Goal: Task Accomplishment & Management: Use online tool/utility

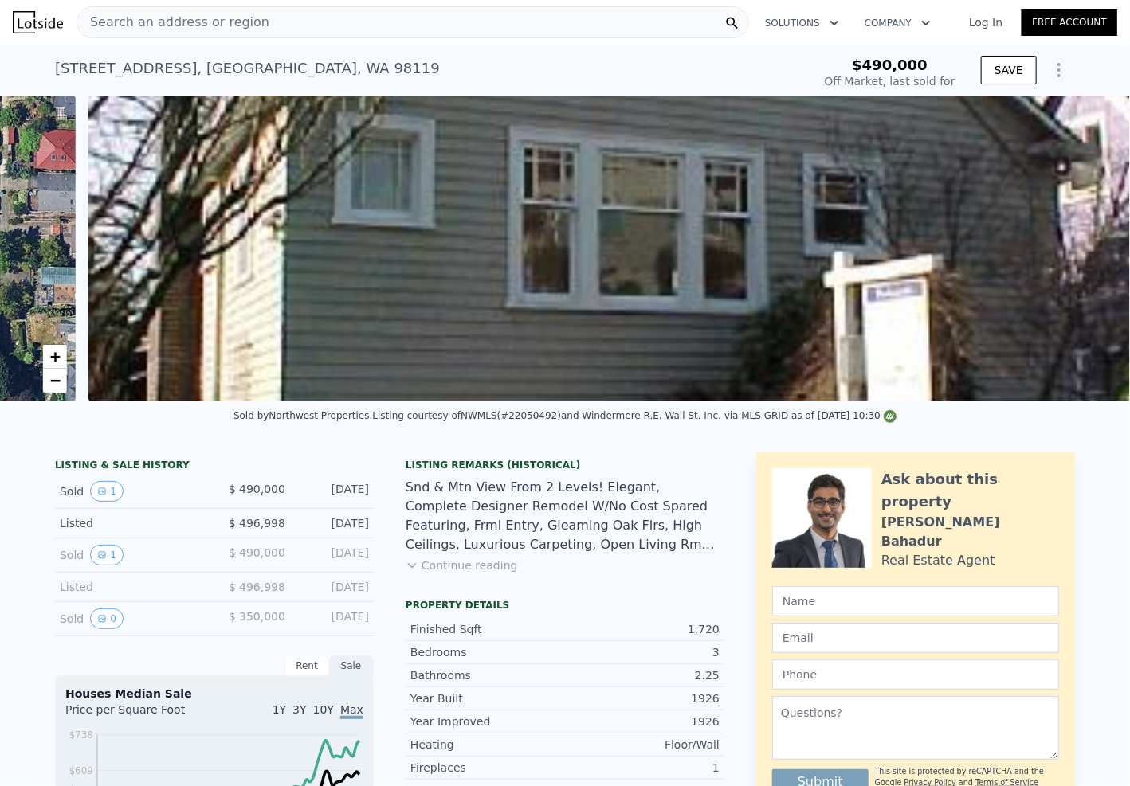
scroll to position [0, 729]
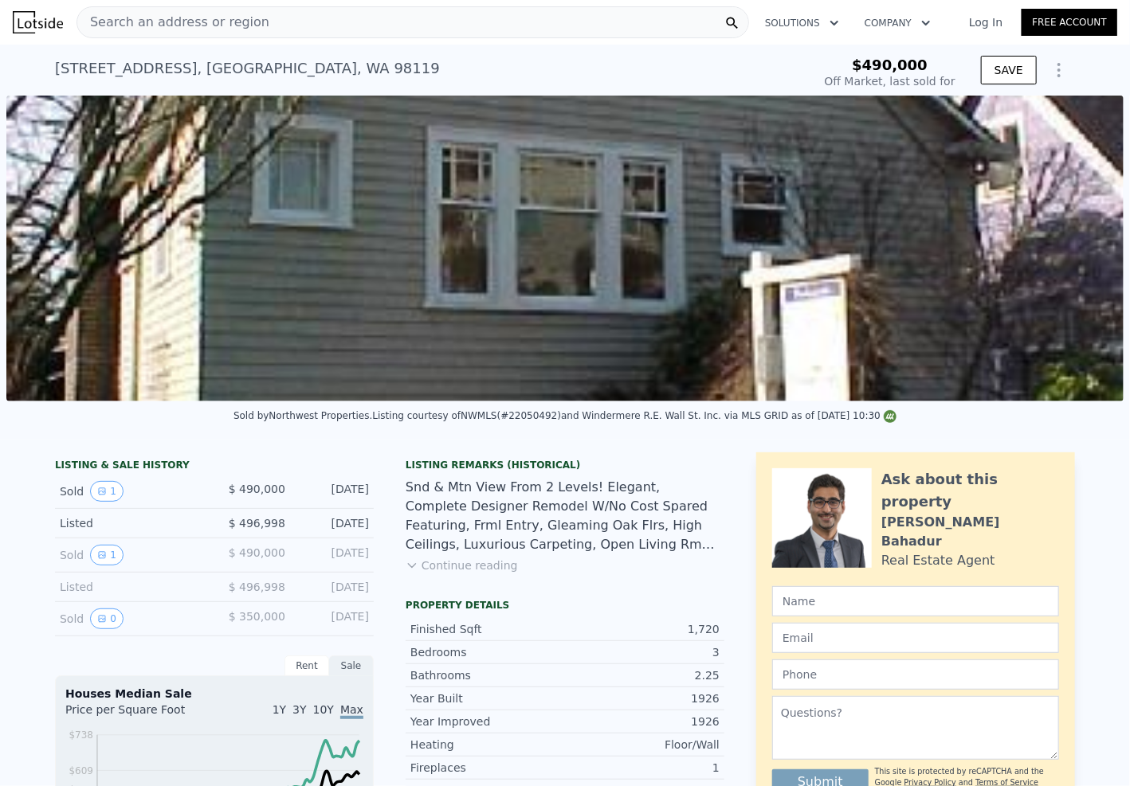
click at [986, 32] on div "Log In Free Account" at bounding box center [1033, 22] width 167 height 25
click at [985, 26] on link "Log In" at bounding box center [986, 22] width 72 height 16
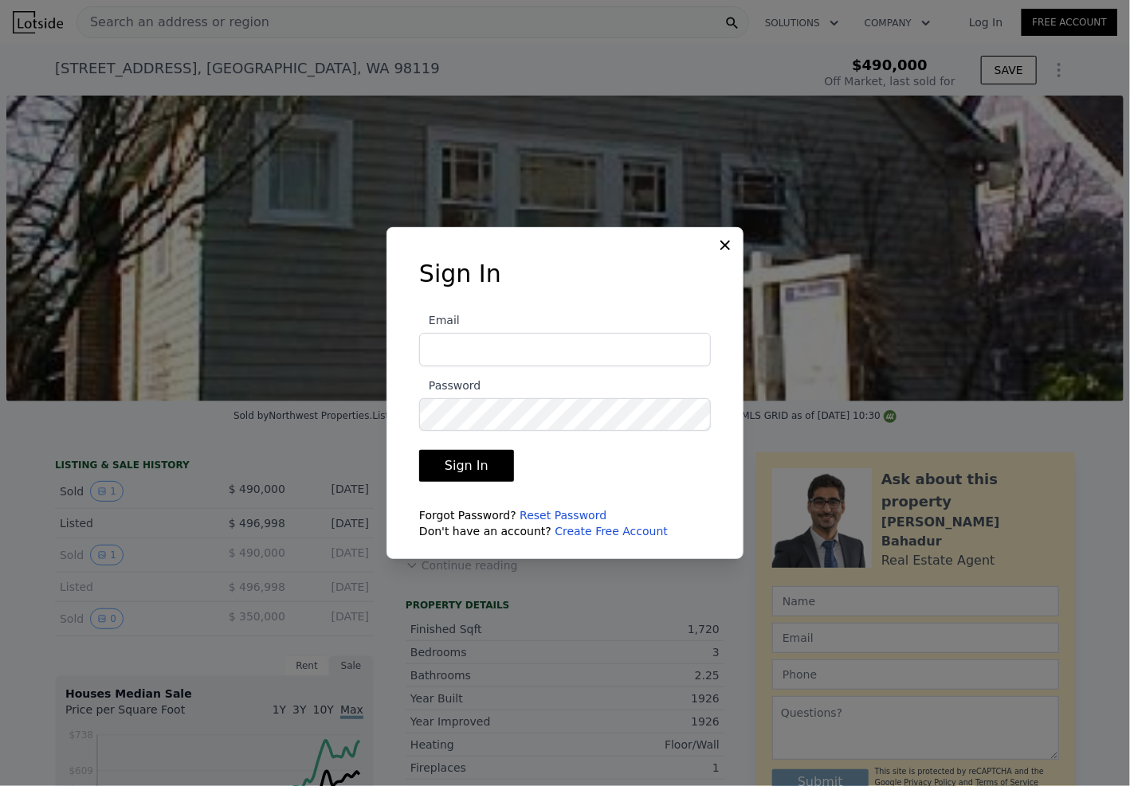
type input "[EMAIL_ADDRESS][DOMAIN_NAME]"
click at [468, 455] on button "Sign In" at bounding box center [466, 466] width 95 height 32
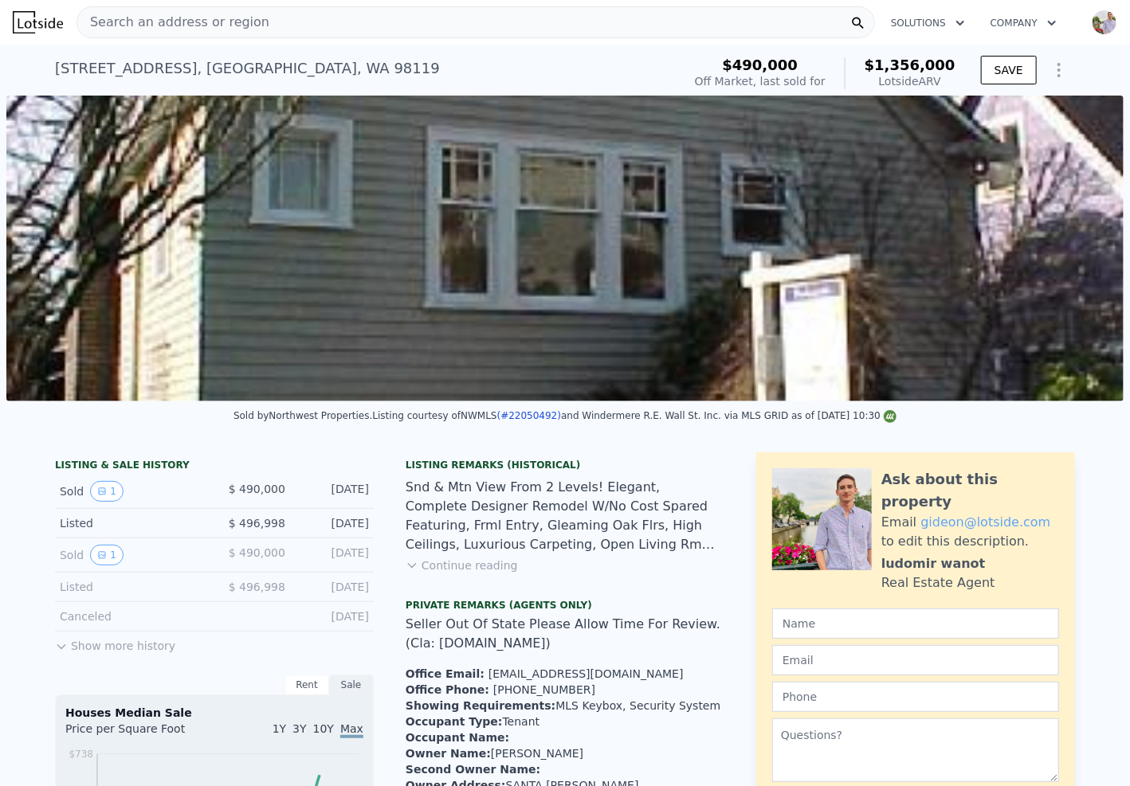
click at [1051, 69] on icon "Show Options" at bounding box center [1058, 70] width 19 height 19
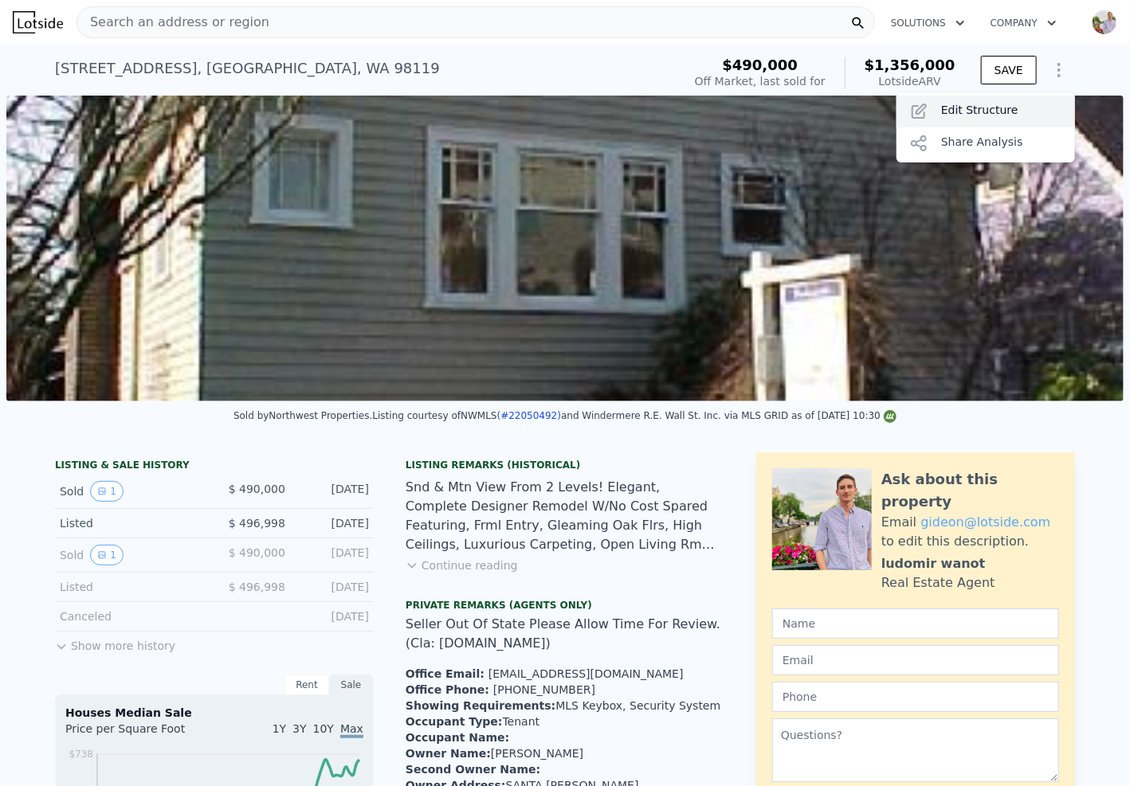
click at [1025, 101] on div "Edit Structure" at bounding box center [985, 112] width 178 height 32
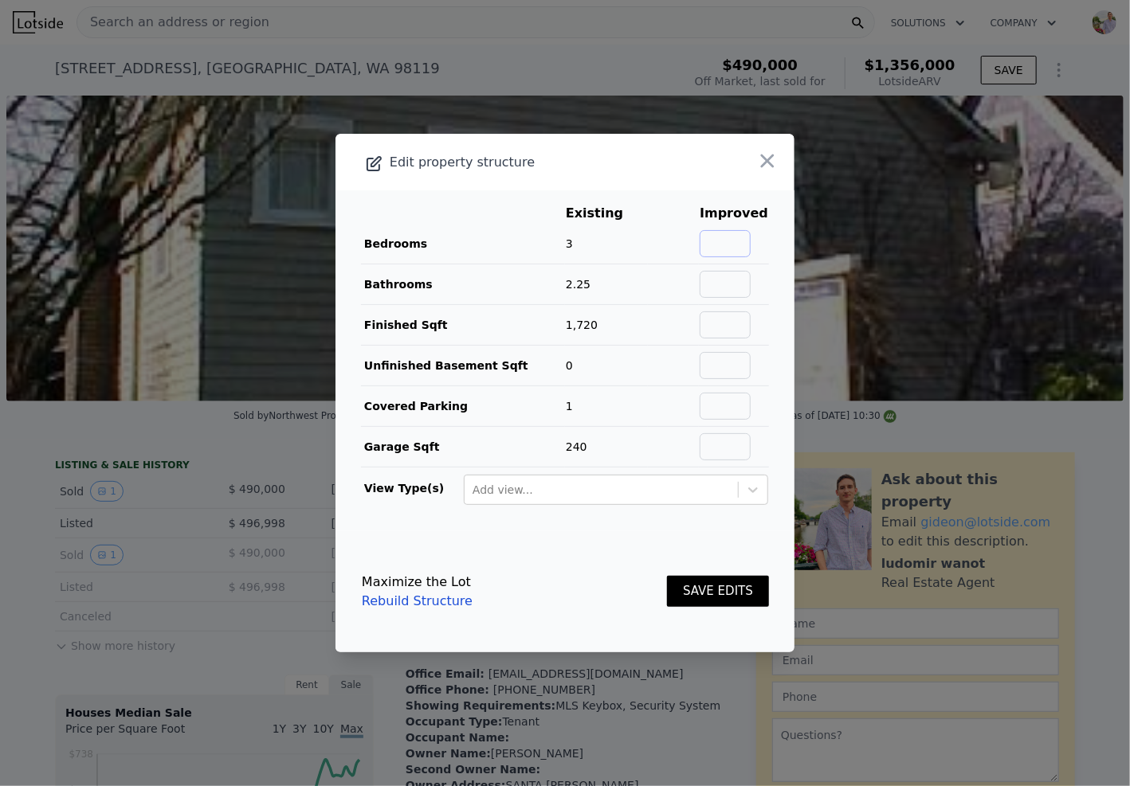
click at [735, 243] on input "text" at bounding box center [725, 243] width 51 height 27
type input "4"
click at [729, 278] on input "text" at bounding box center [725, 284] width 51 height 27
type input "3"
click at [659, 268] on td "33%" at bounding box center [673, 285] width 51 height 41
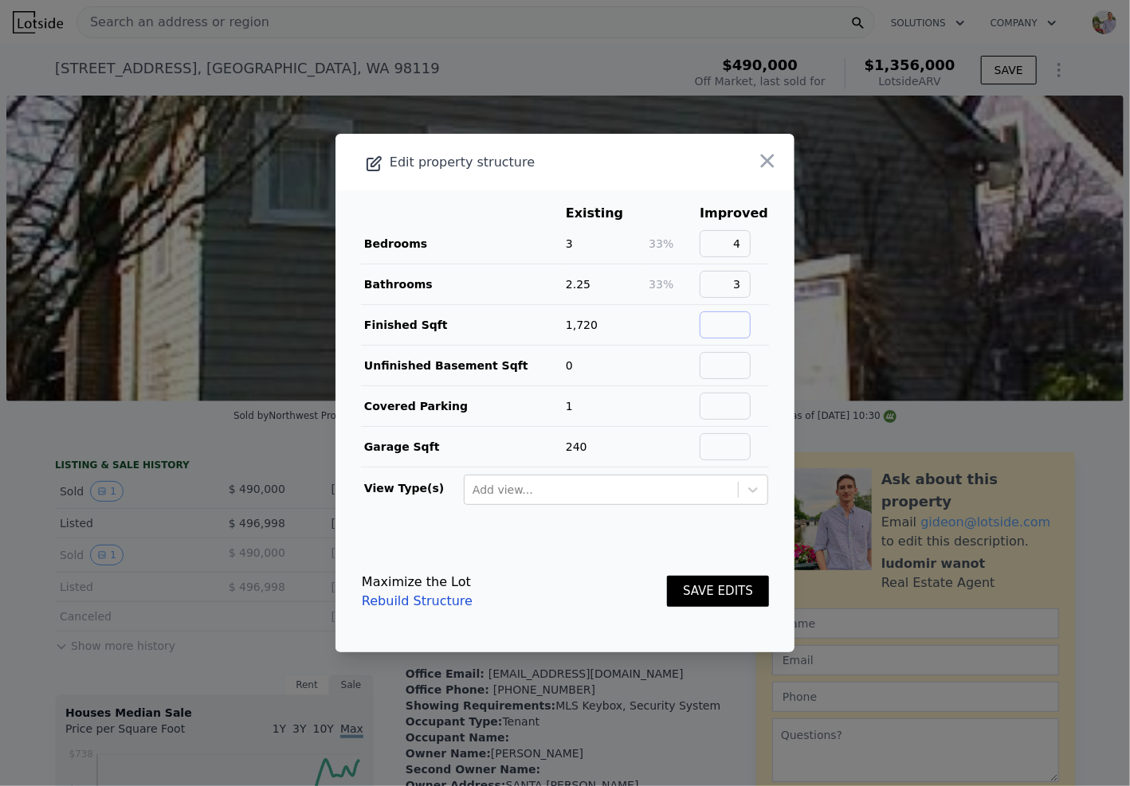
click at [719, 319] on input "text" at bounding box center [725, 325] width 51 height 27
type input "2500"
click at [714, 582] on button "SAVE EDITS" at bounding box center [718, 591] width 102 height 31
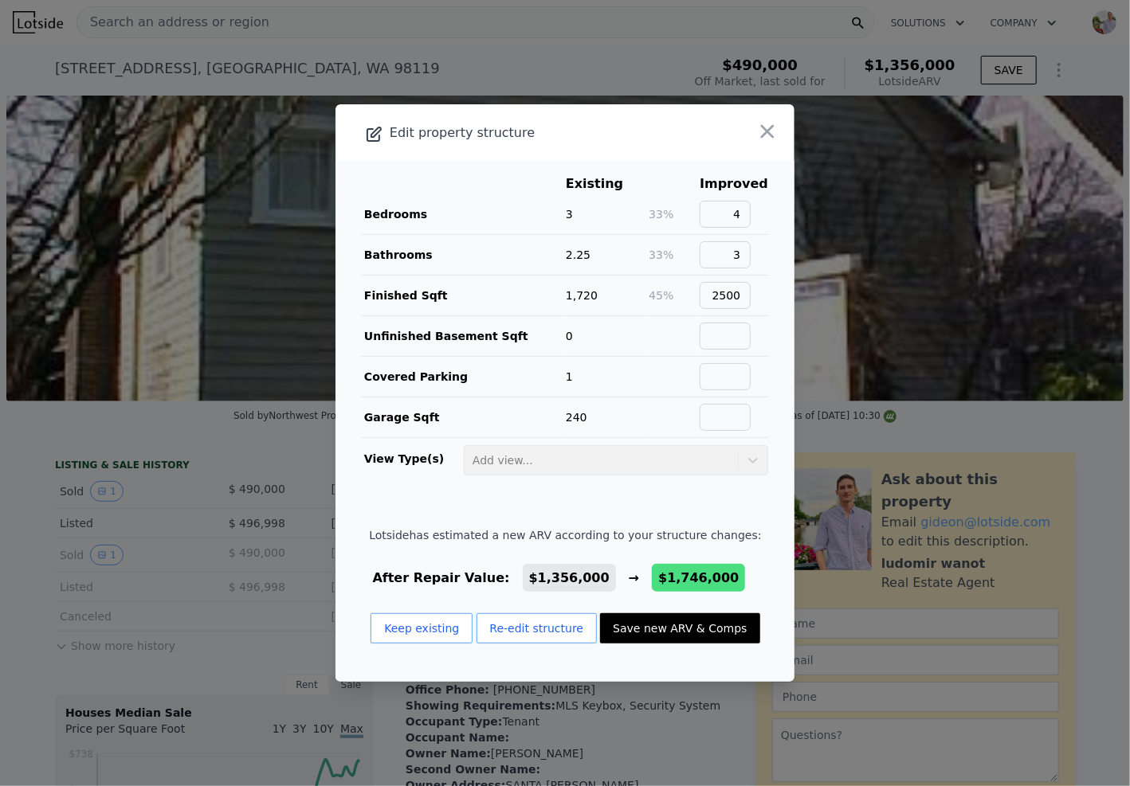
click at [678, 625] on button "Save new ARV & Comps" at bounding box center [679, 628] width 159 height 30
type input "3"
type input "5"
type input "3.5"
type input "2090"
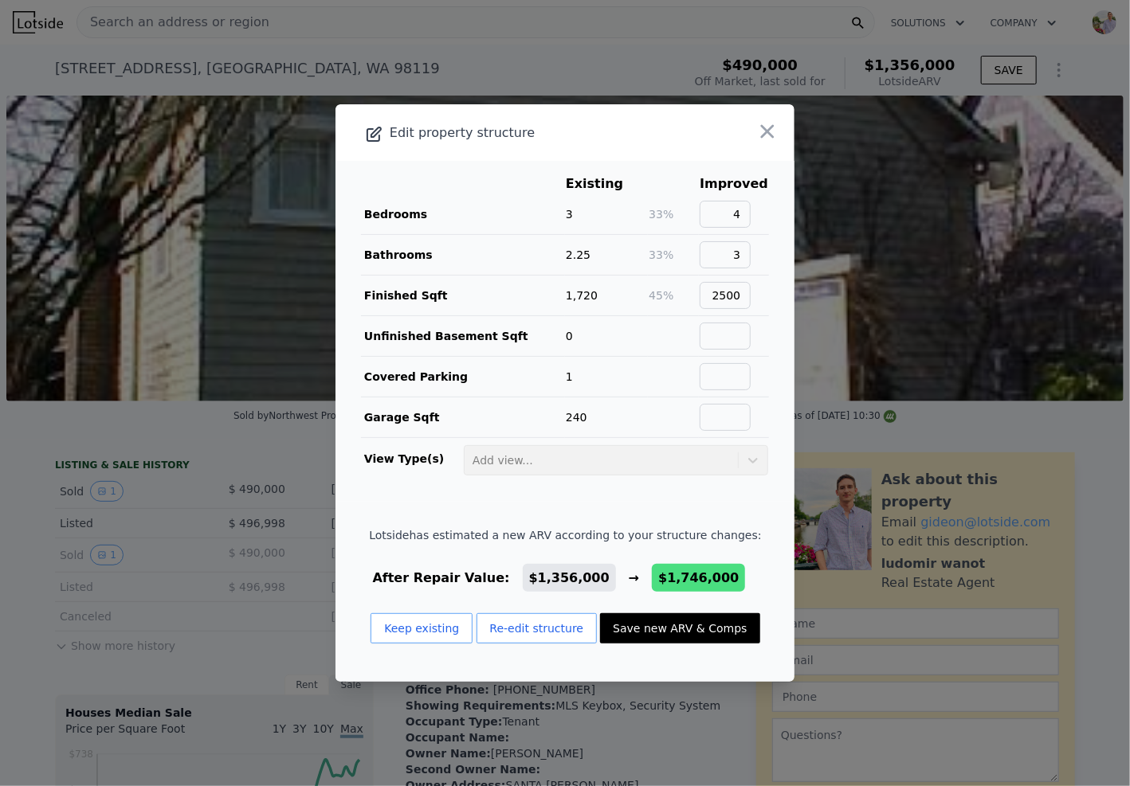
type input "3300"
type input "3040"
type input "5023"
checkbox input "false"
type input "$ 1,746,000"
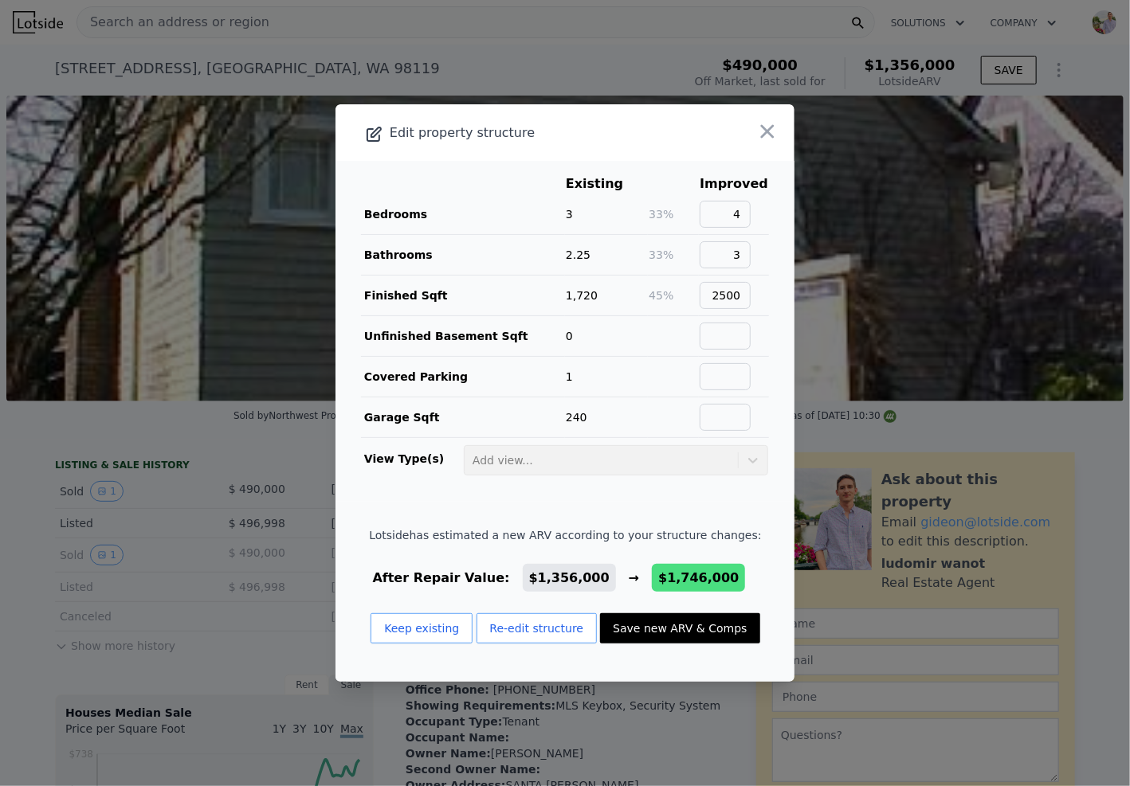
type input "$ 1,078,016"
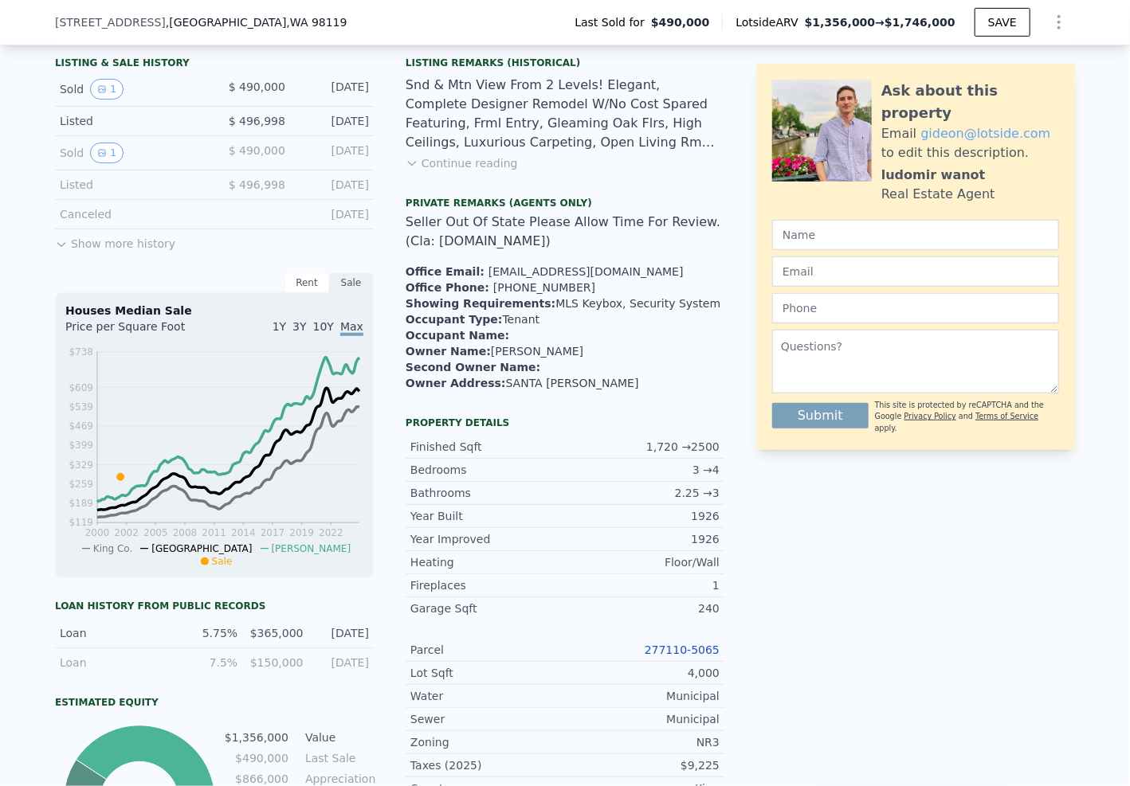
scroll to position [481, 0]
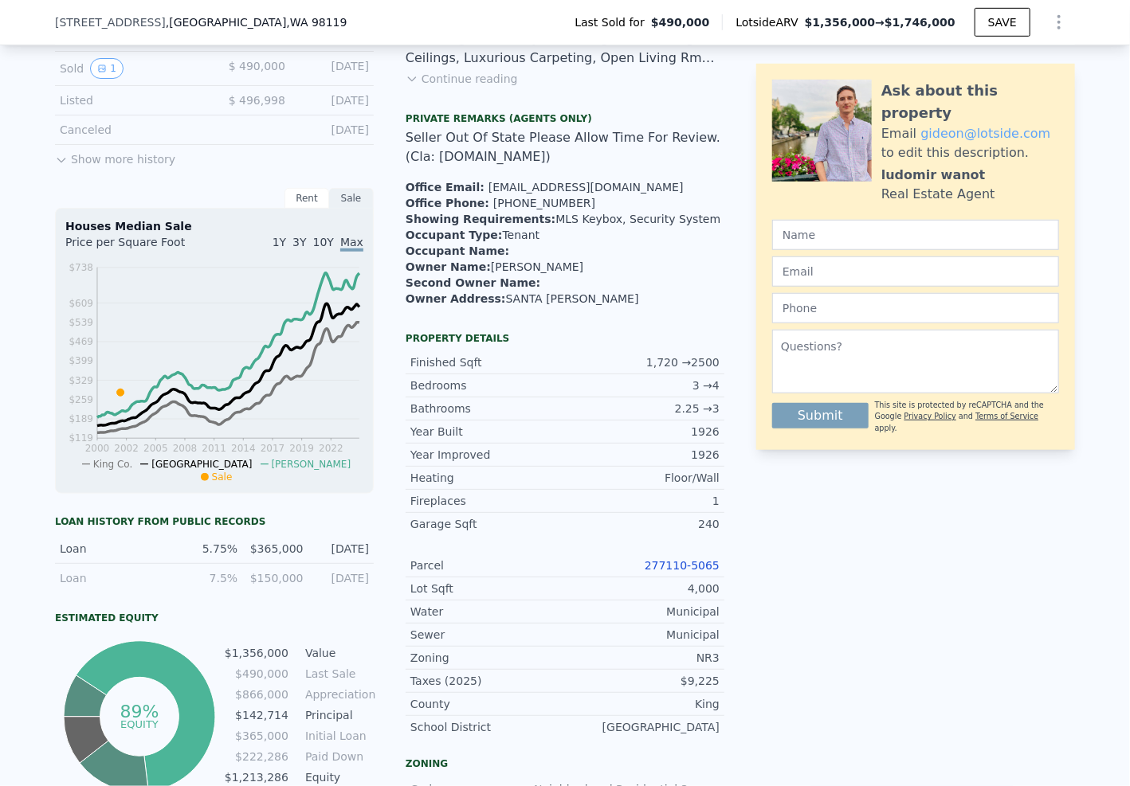
click at [694, 572] on link "277110-5065" at bounding box center [682, 565] width 75 height 13
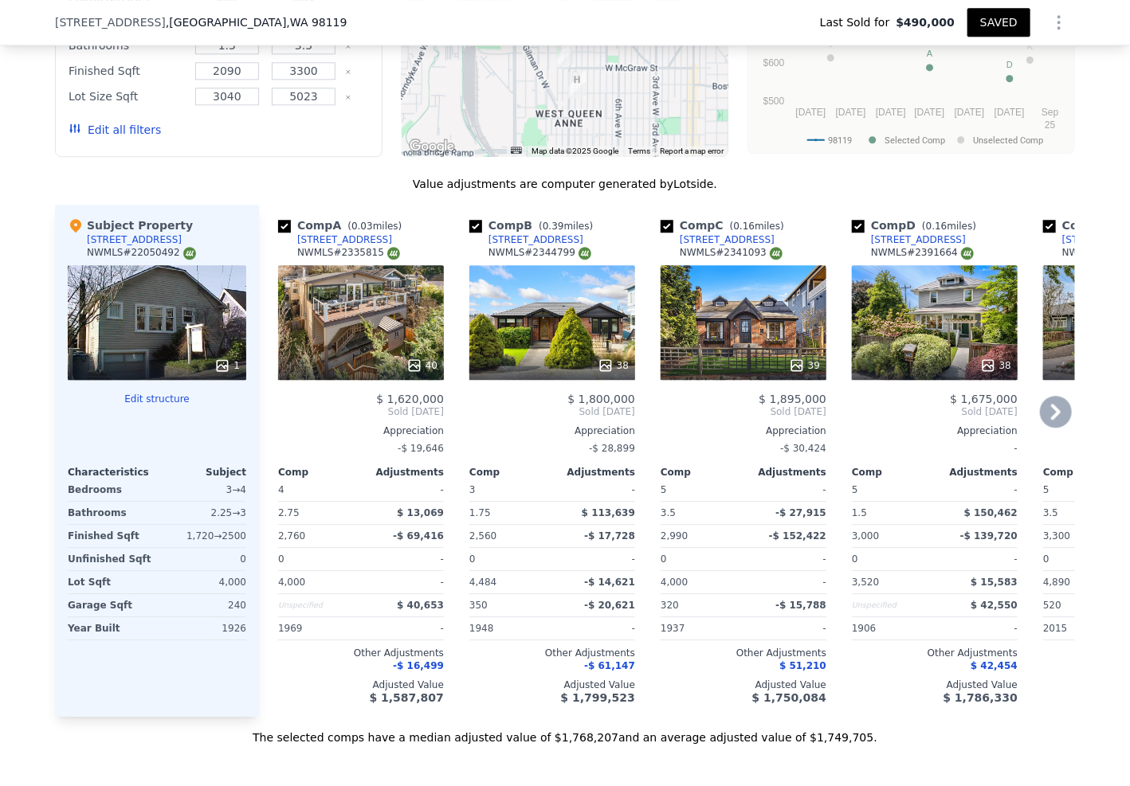
scroll to position [1734, 0]
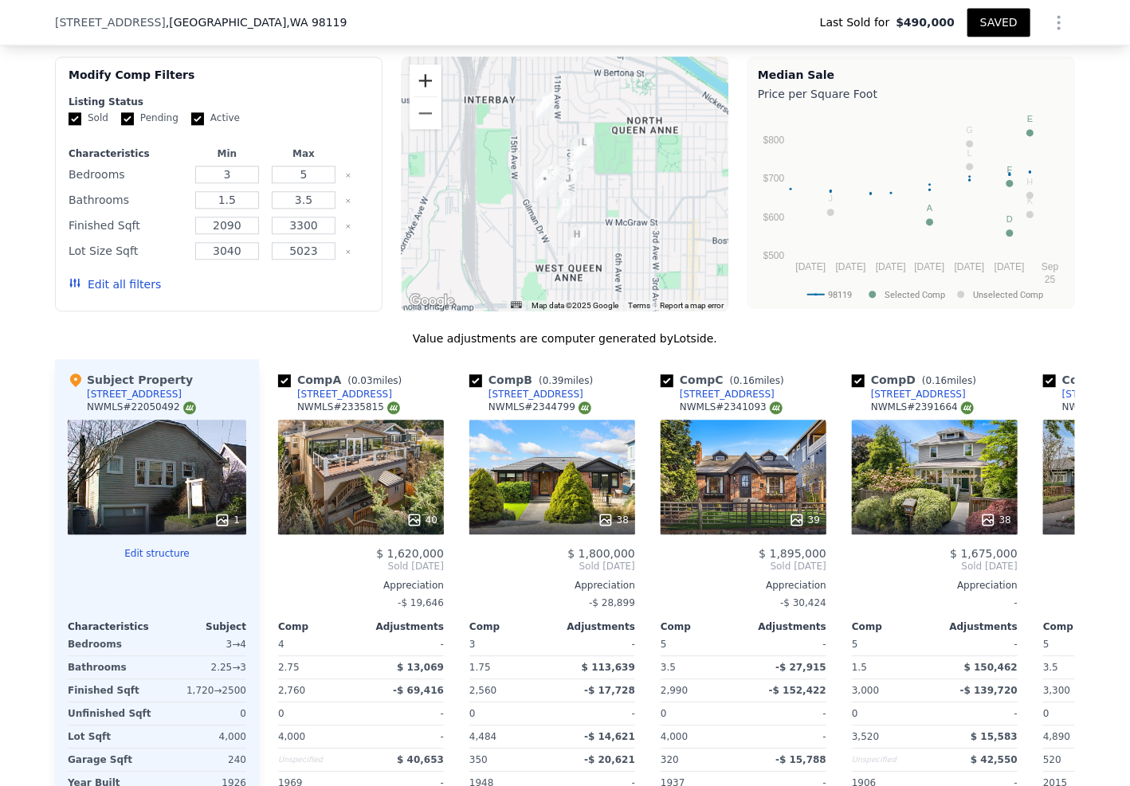
click at [431, 92] on button "Zoom in" at bounding box center [426, 81] width 32 height 32
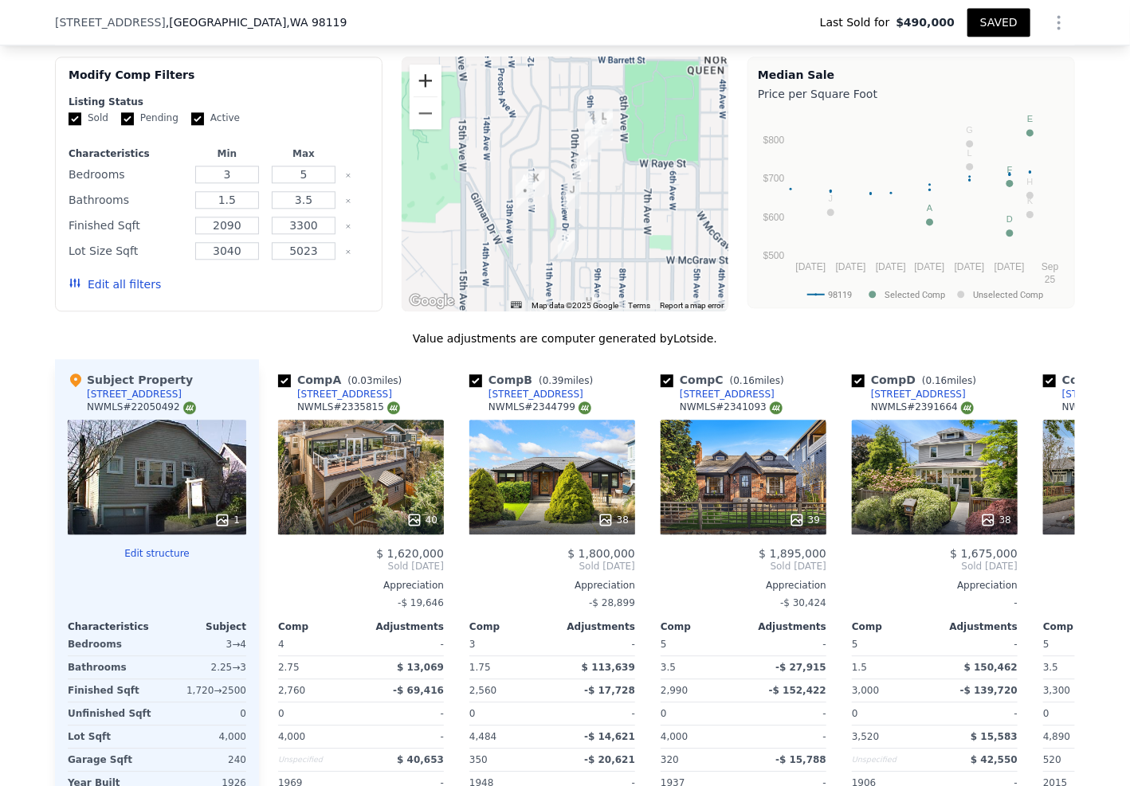
click at [431, 92] on button "Zoom in" at bounding box center [426, 81] width 32 height 32
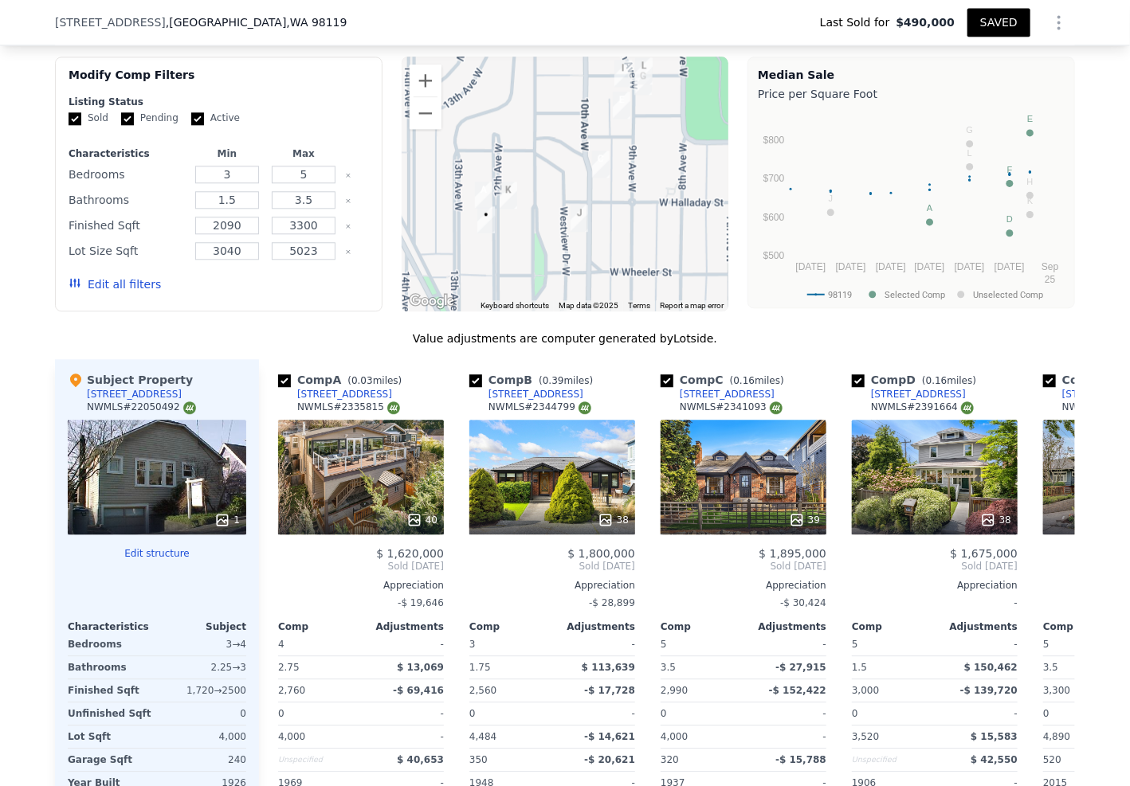
drag, startPoint x: 505, startPoint y: 268, endPoint x: 519, endPoint y: 242, distance: 29.3
click at [523, 248] on div at bounding box center [565, 184] width 327 height 255
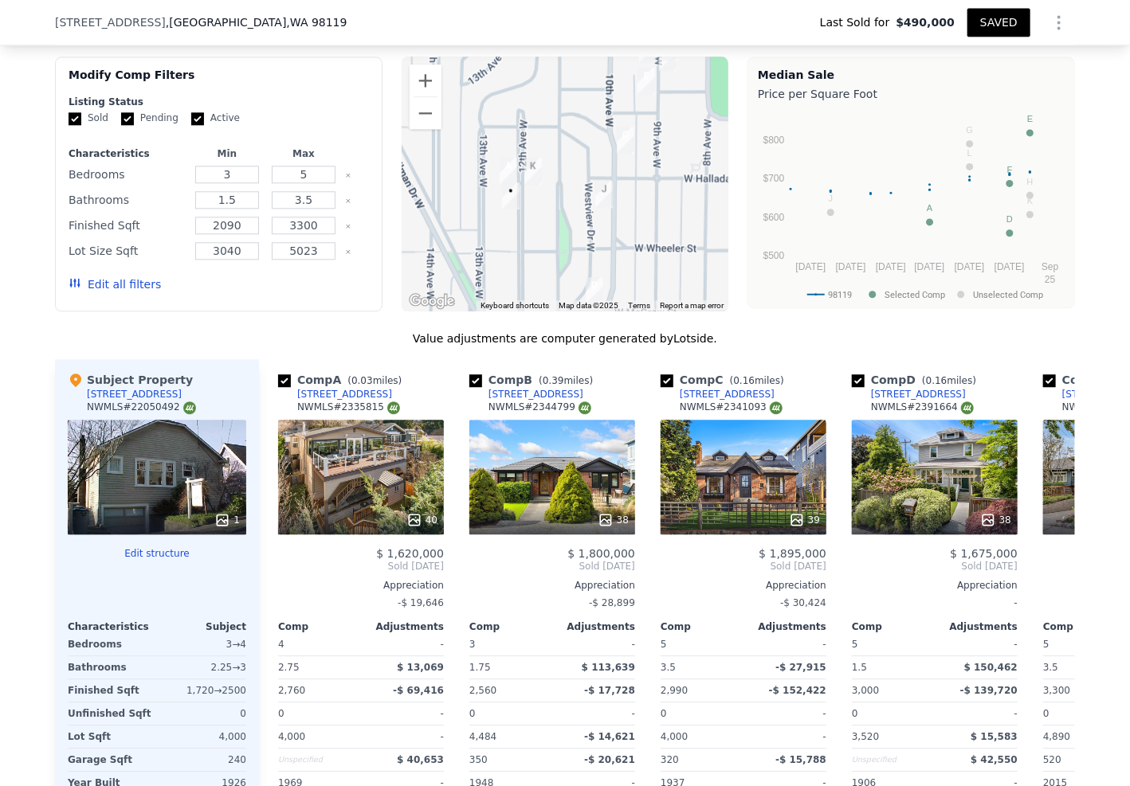
click at [511, 226] on div at bounding box center [565, 184] width 327 height 255
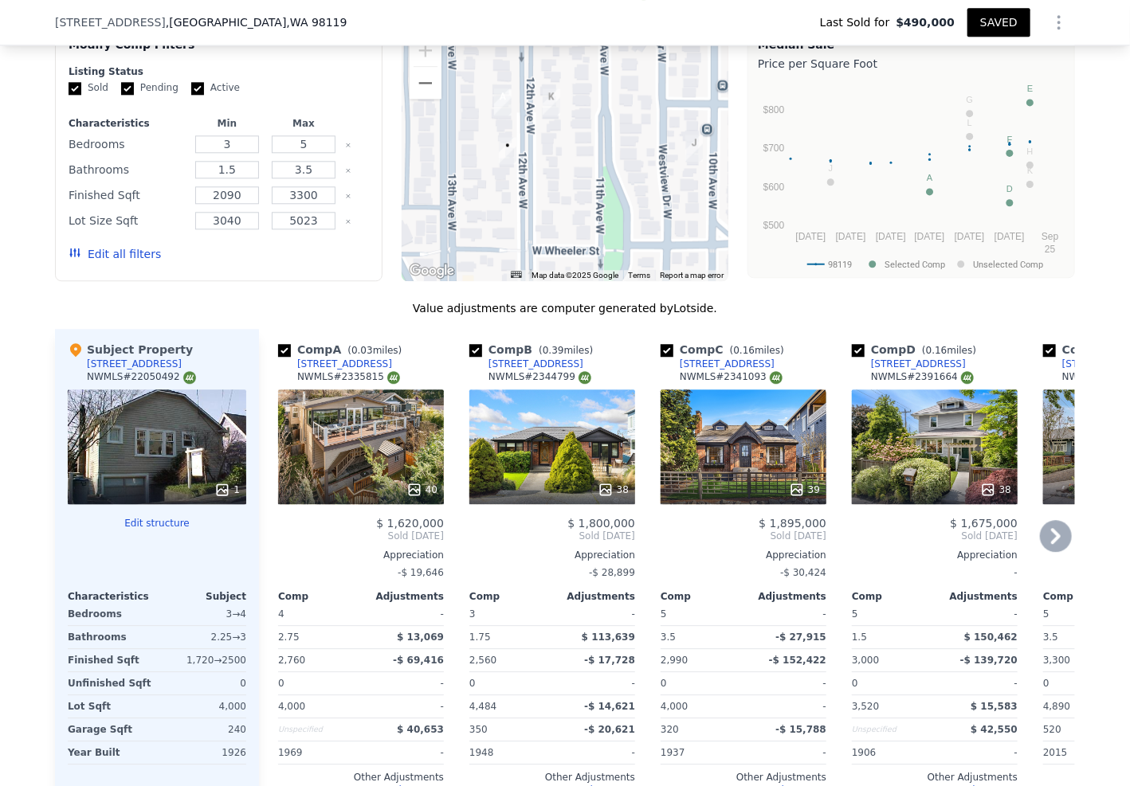
scroll to position [1841, 0]
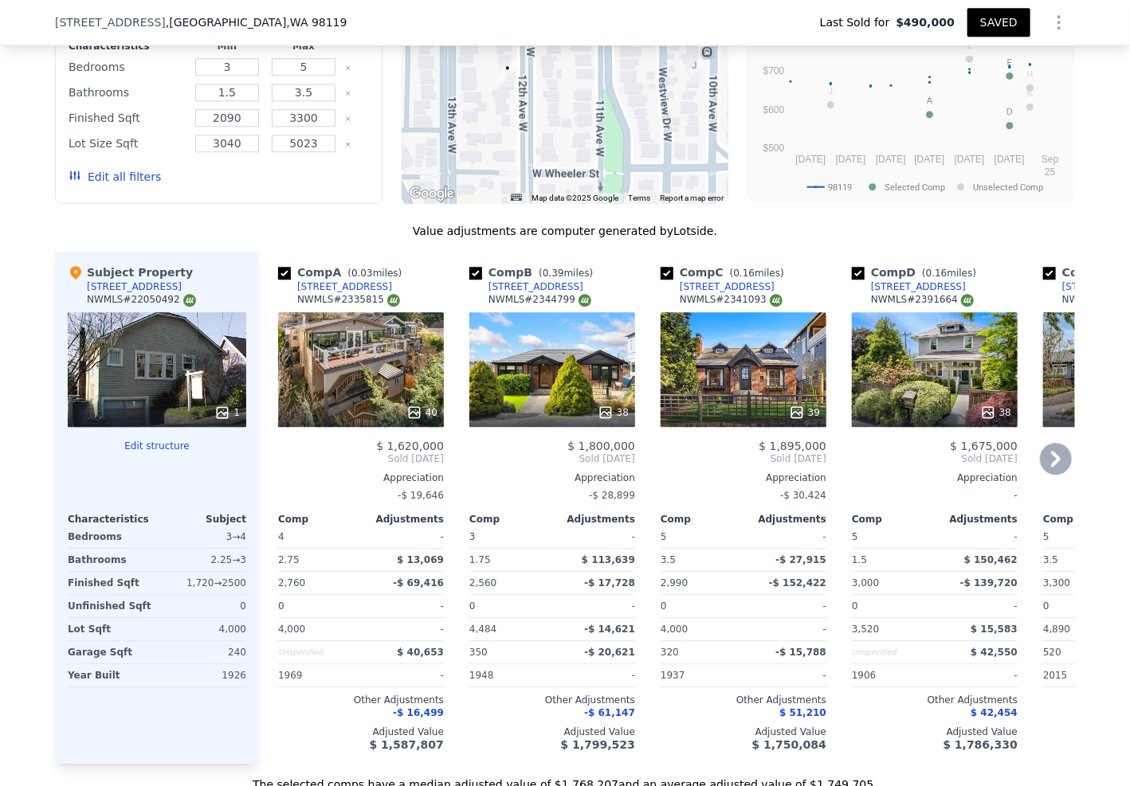
click at [339, 386] on div "40" at bounding box center [361, 369] width 166 height 115
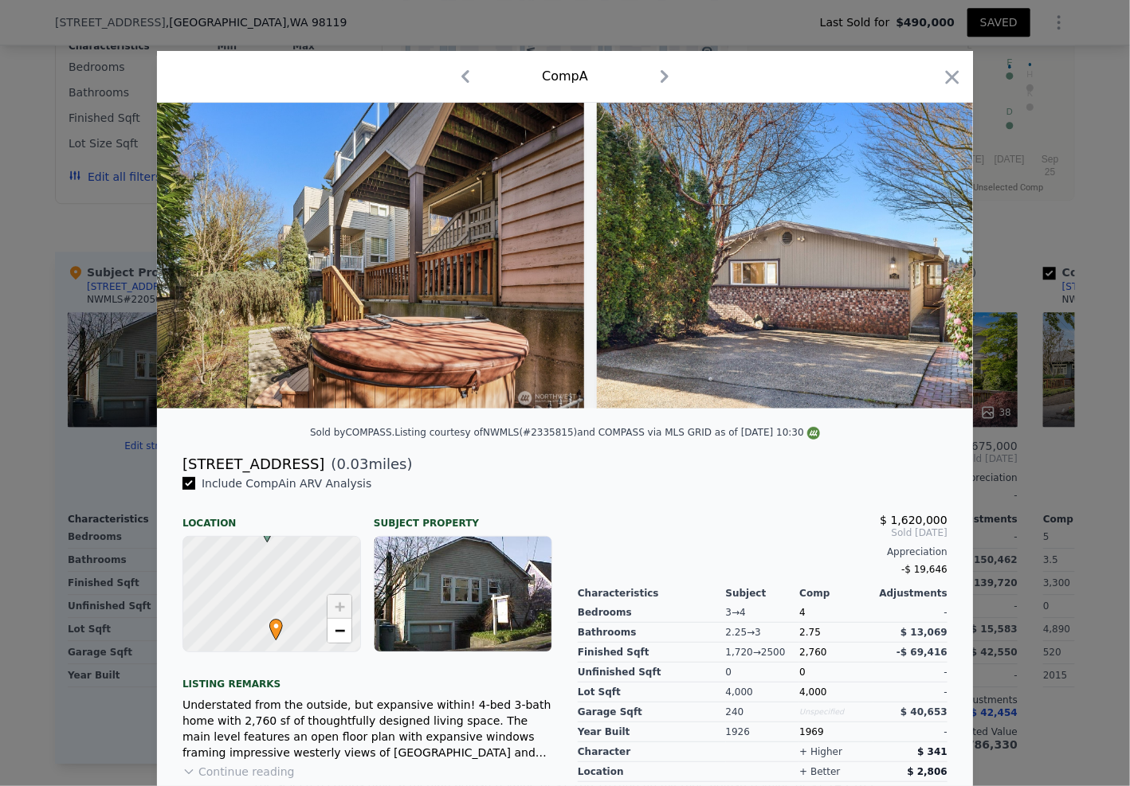
scroll to position [0, 17793]
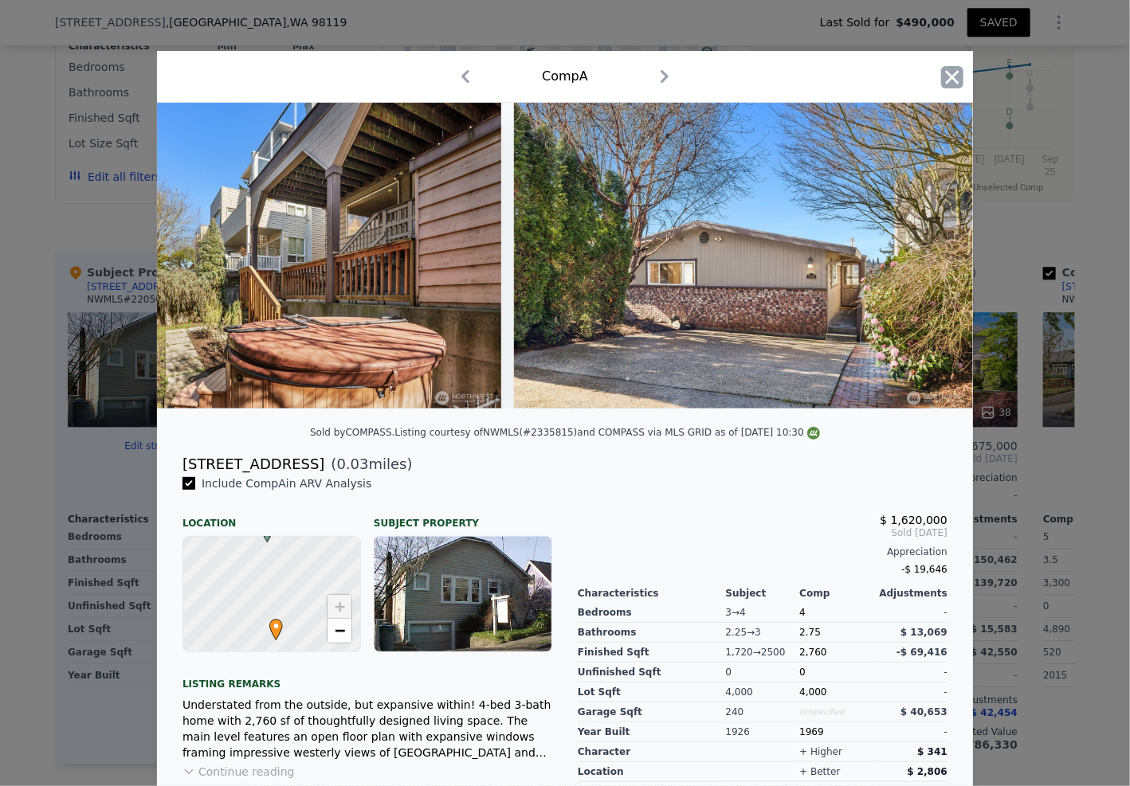
click at [950, 70] on icon "button" at bounding box center [952, 77] width 22 height 22
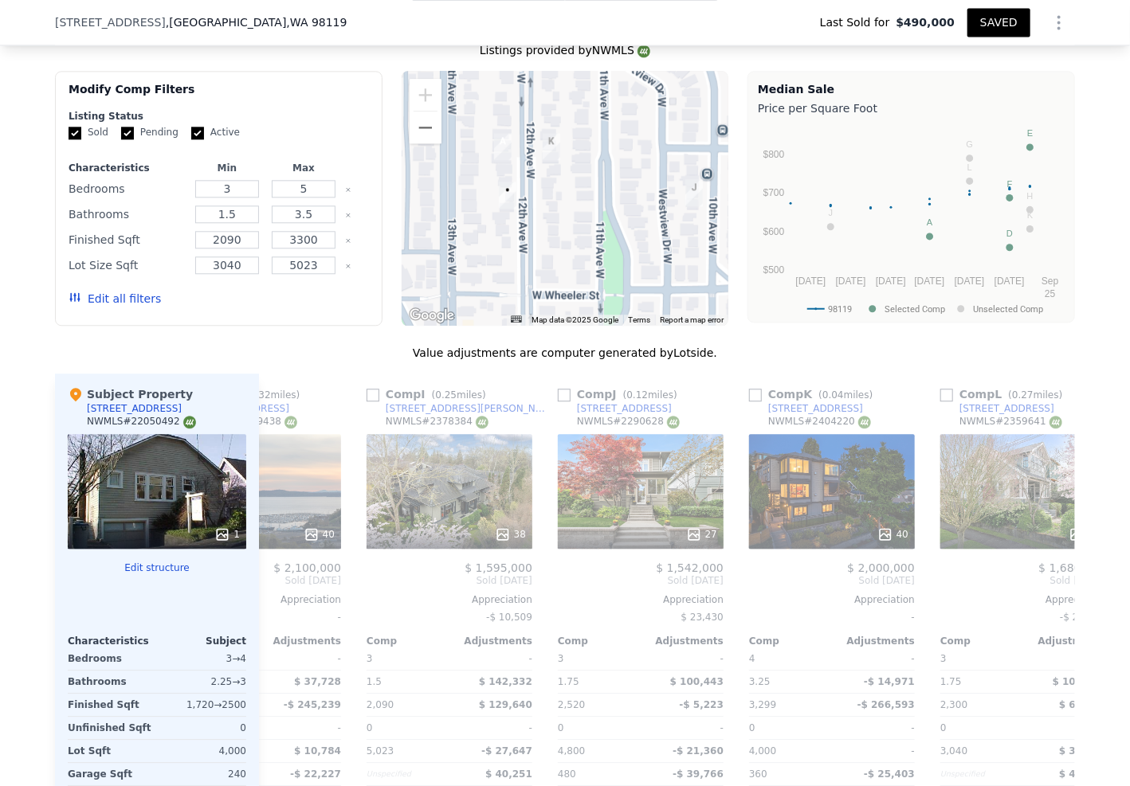
scroll to position [1711, 0]
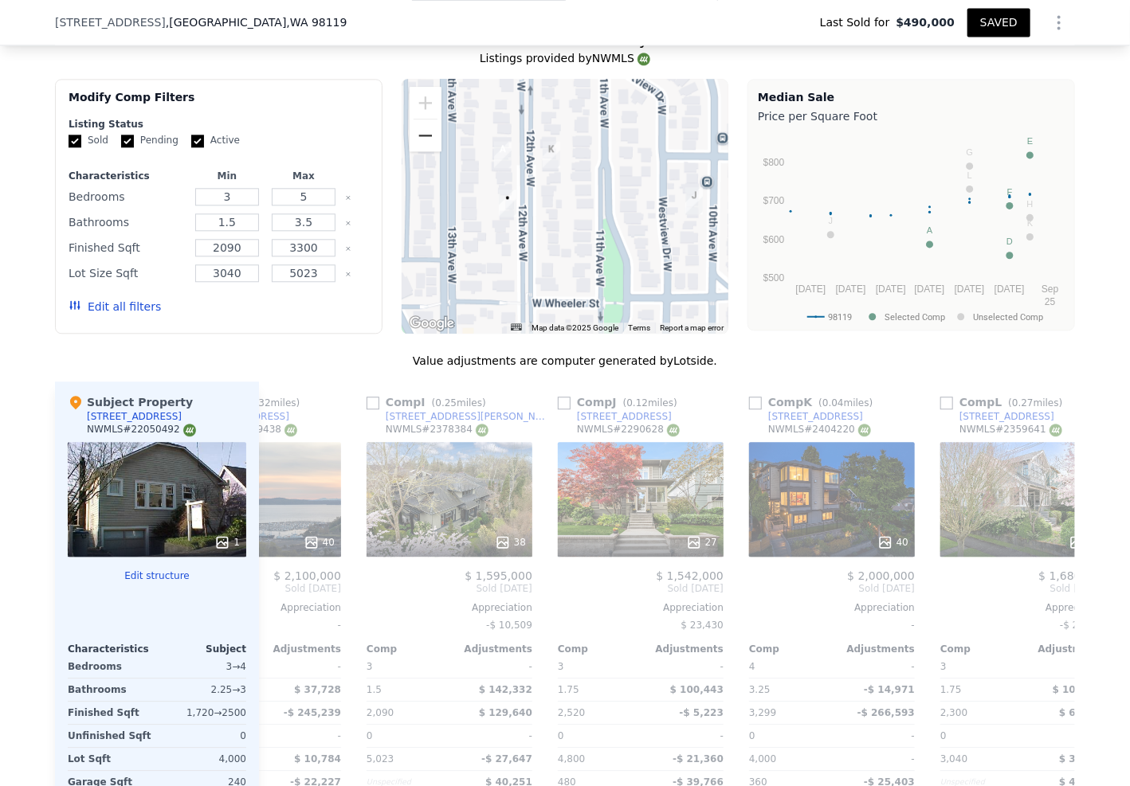
click at [415, 147] on button "Zoom out" at bounding box center [426, 136] width 32 height 32
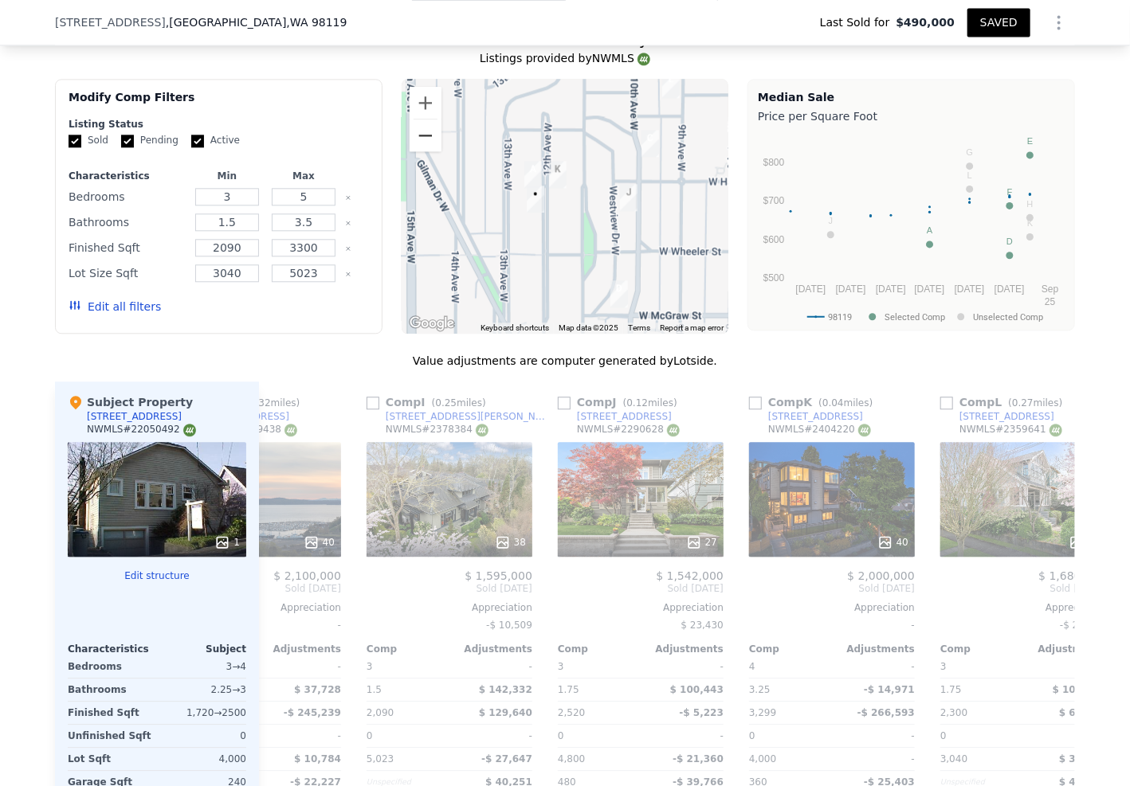
click at [415, 147] on button "Zoom out" at bounding box center [426, 136] width 32 height 32
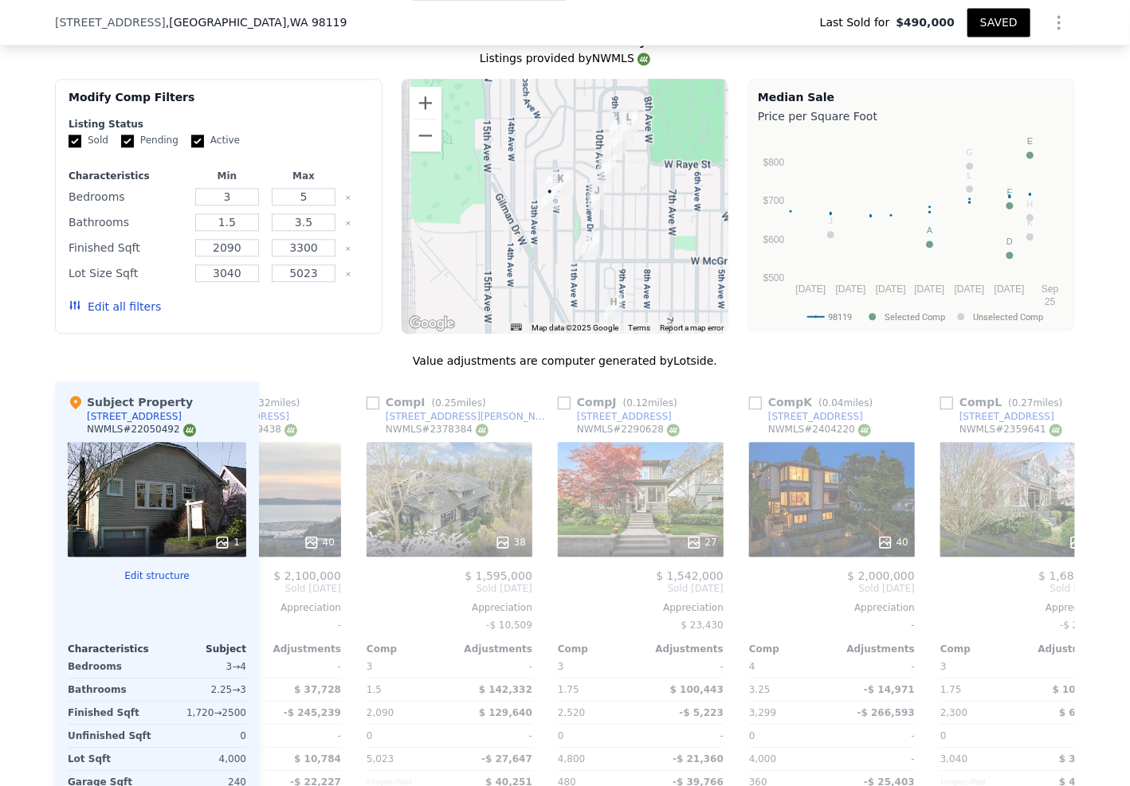
click at [546, 248] on div at bounding box center [565, 206] width 327 height 255
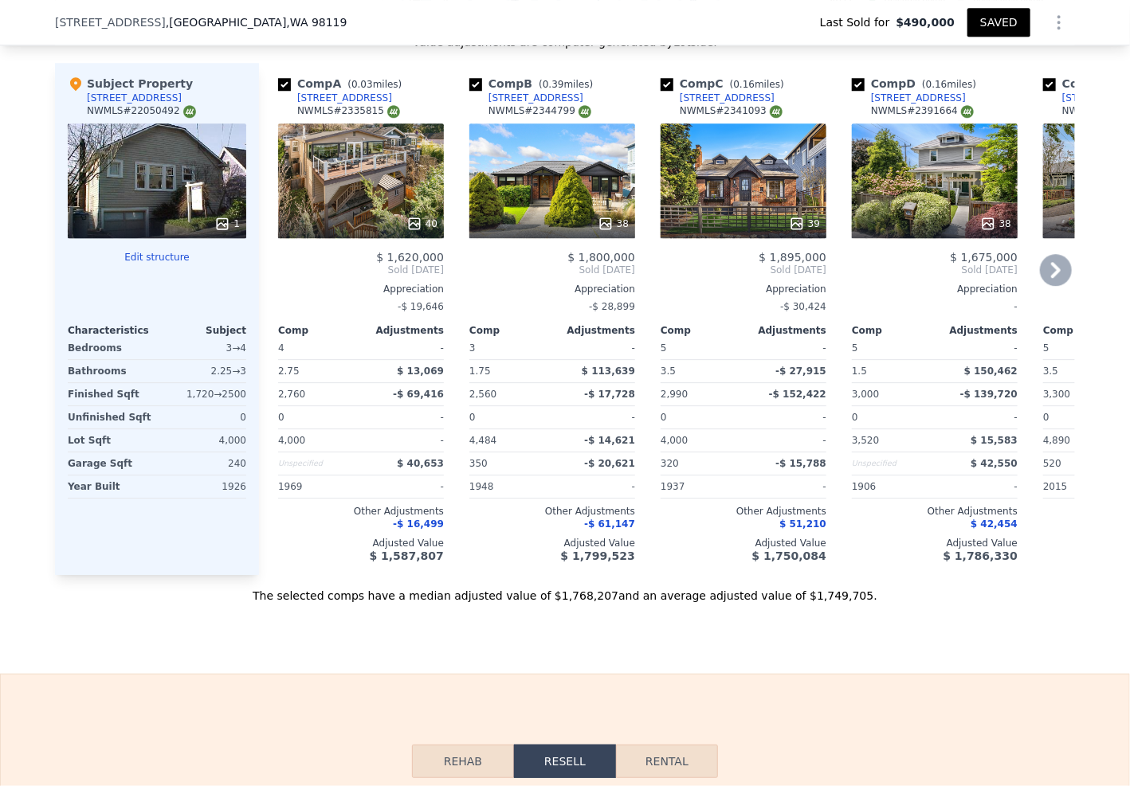
scroll to position [2022, 0]
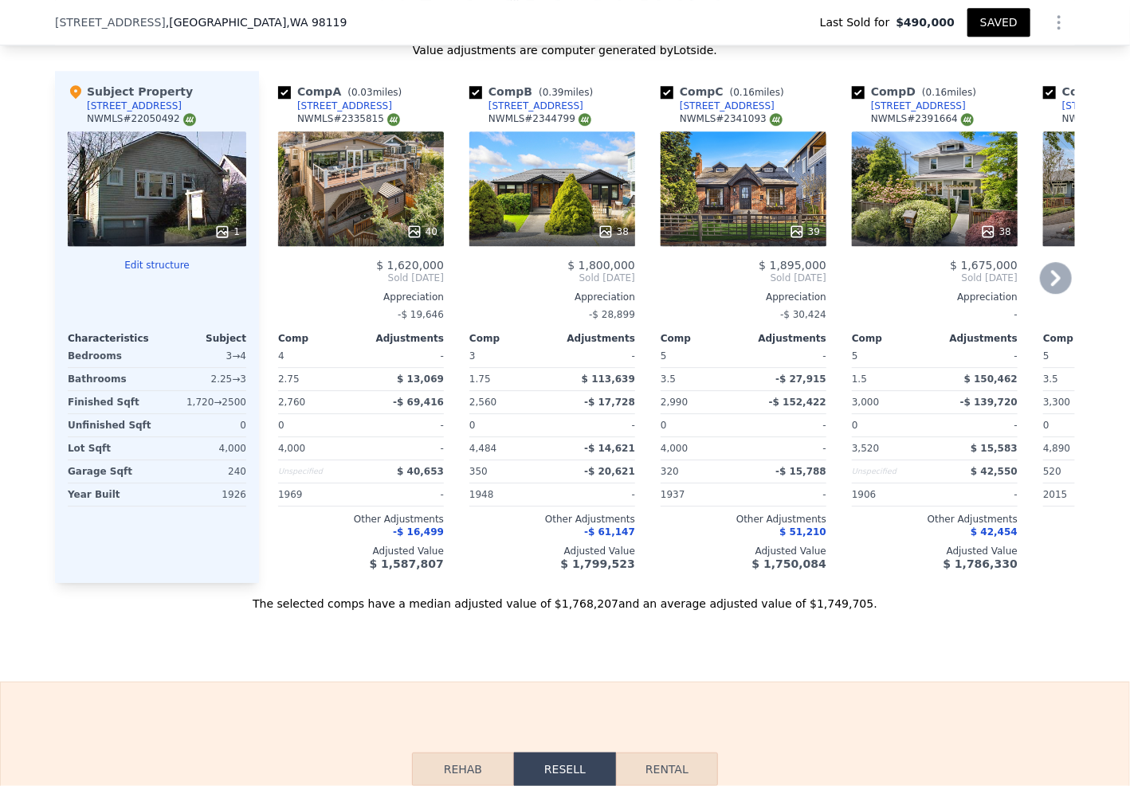
click at [502, 215] on div "38" at bounding box center [552, 188] width 166 height 115
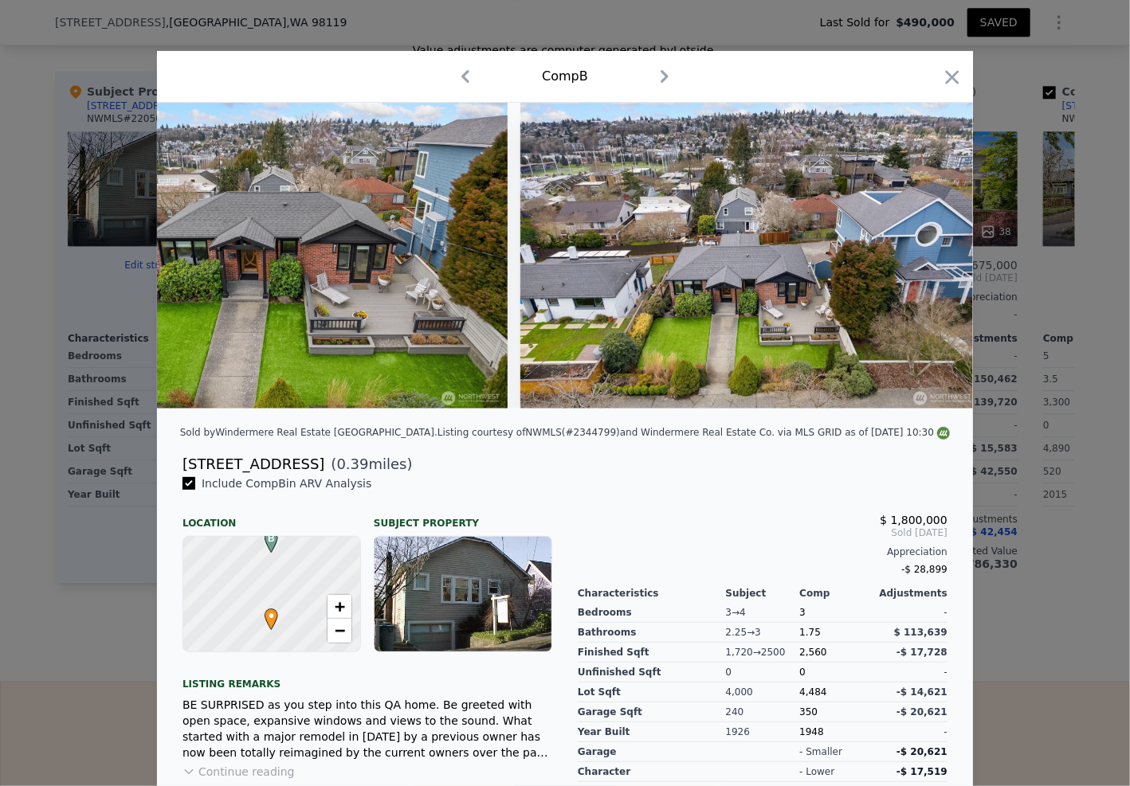
scroll to position [0, 17066]
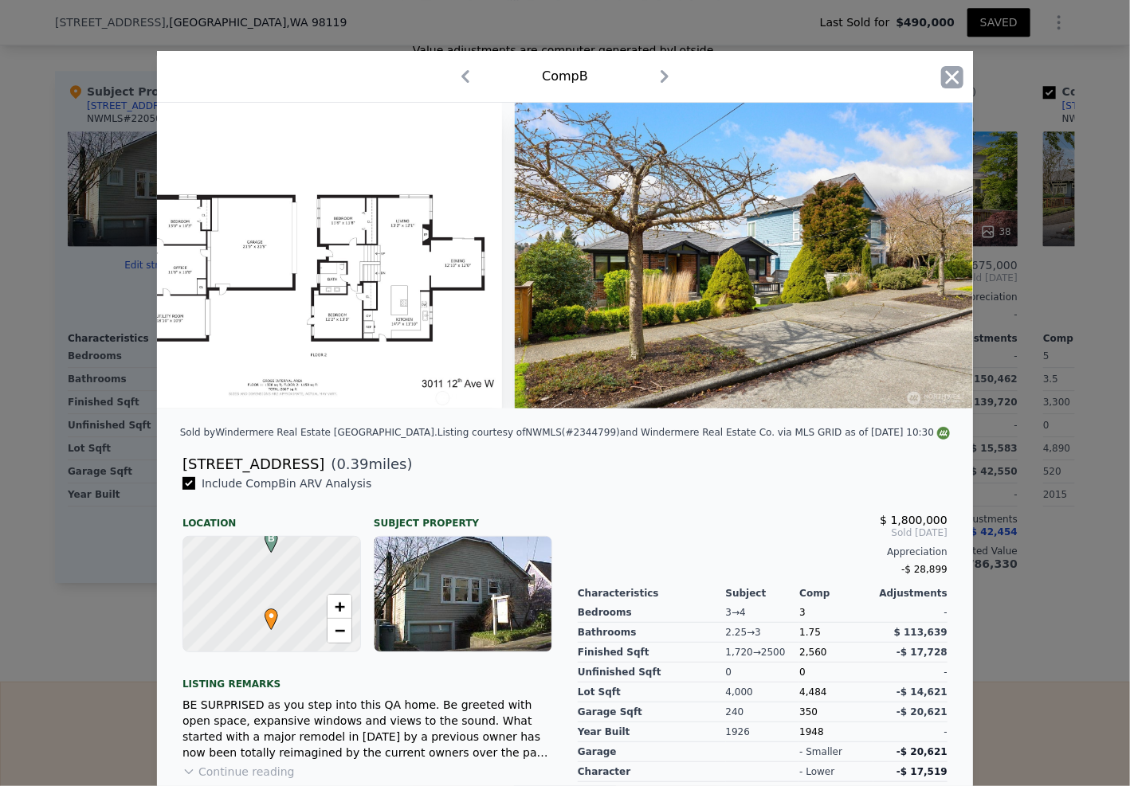
click at [950, 74] on icon "button" at bounding box center [953, 77] width 14 height 14
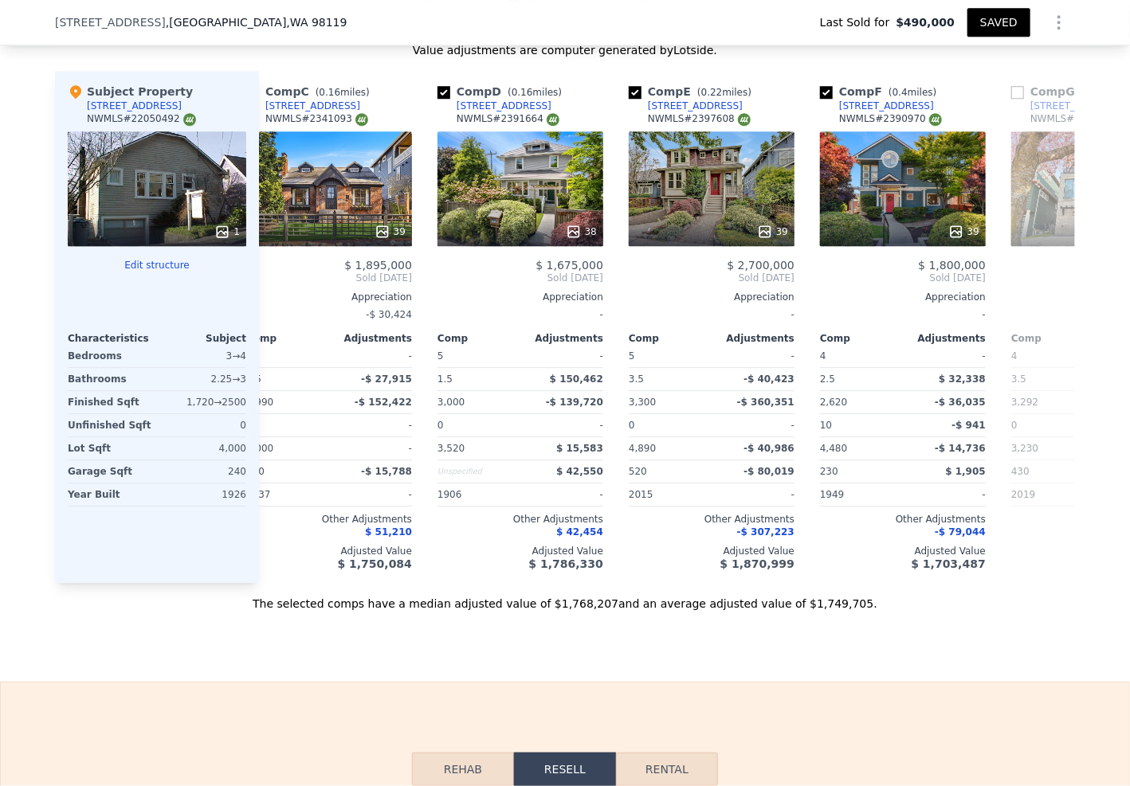
scroll to position [0, 424]
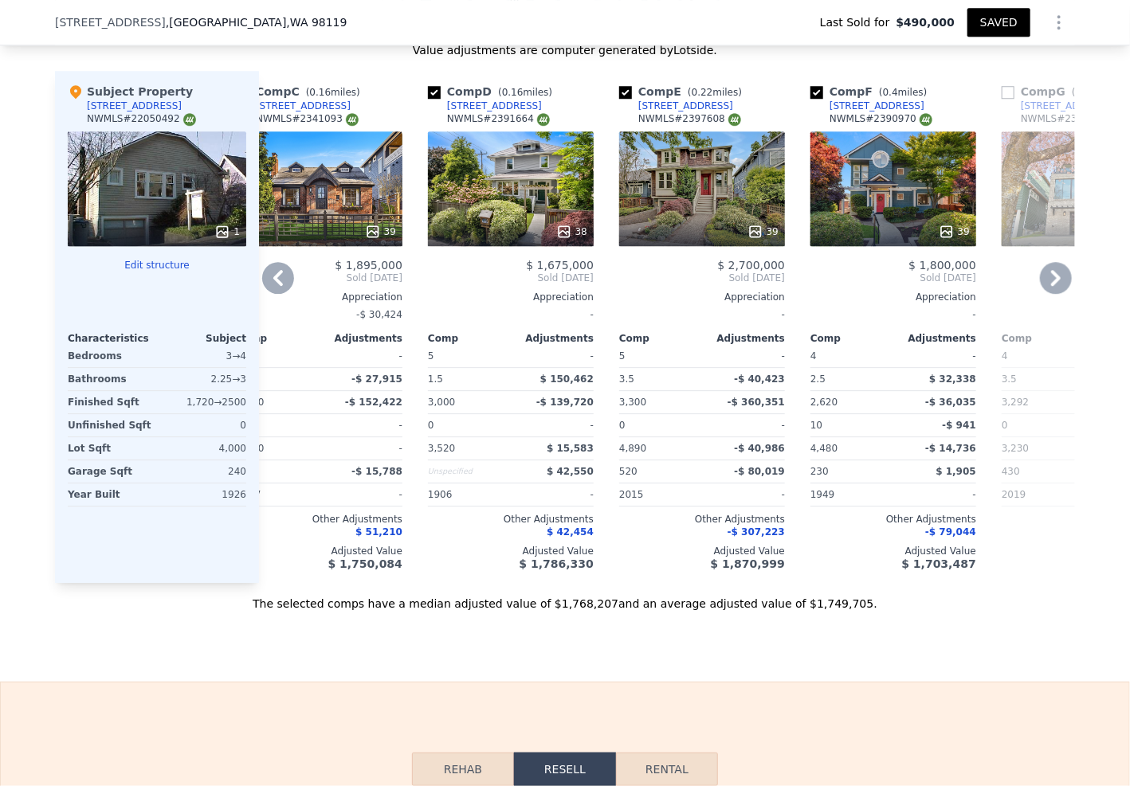
click at [515, 185] on div "38" at bounding box center [511, 188] width 166 height 115
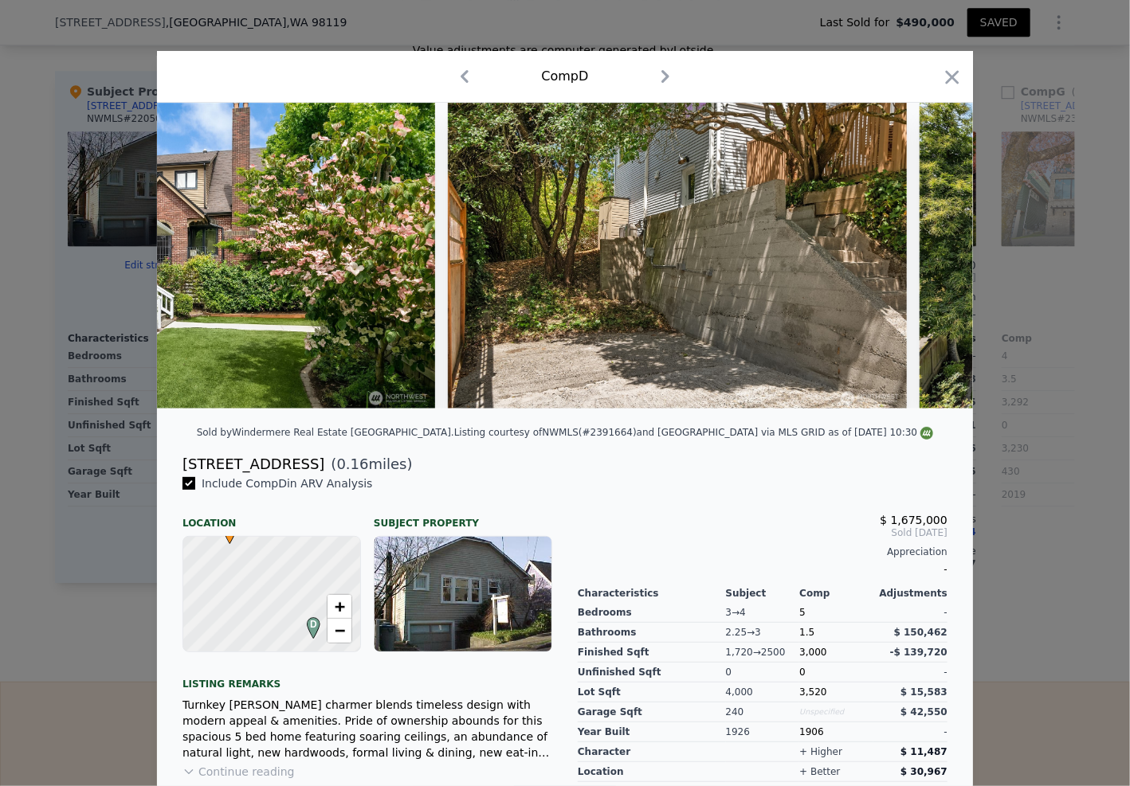
scroll to position [0, 16148]
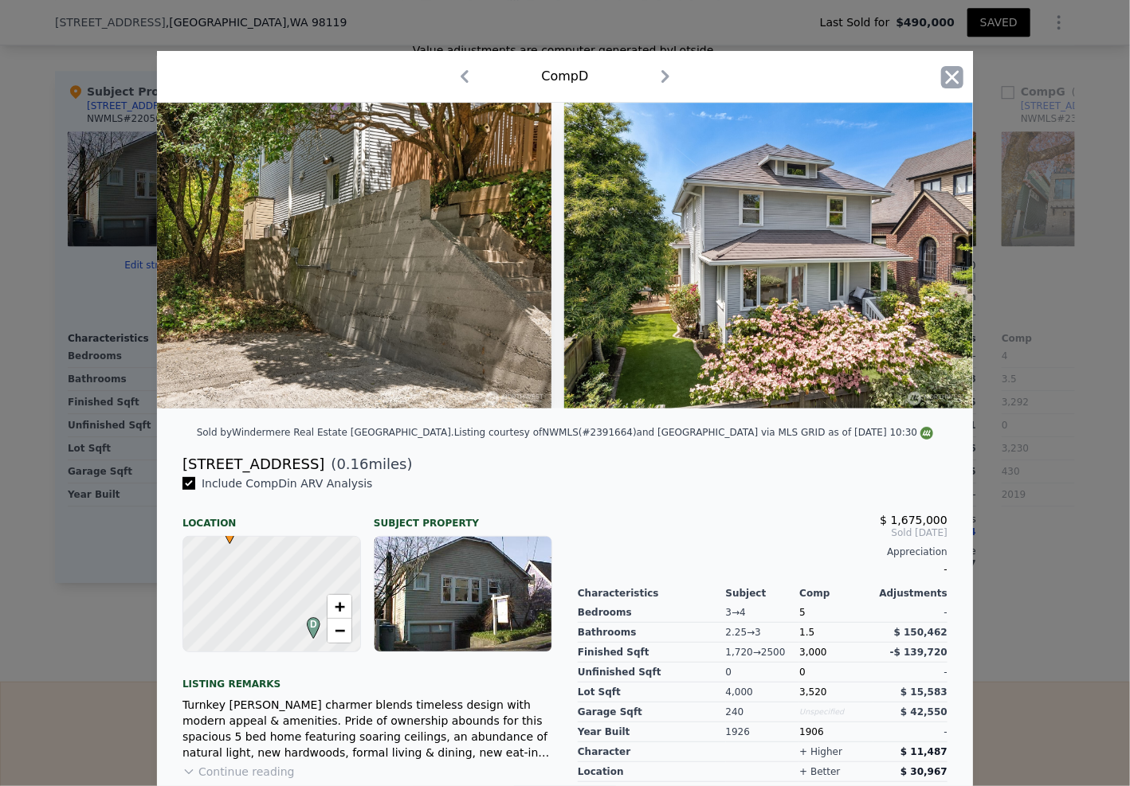
click at [946, 75] on icon "button" at bounding box center [953, 77] width 14 height 14
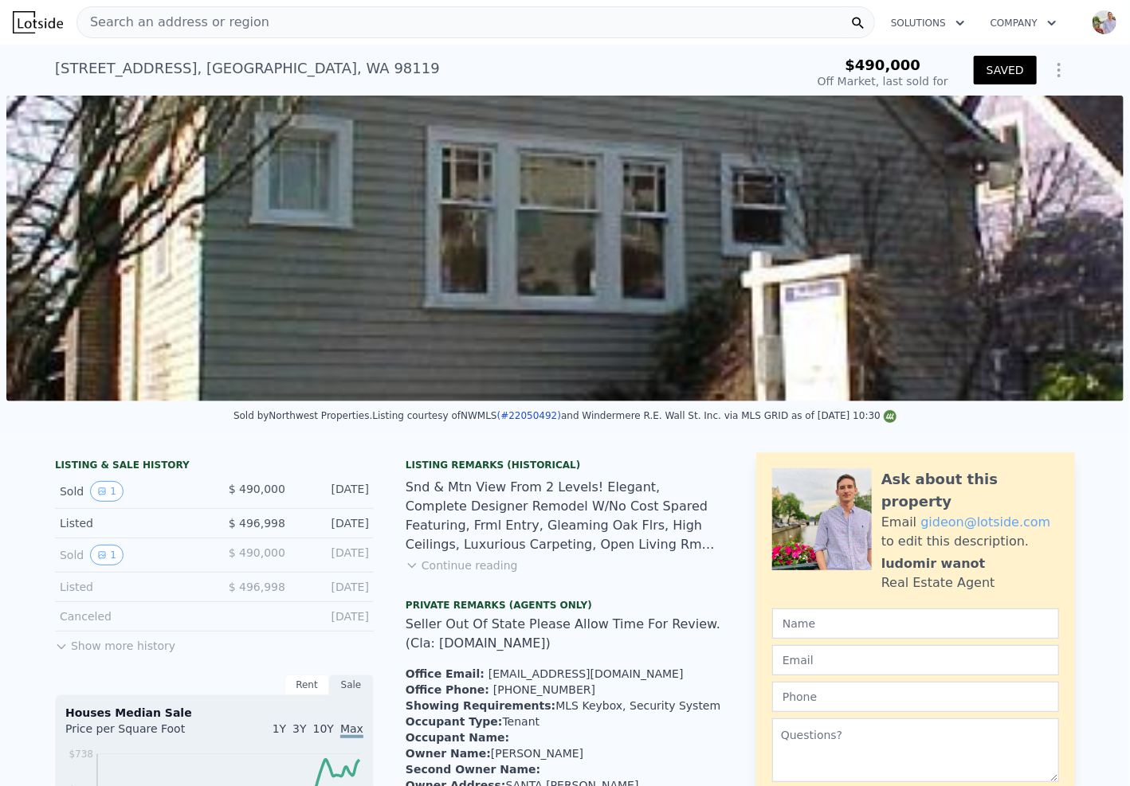
click at [1051, 73] on icon "Show Options" at bounding box center [1058, 70] width 19 height 19
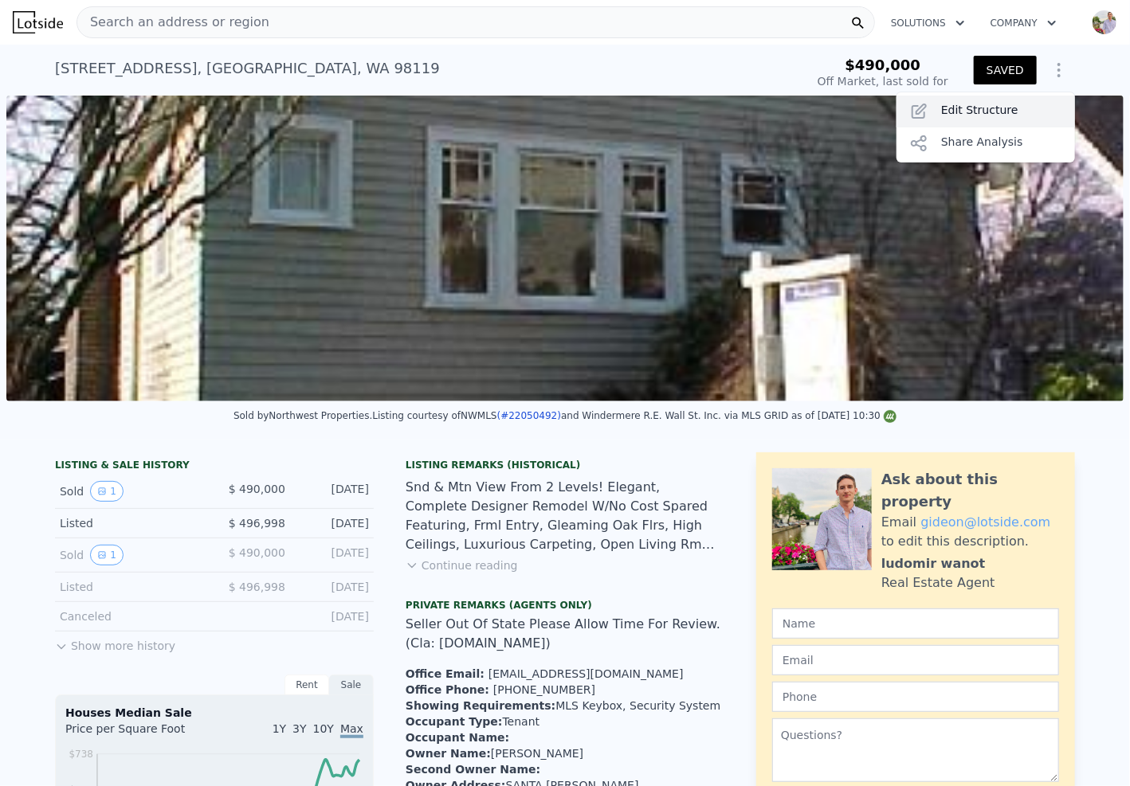
click at [1005, 115] on div "Edit Structure" at bounding box center [985, 112] width 178 height 32
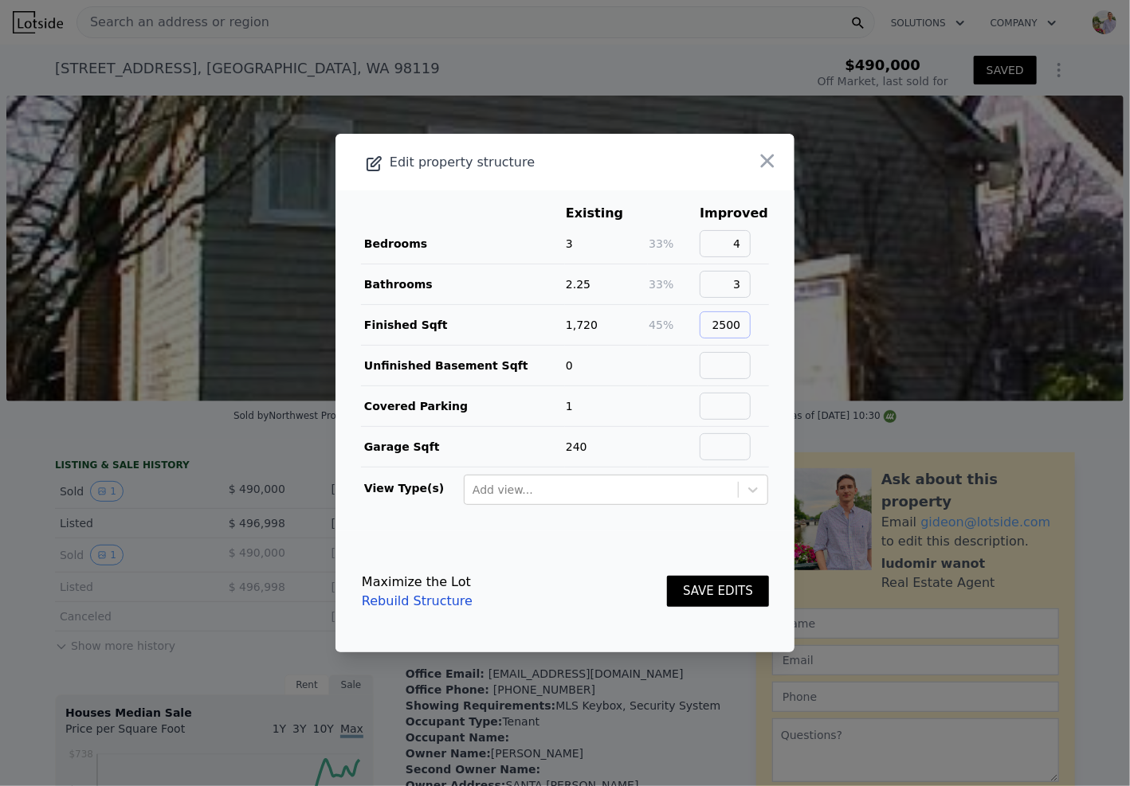
click at [729, 325] on input "2500" at bounding box center [725, 325] width 51 height 27
type input "2300"
click at [744, 288] on input "3" at bounding box center [725, 284] width 51 height 27
type input "2.75"
click at [741, 244] on input "4" at bounding box center [725, 243] width 51 height 27
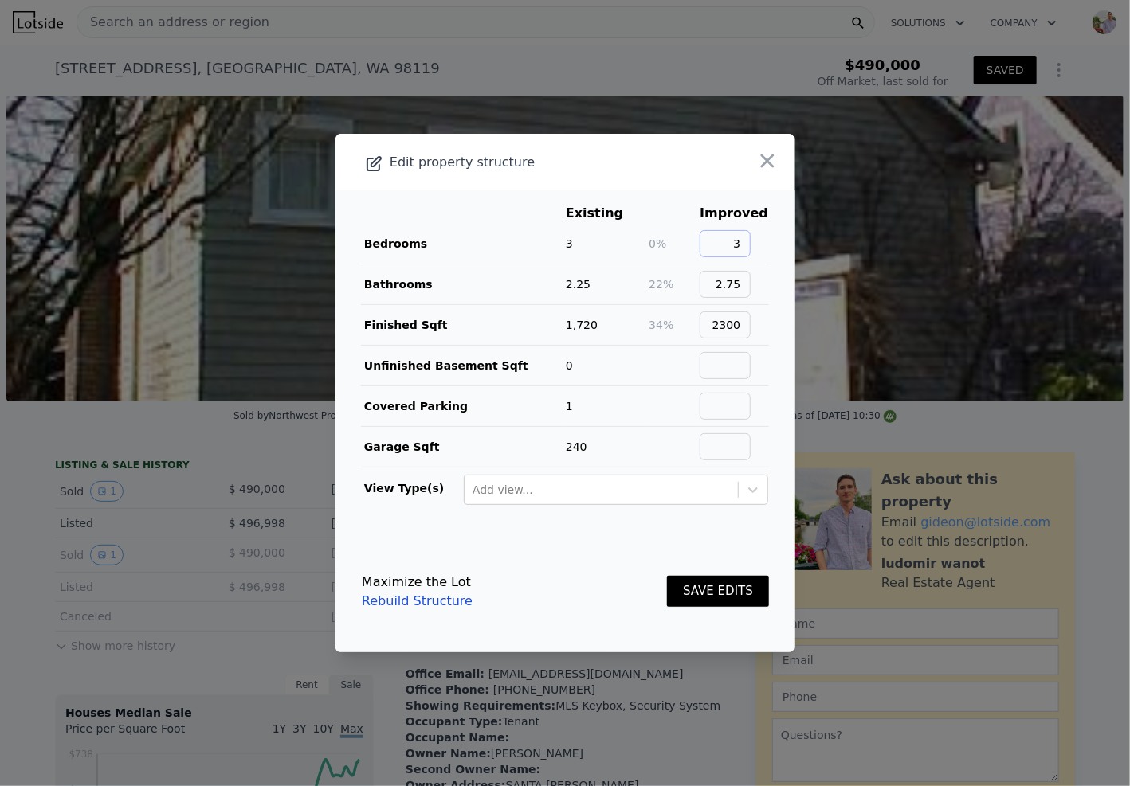
type input "3"
click at [712, 585] on button "SAVE EDITS" at bounding box center [718, 591] width 102 height 31
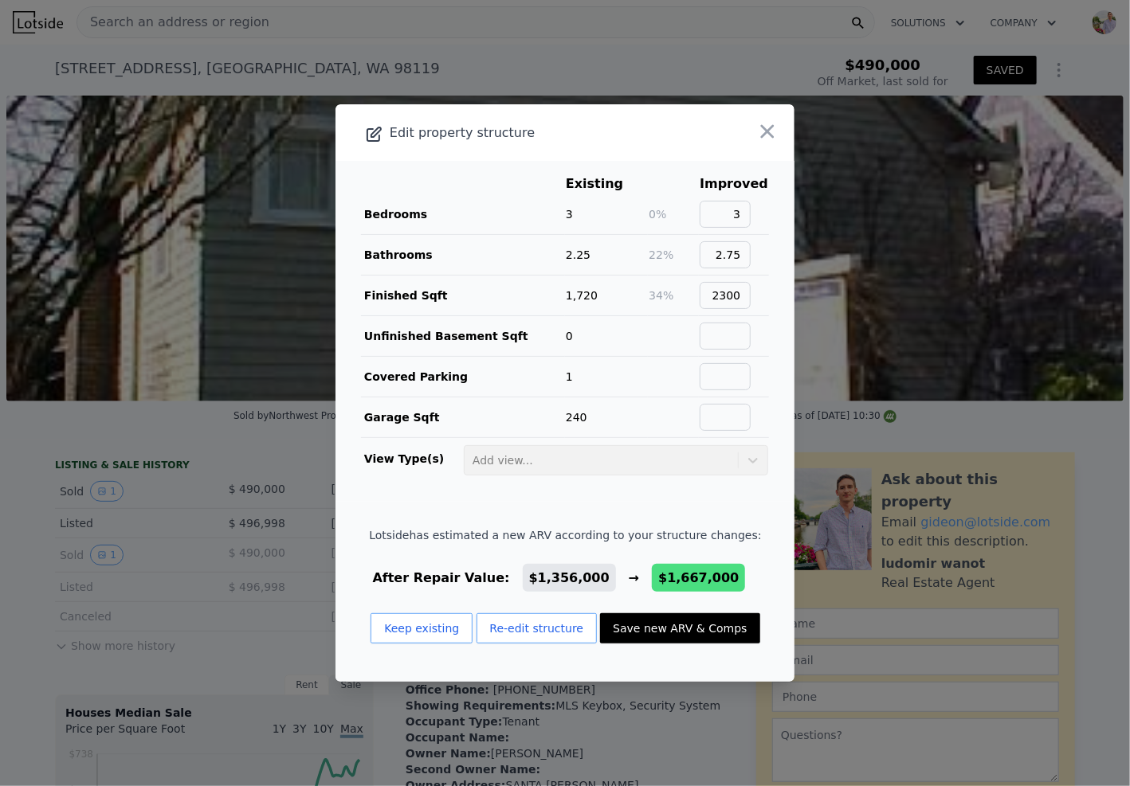
click at [669, 636] on button "Save new ARV & Comps" at bounding box center [679, 628] width 159 height 30
type input "2"
type input "1859"
type input "3200"
type input "2640"
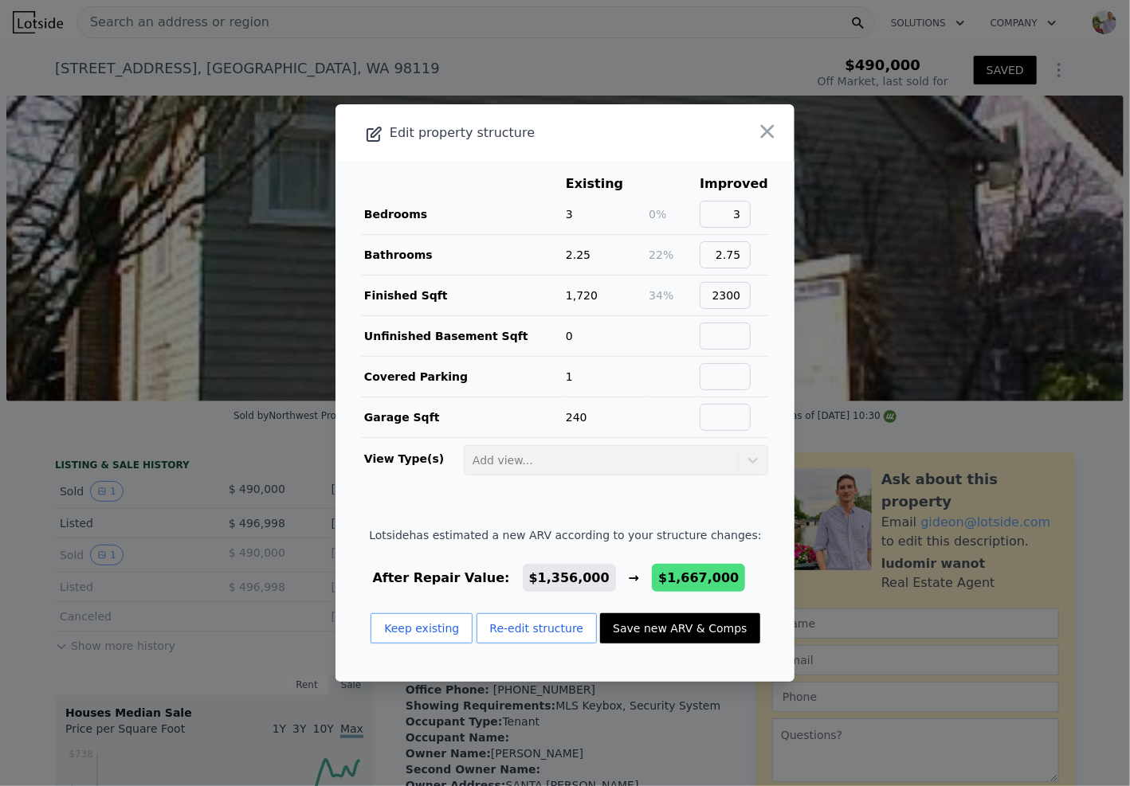
type input "6484"
checkbox input "true"
type input "$ 1,667,000"
type input "$ 1,004,846"
checkbox input "false"
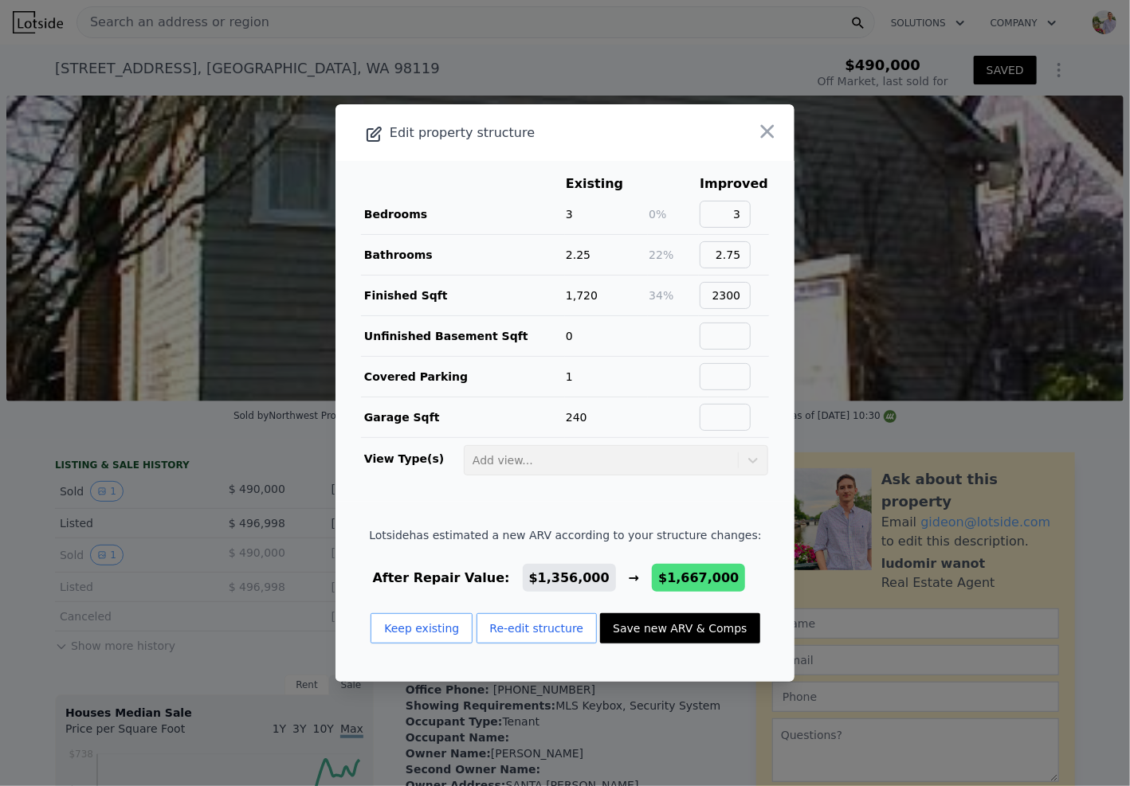
checkbox input "true"
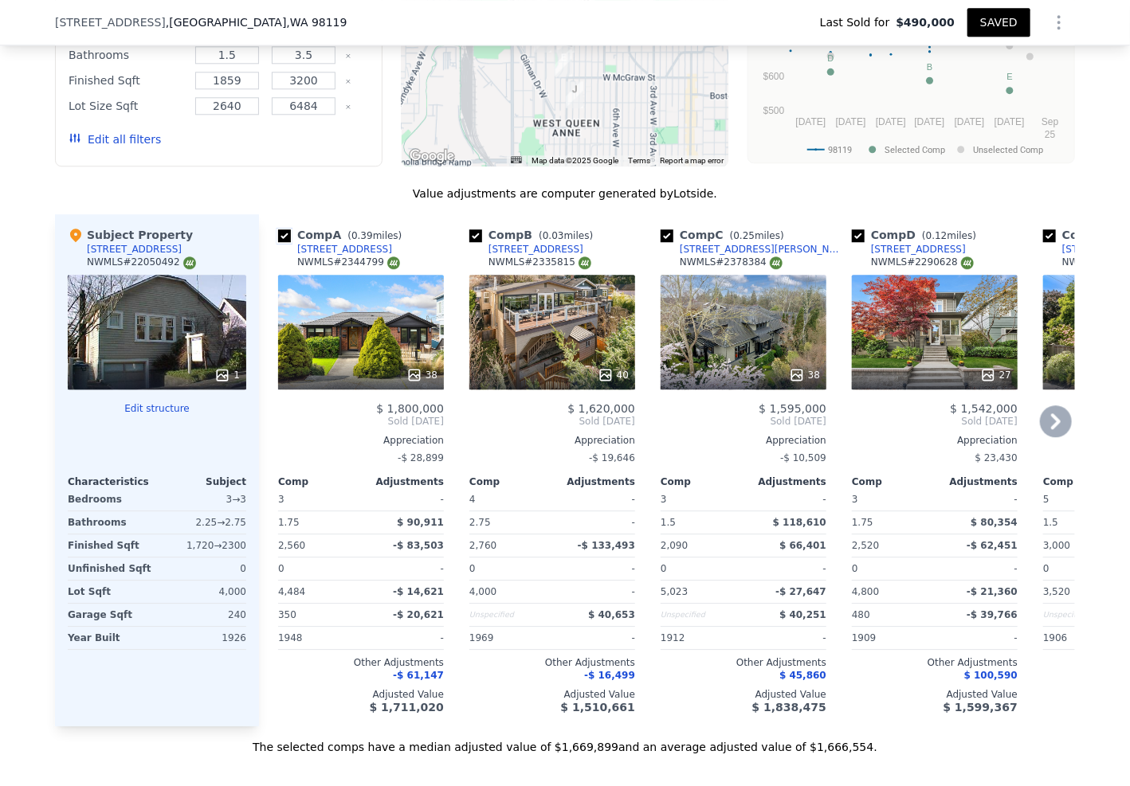
click at [278, 242] on input "checkbox" at bounding box center [284, 235] width 13 height 13
checkbox input "false"
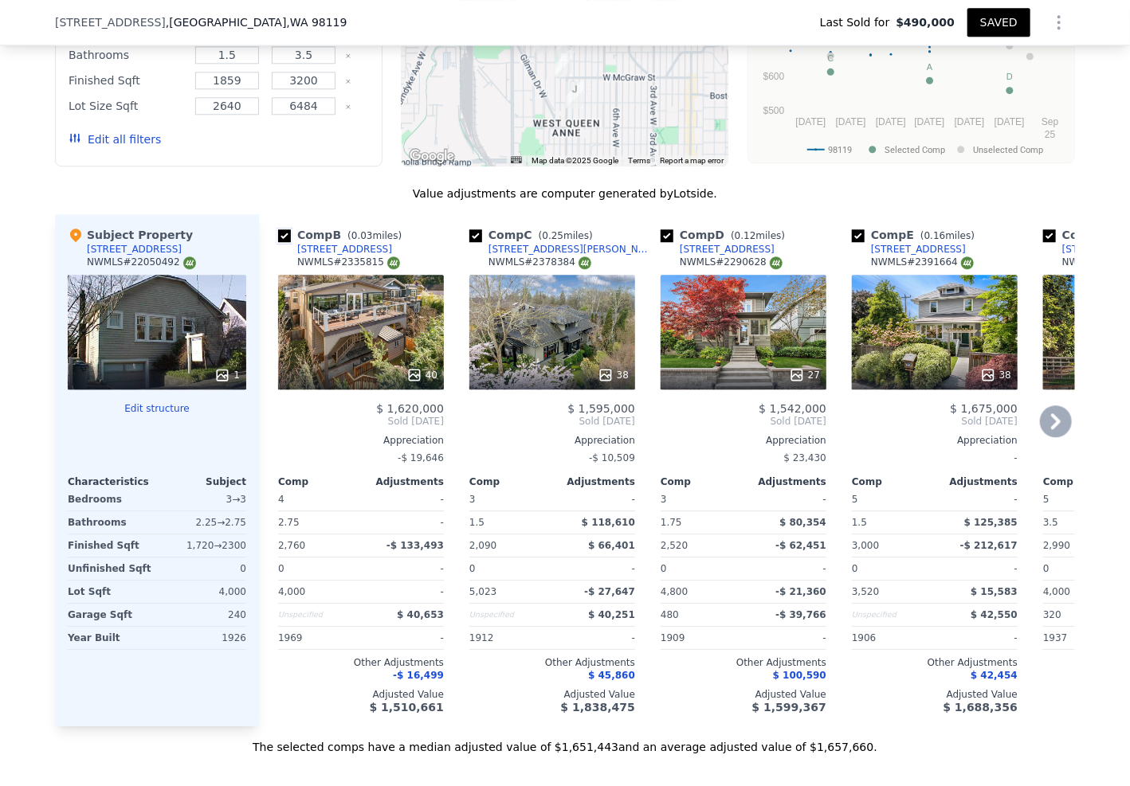
click at [278, 242] on input "checkbox" at bounding box center [284, 235] width 13 height 13
checkbox input "false"
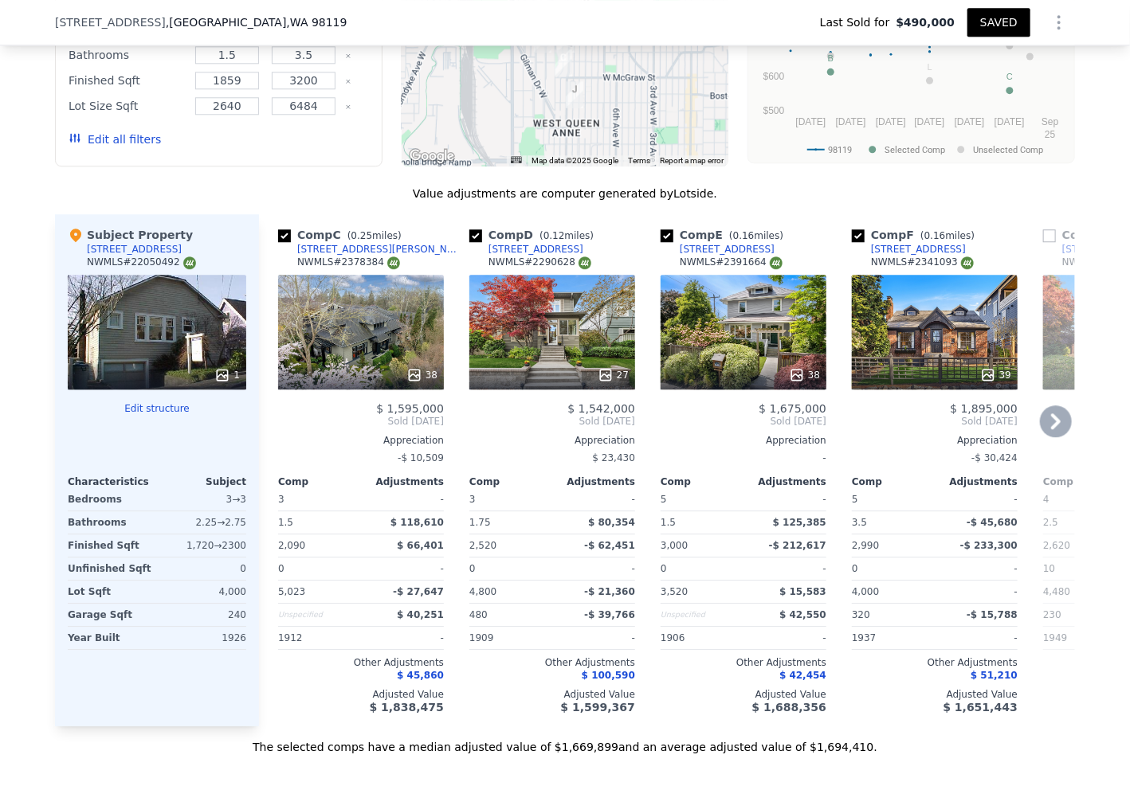
scroll to position [1863, 0]
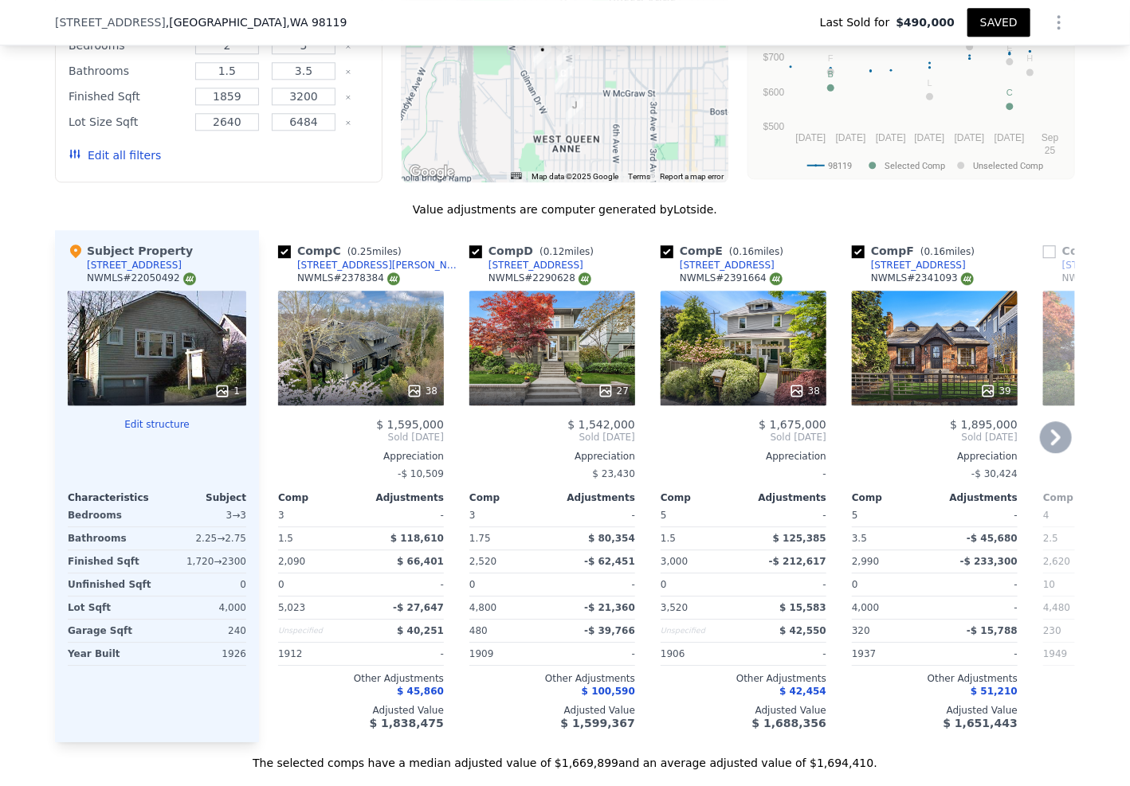
click at [357, 354] on div "38" at bounding box center [361, 348] width 166 height 115
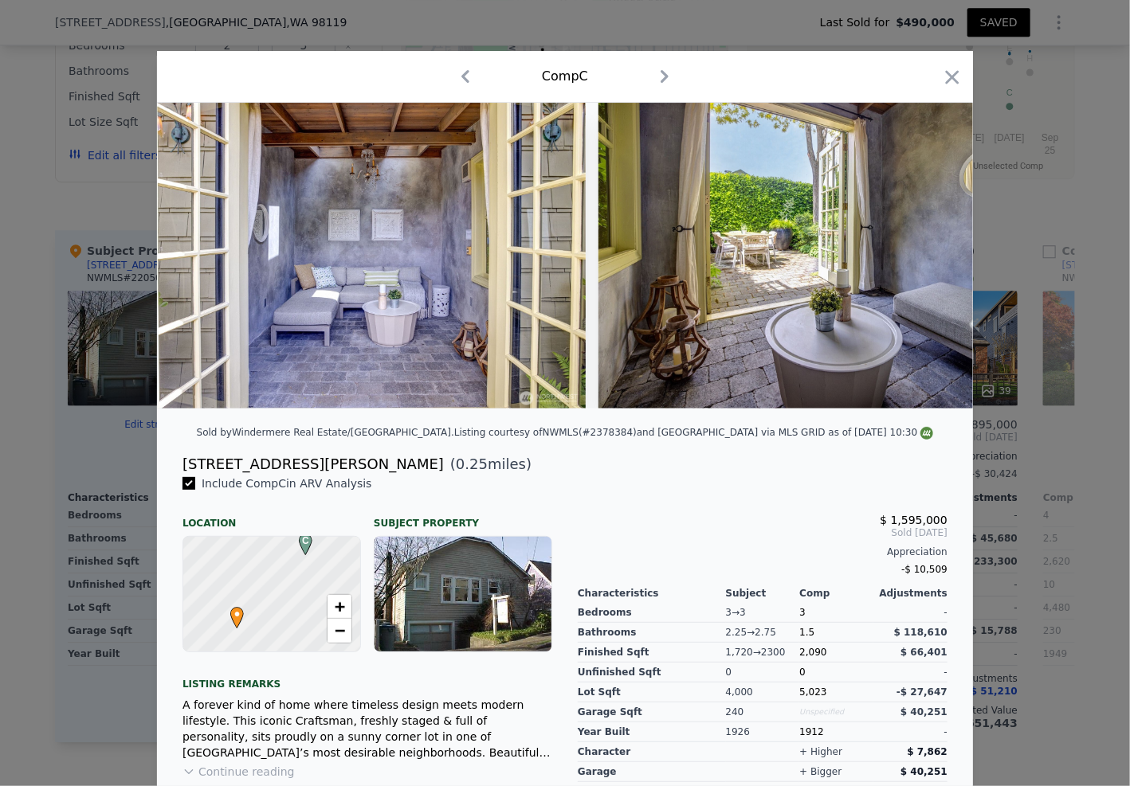
scroll to position [0, 13378]
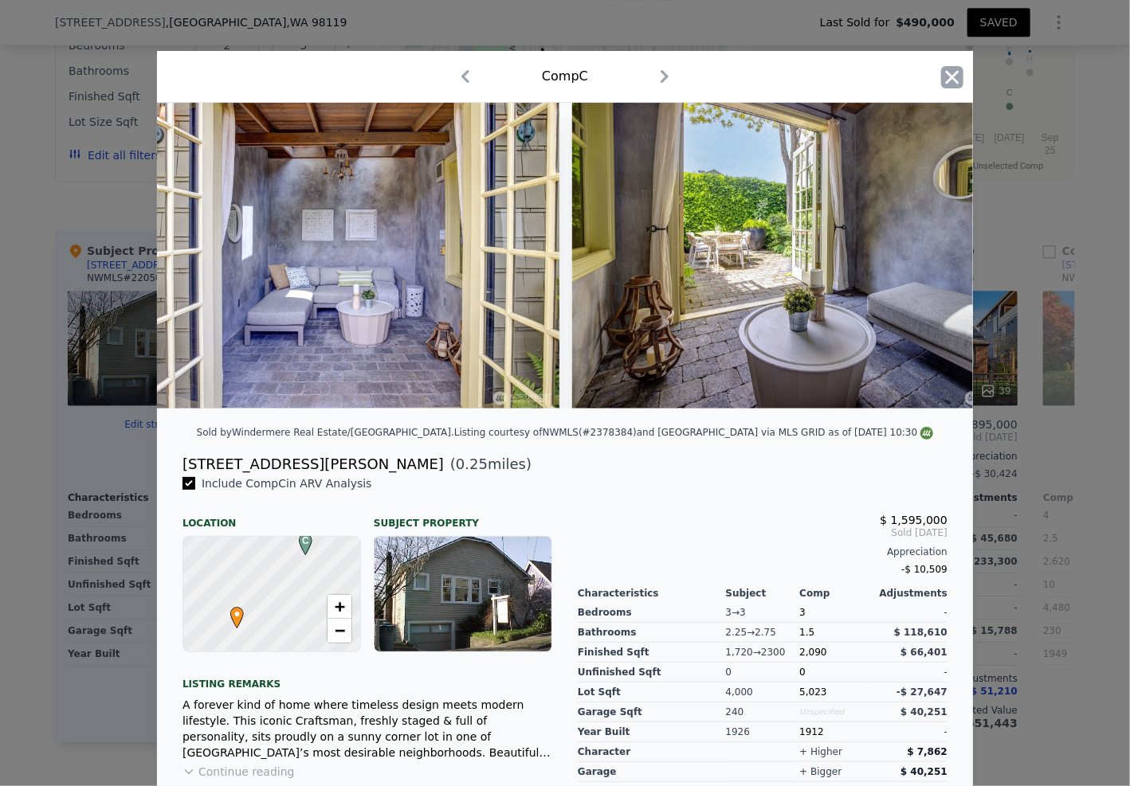
click at [945, 82] on icon "button" at bounding box center [952, 77] width 22 height 22
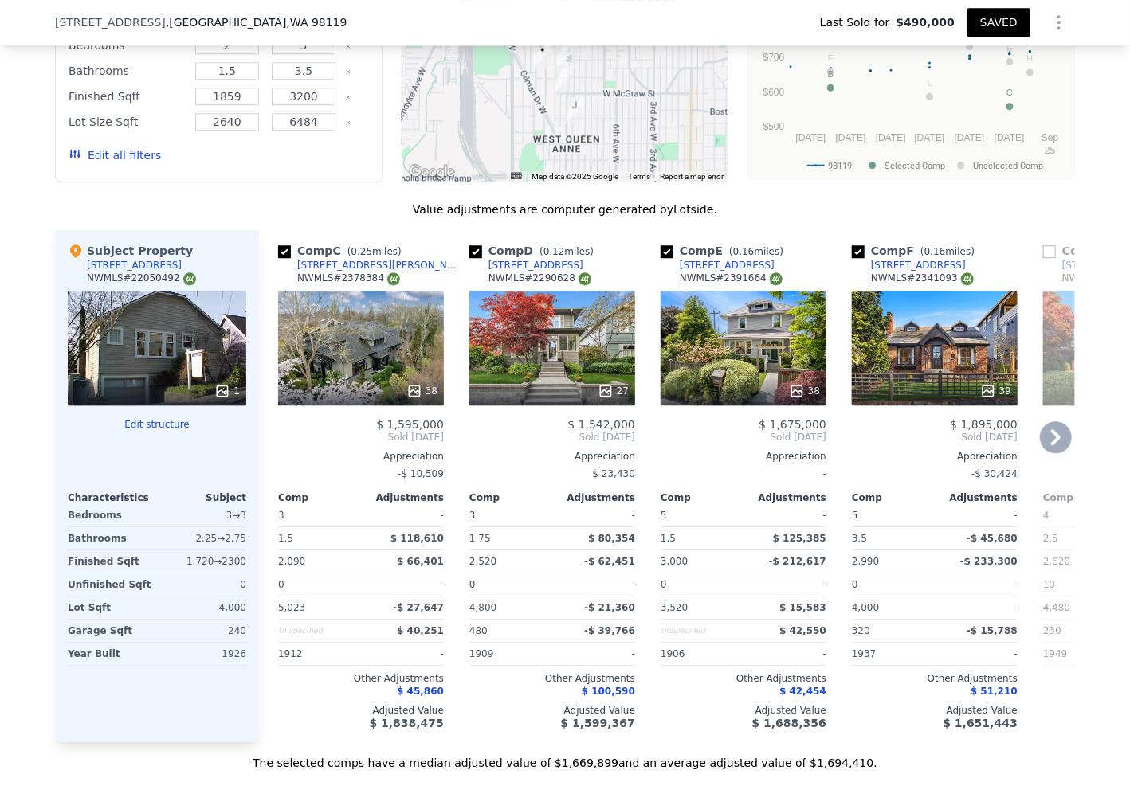
click at [374, 375] on div "38" at bounding box center [361, 348] width 166 height 115
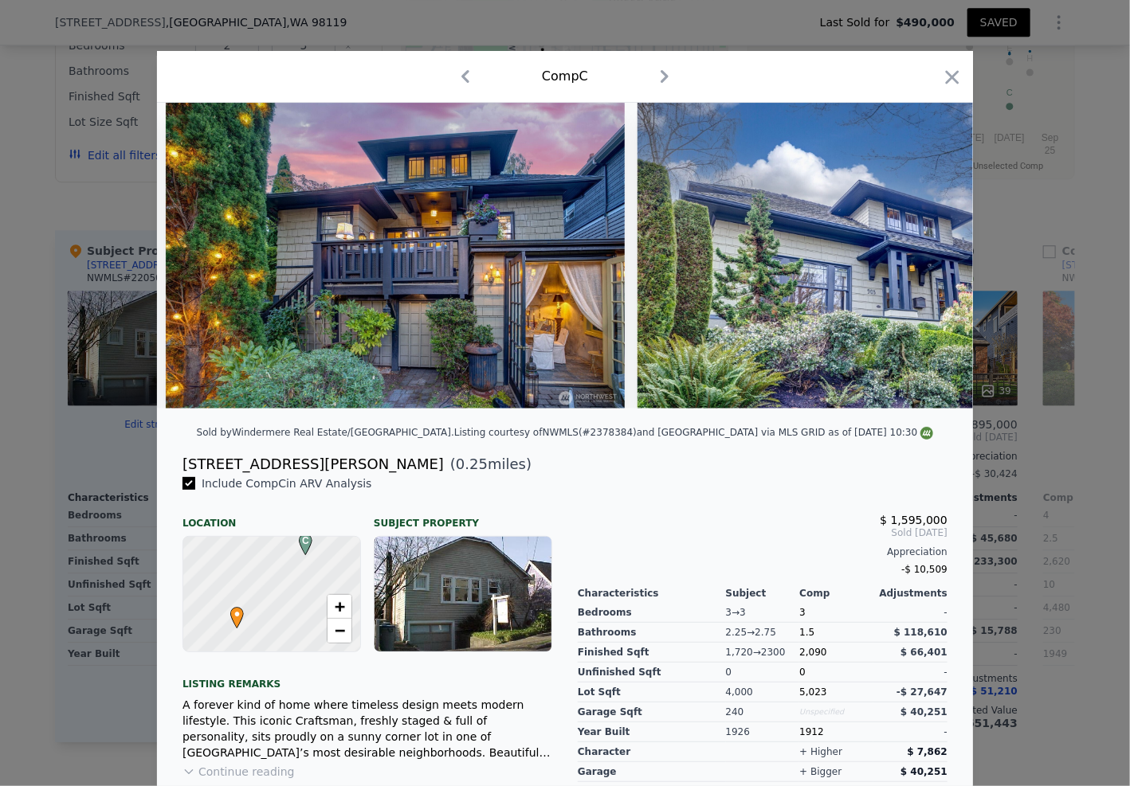
scroll to position [0, 16382]
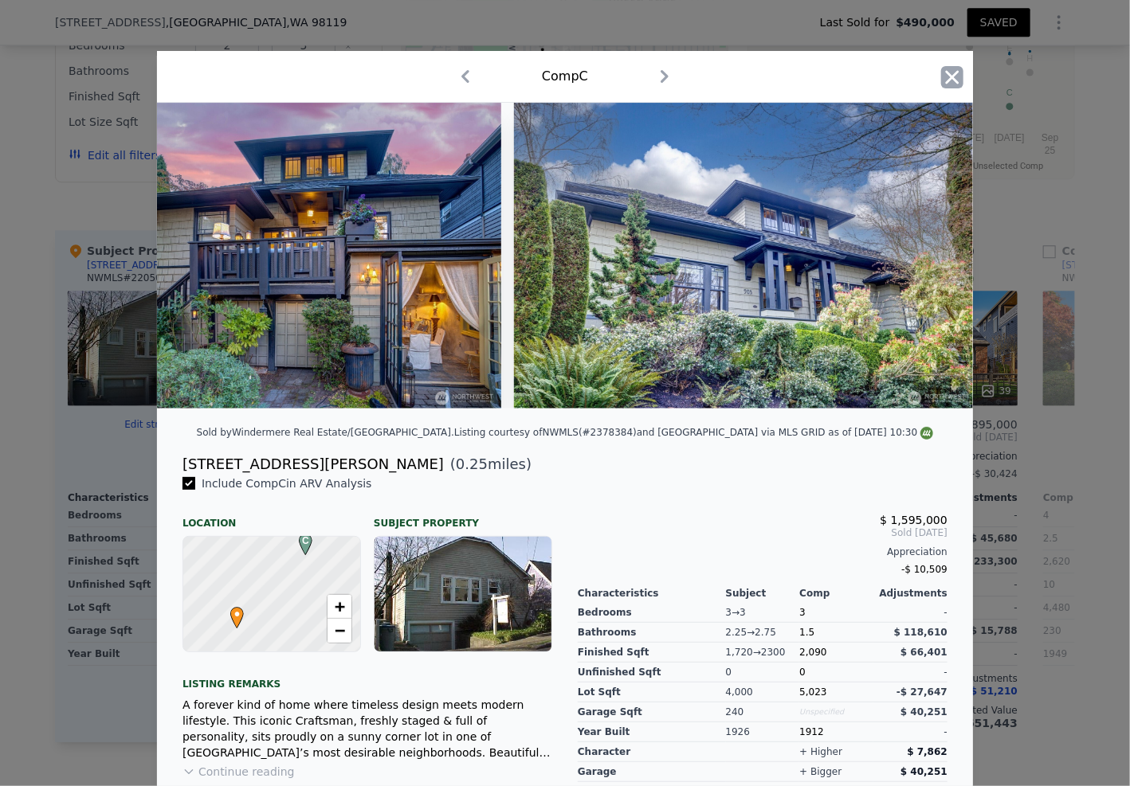
click at [953, 73] on icon "button" at bounding box center [952, 77] width 22 height 22
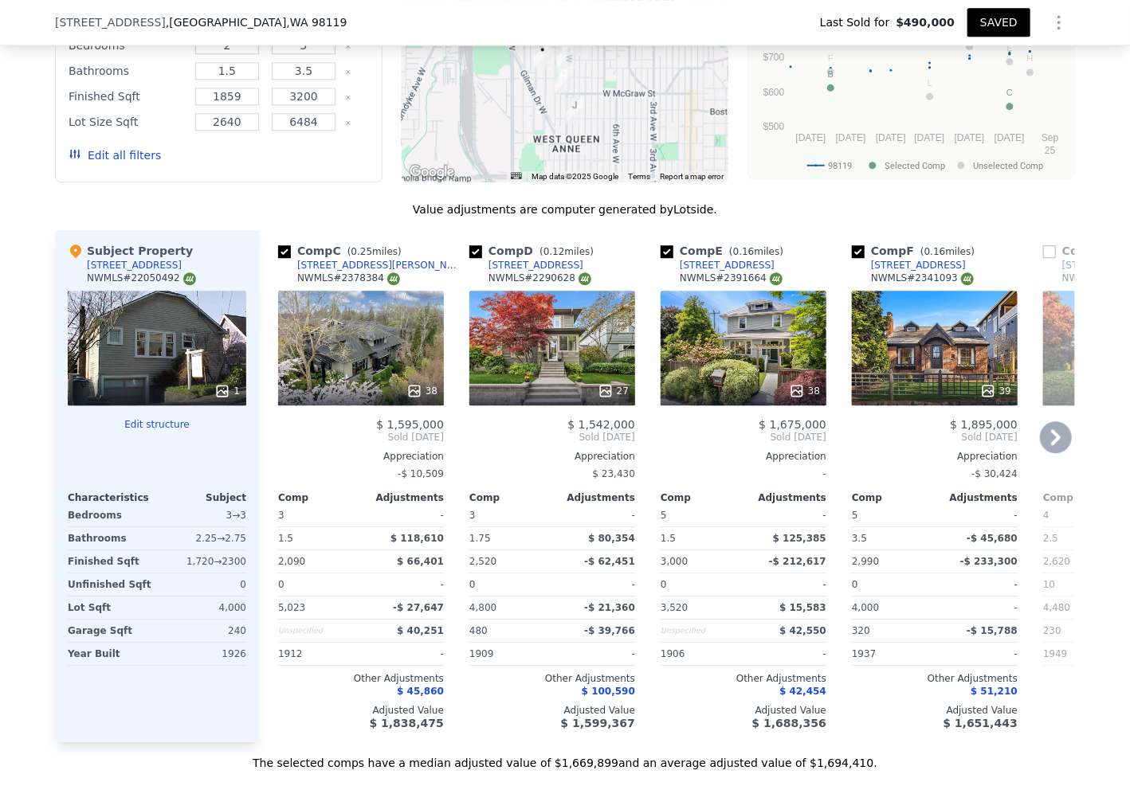
scroll to position [1785, 0]
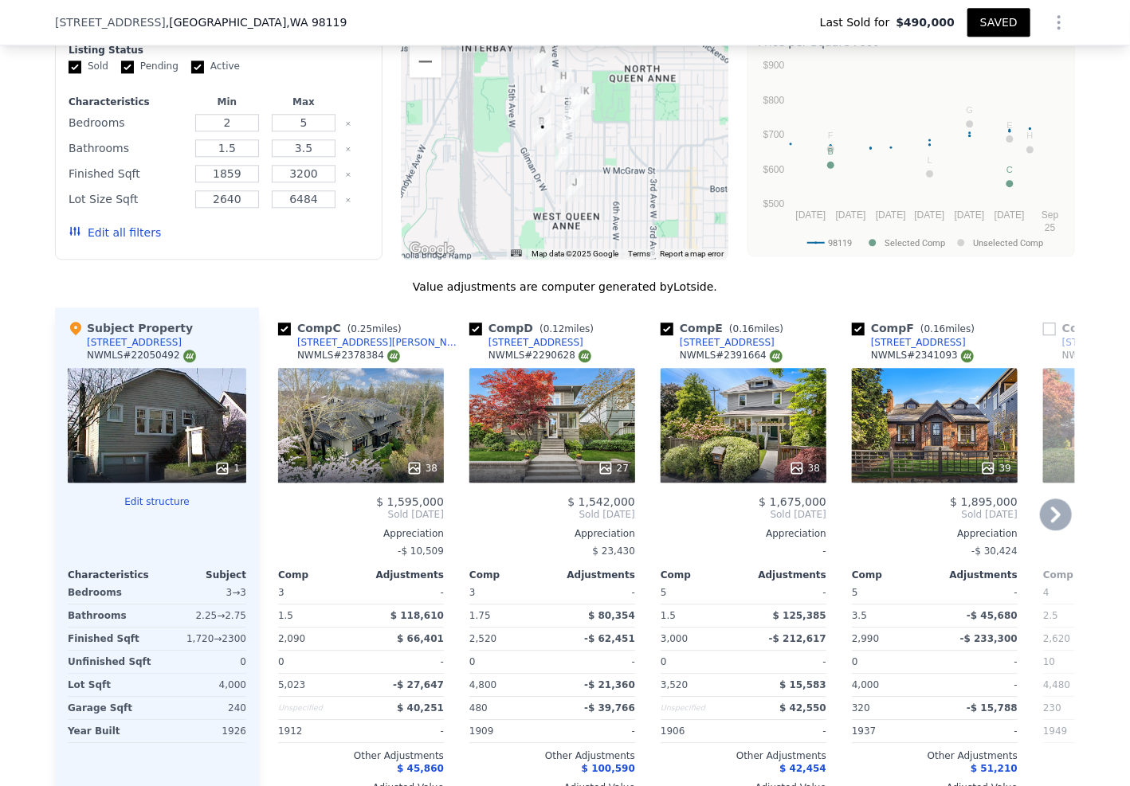
click at [543, 440] on div "27" at bounding box center [552, 425] width 166 height 115
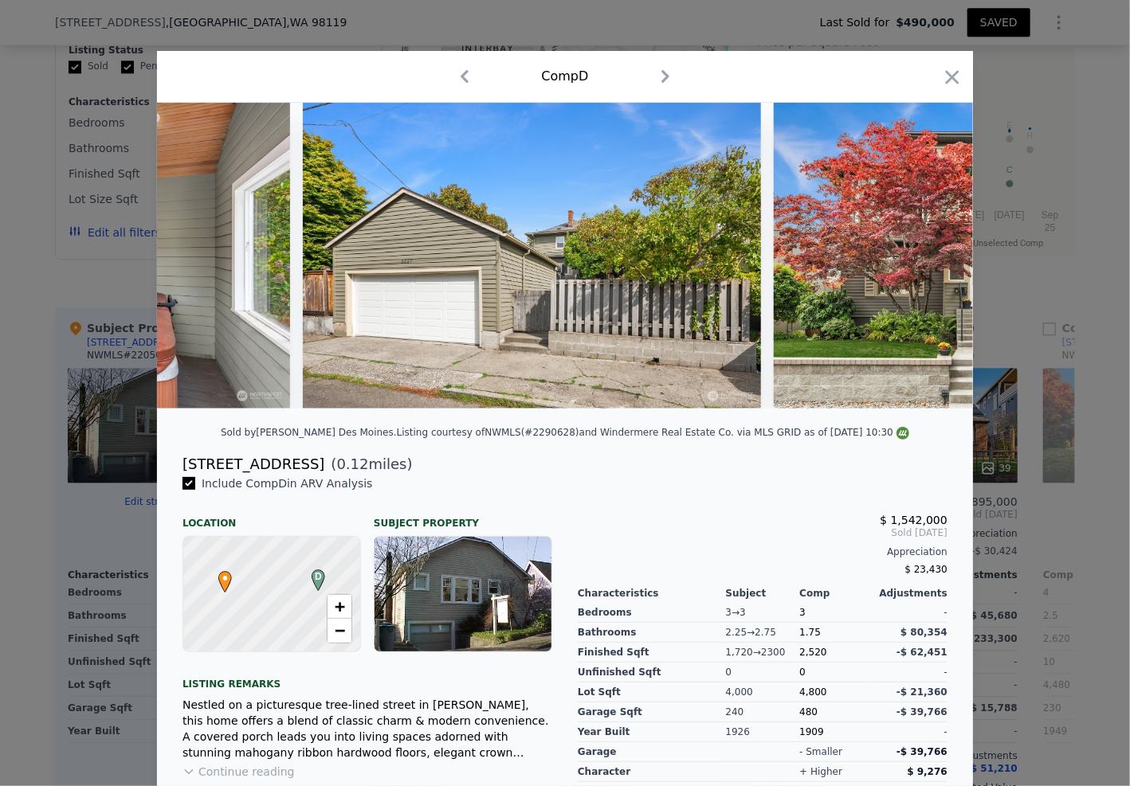
scroll to position [0, 11670]
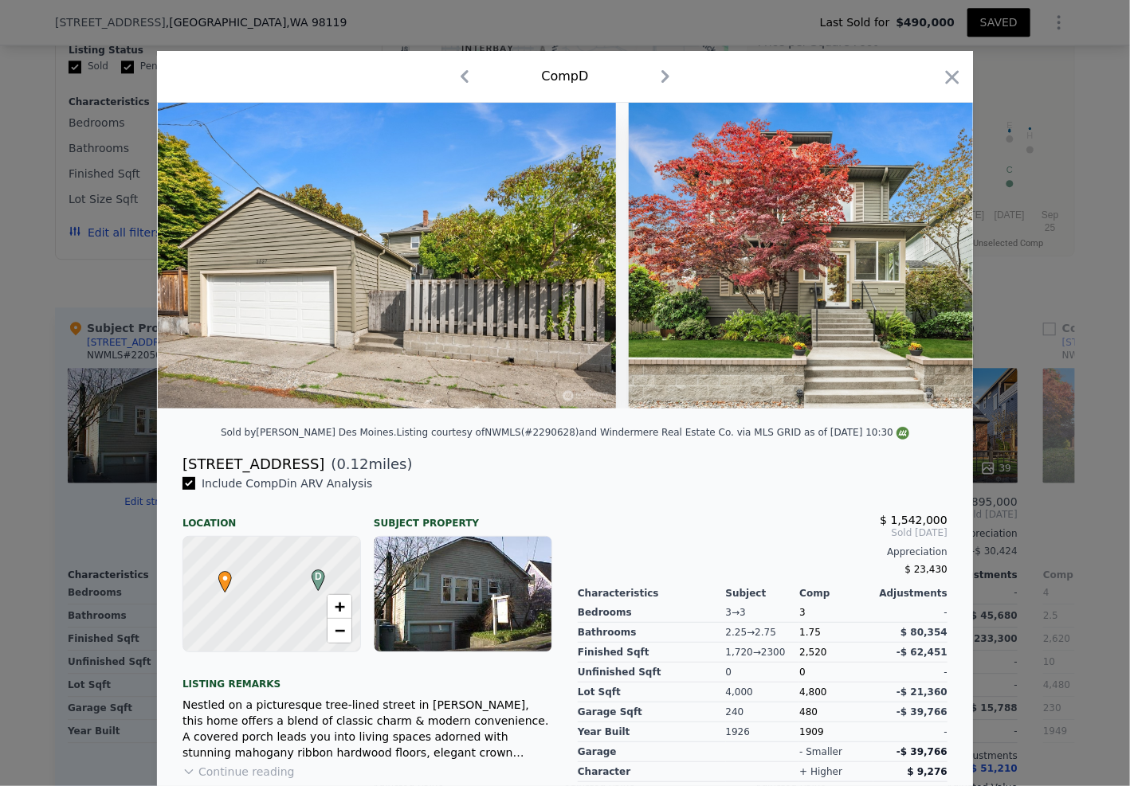
click at [941, 68] on icon "button" at bounding box center [952, 77] width 22 height 22
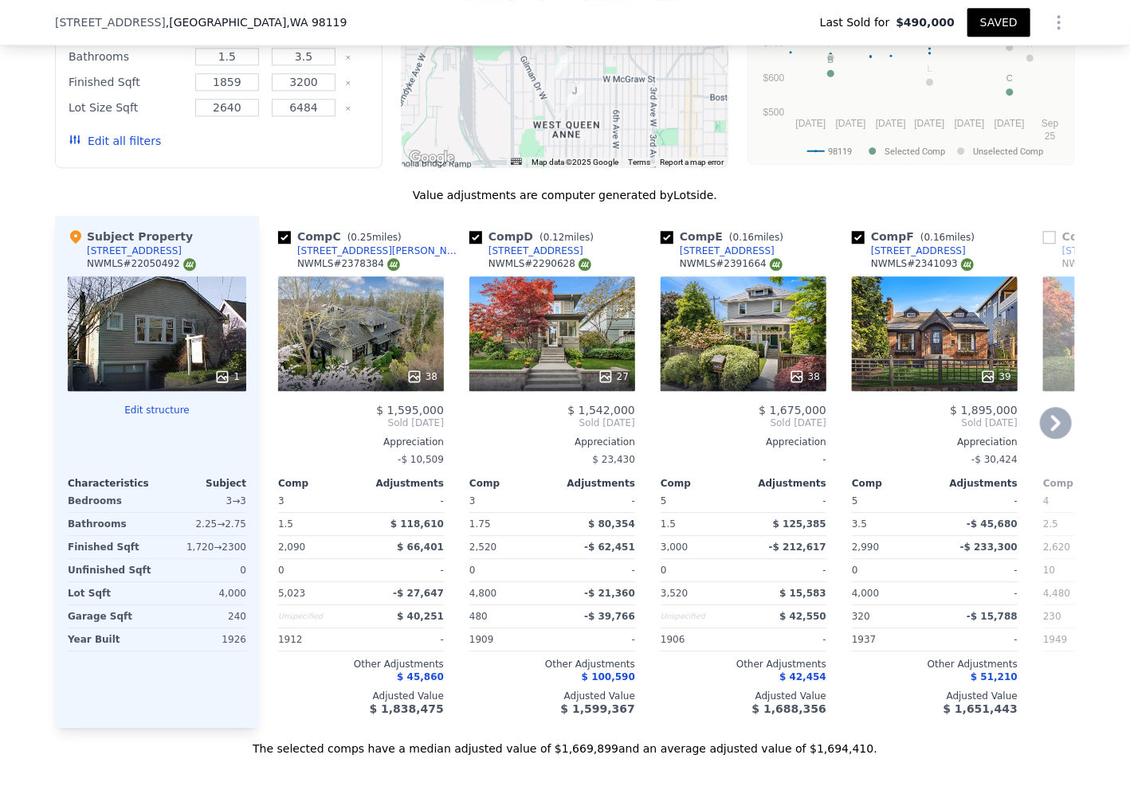
scroll to position [1949, 0]
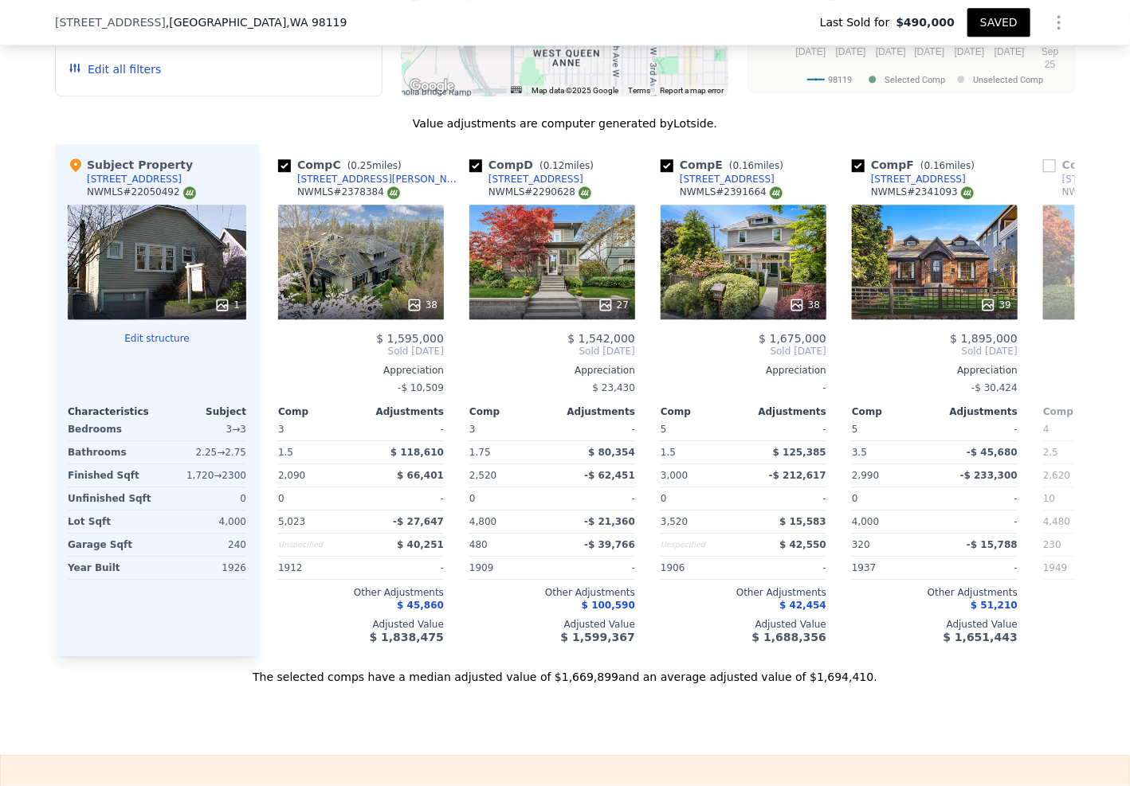
click at [1062, 19] on icon "Show Options" at bounding box center [1058, 22] width 19 height 19
click at [1028, 60] on div "Edit Structure" at bounding box center [985, 64] width 178 height 32
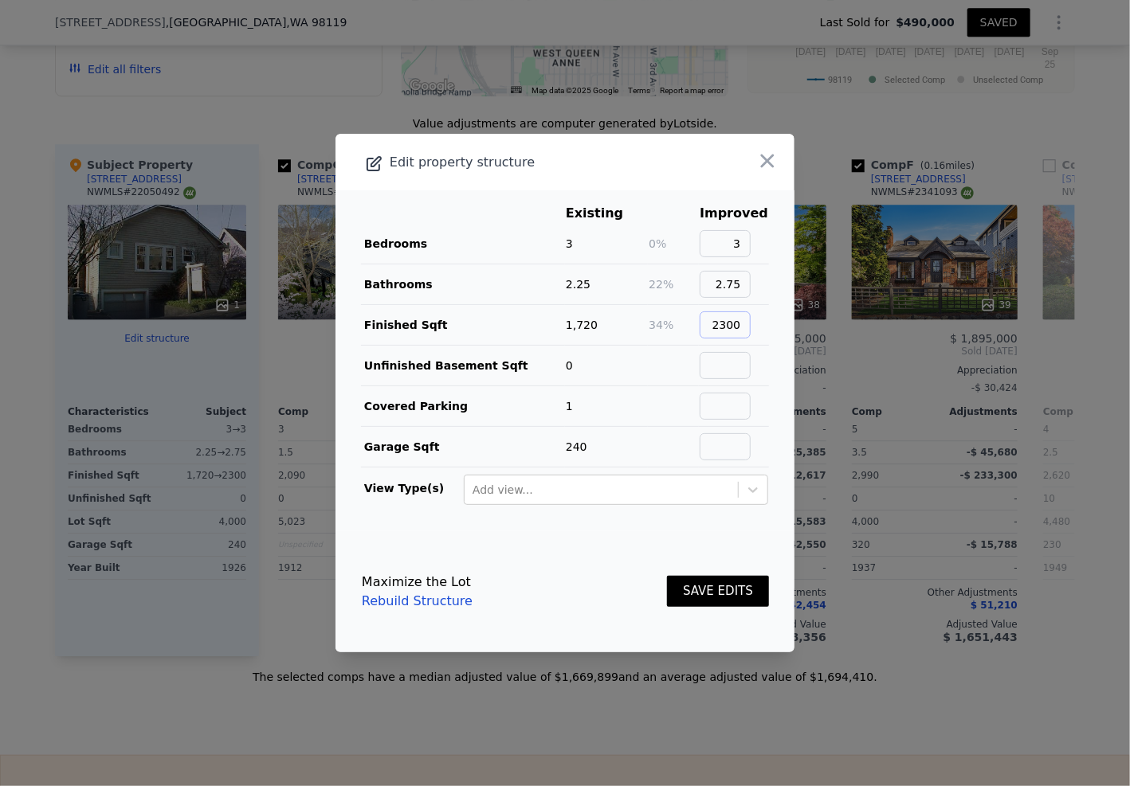
click at [740, 326] on input "2300" at bounding box center [725, 325] width 51 height 27
checkbox input "true"
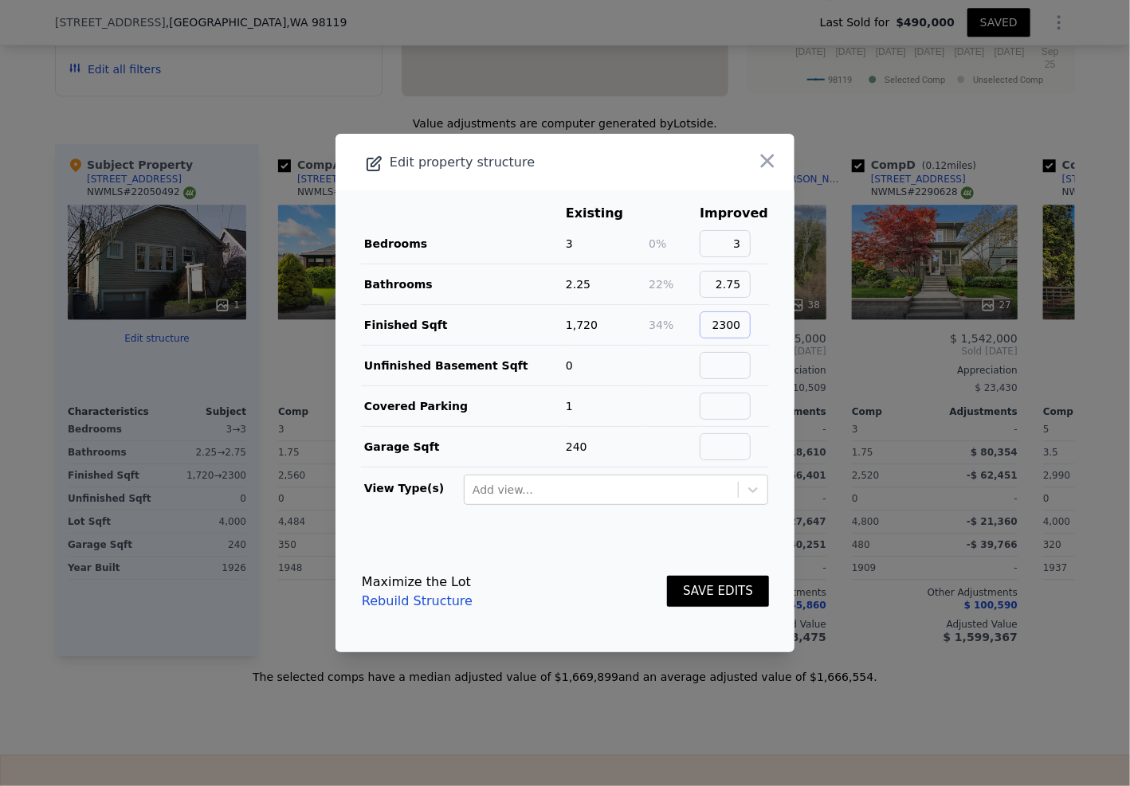
click at [740, 326] on input "2300" at bounding box center [725, 325] width 51 height 27
type input "2200"
click at [656, 374] on td at bounding box center [673, 366] width 51 height 41
click at [714, 594] on button "SAVE EDITS" at bounding box center [718, 591] width 102 height 31
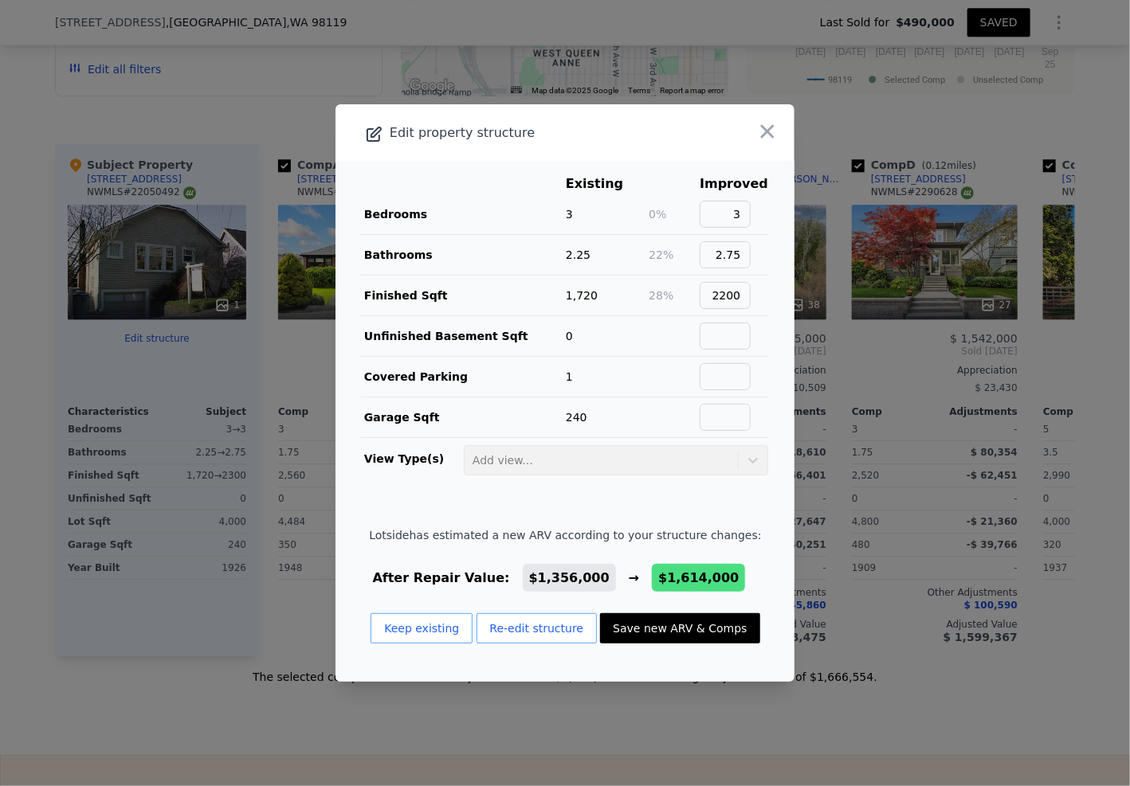
click at [673, 621] on button "Save new ARV & Comps" at bounding box center [679, 628] width 159 height 30
type input "3000"
type input "$ 1,614,000"
type input "$ 955,757"
checkbox input "false"
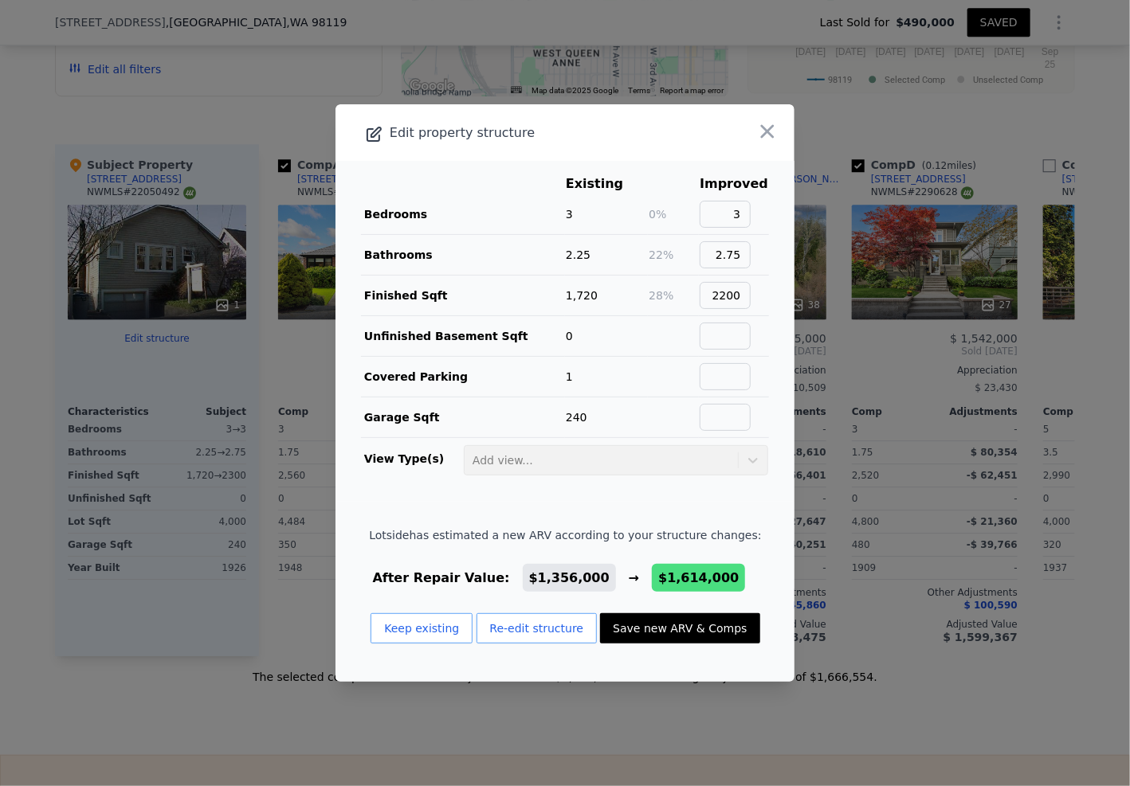
checkbox input "true"
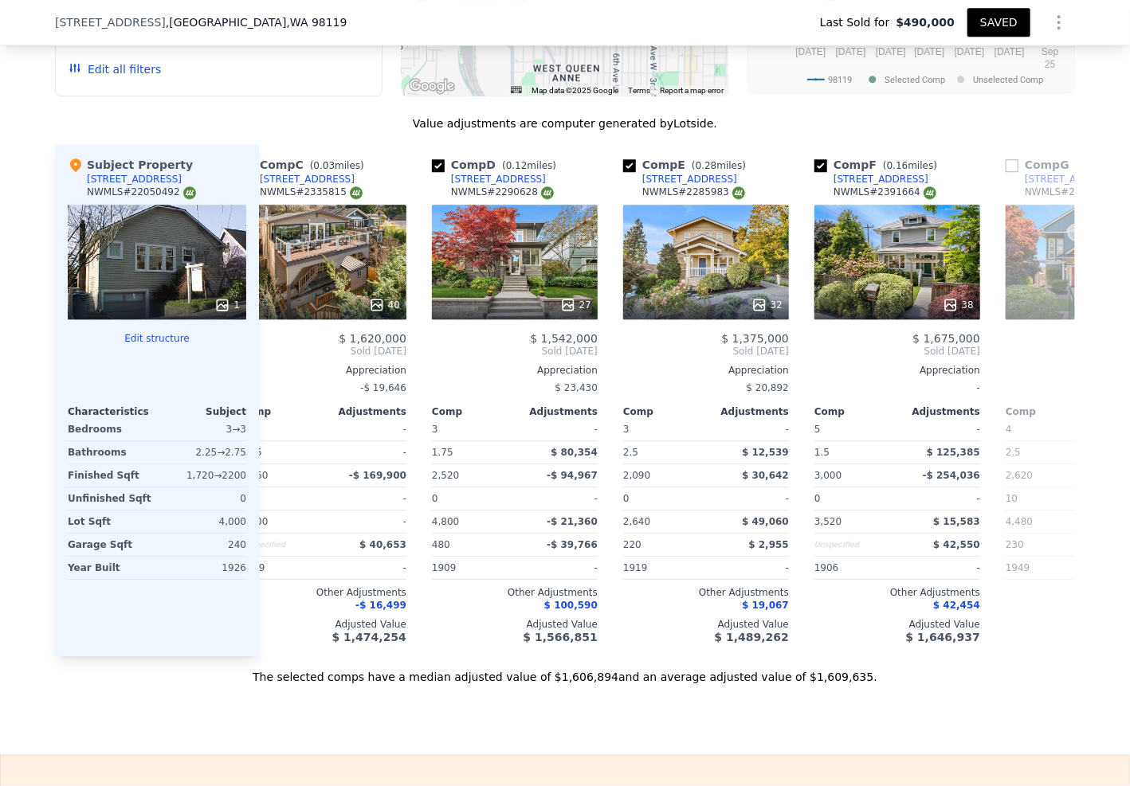
scroll to position [1730, 0]
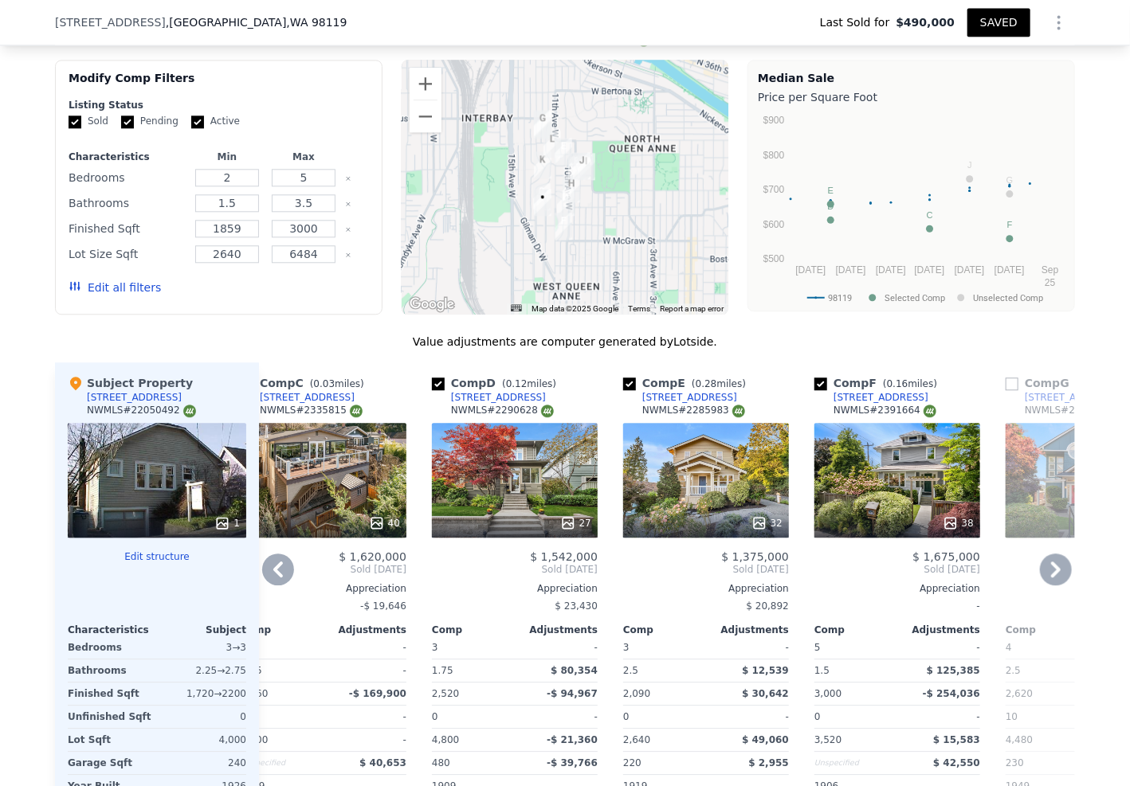
click at [687, 464] on div "32" at bounding box center [706, 480] width 166 height 115
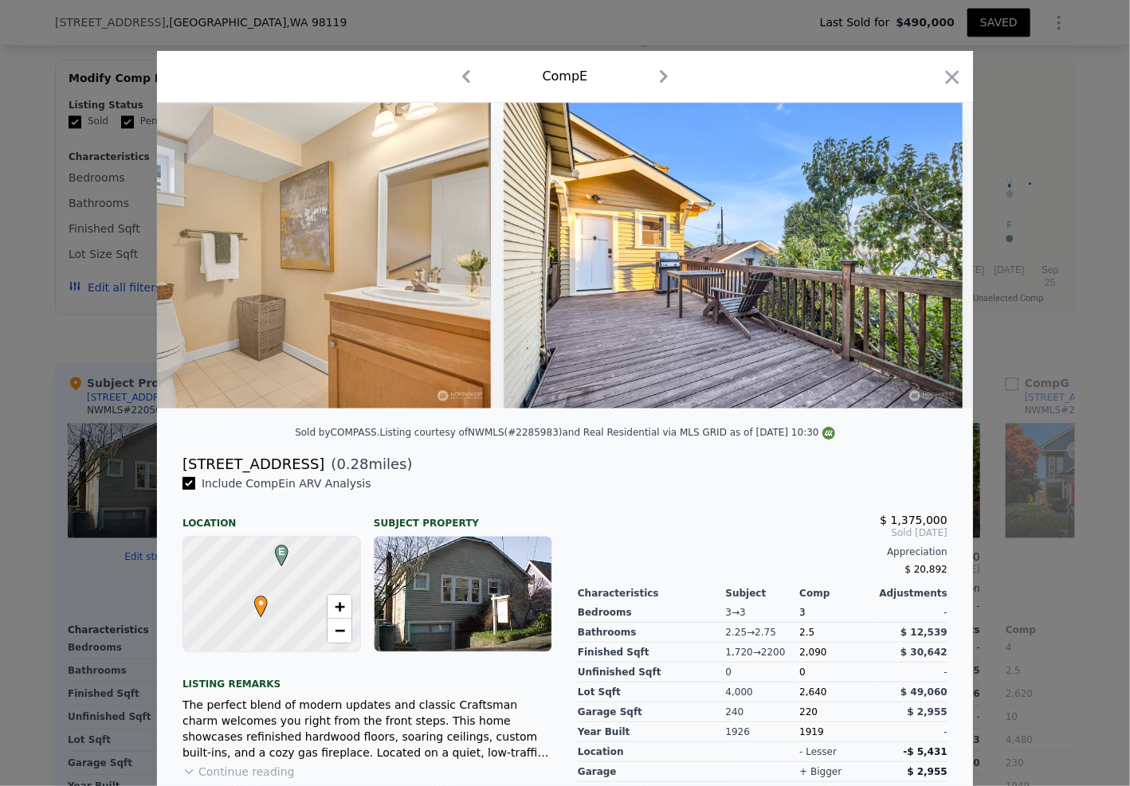
scroll to position [0, 14266]
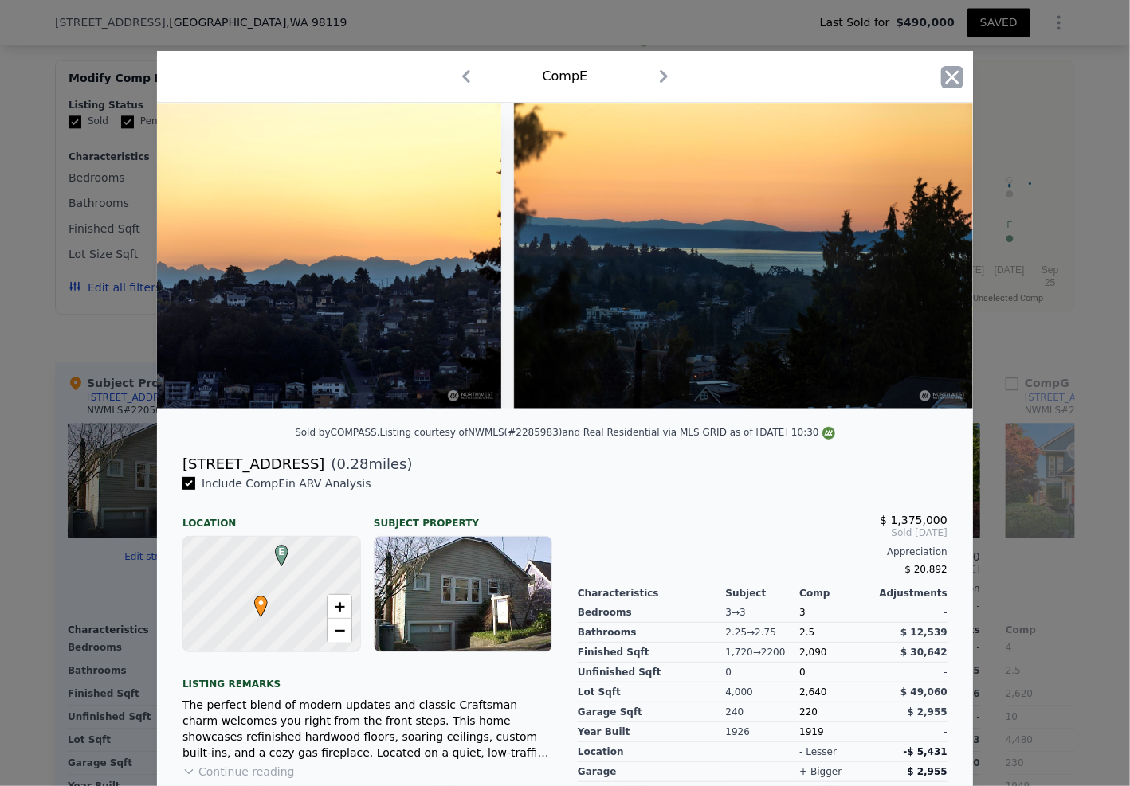
click at [948, 78] on icon "button" at bounding box center [953, 77] width 14 height 14
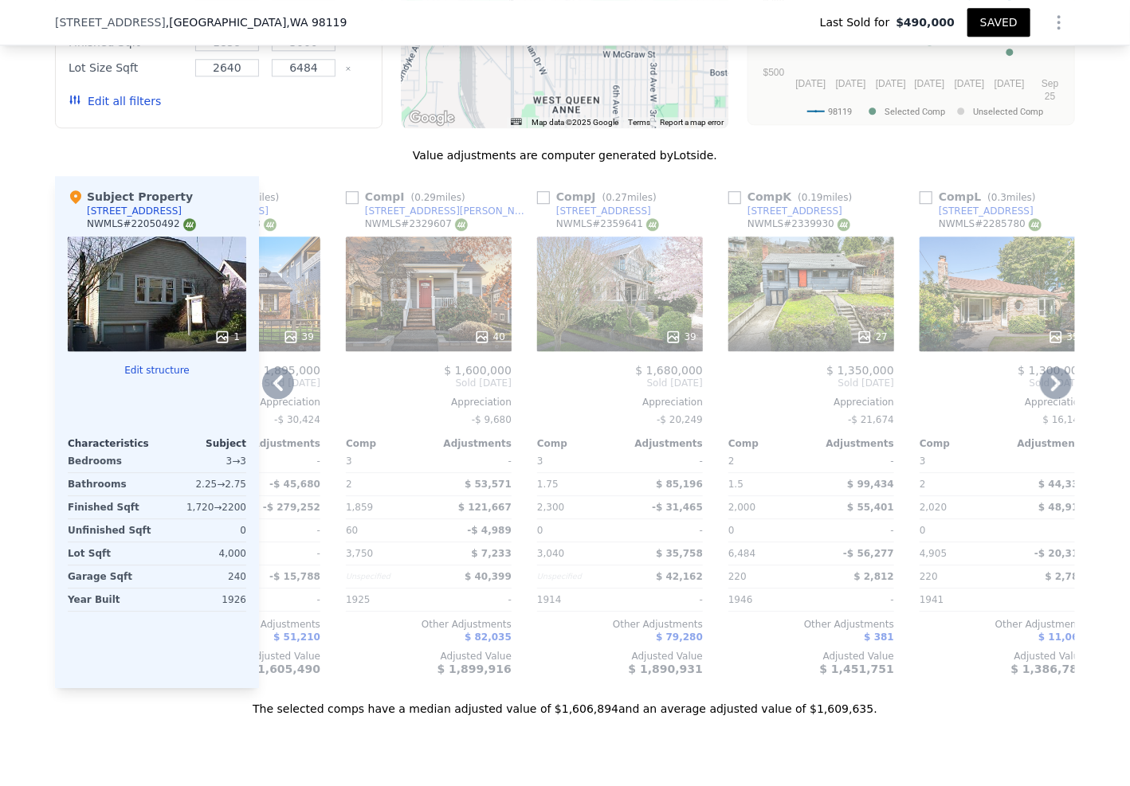
scroll to position [1901, 0]
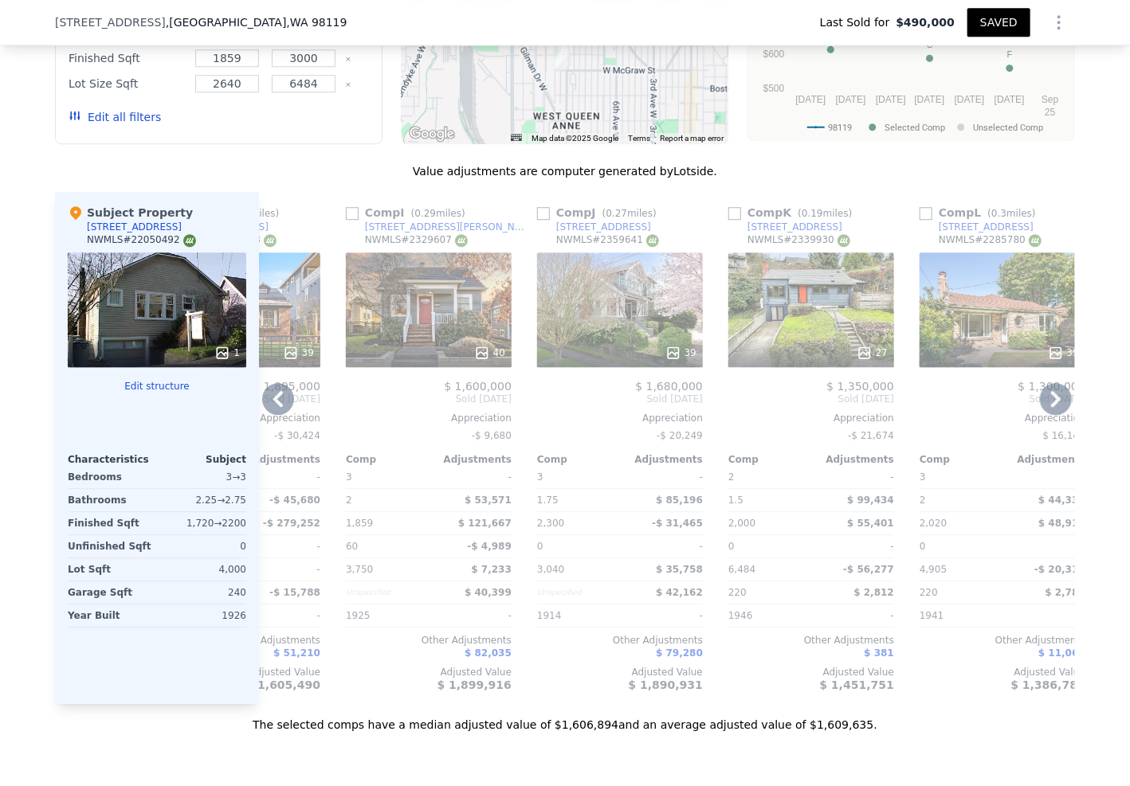
click at [782, 335] on div "27" at bounding box center [811, 310] width 166 height 115
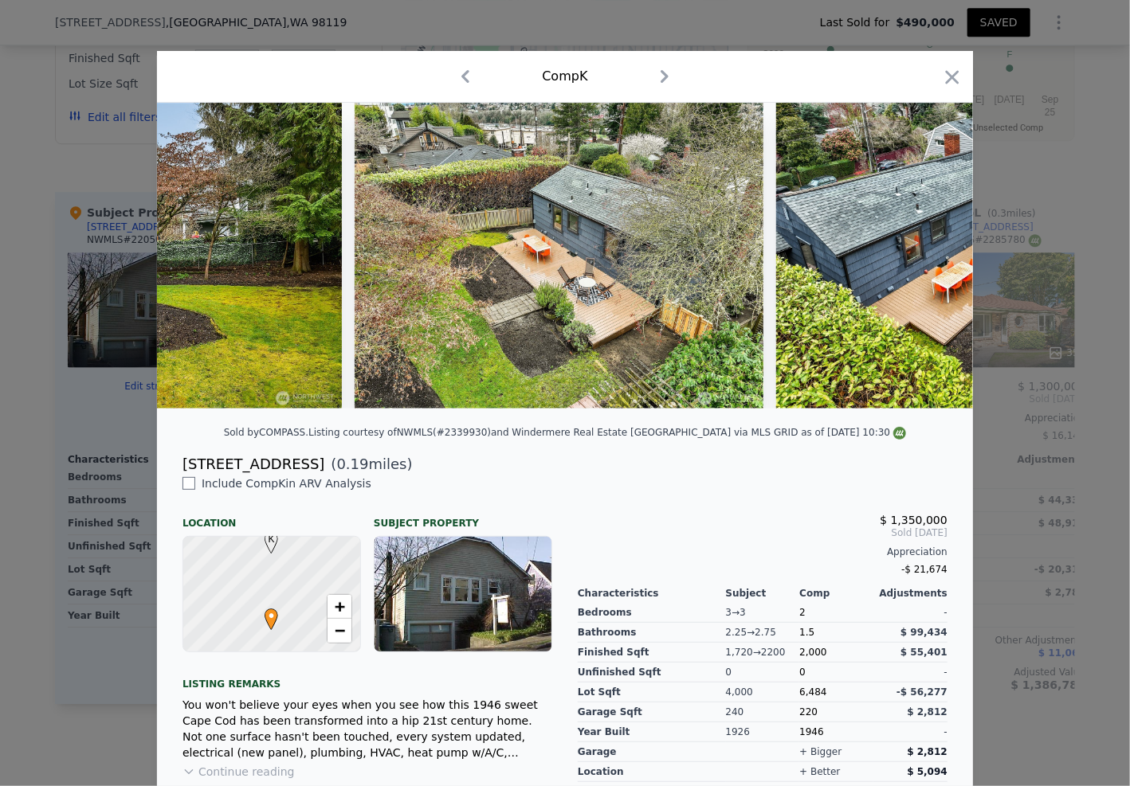
scroll to position [0, 10740]
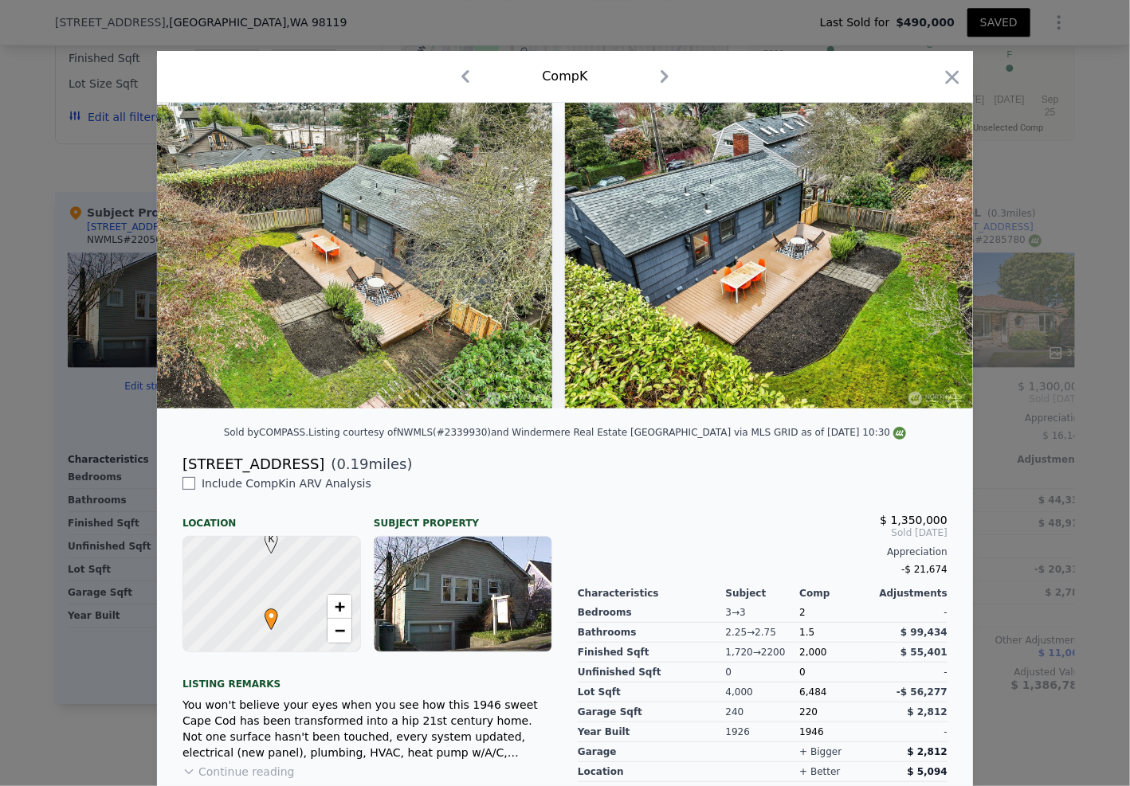
click at [1003, 490] on div at bounding box center [565, 393] width 1130 height 786
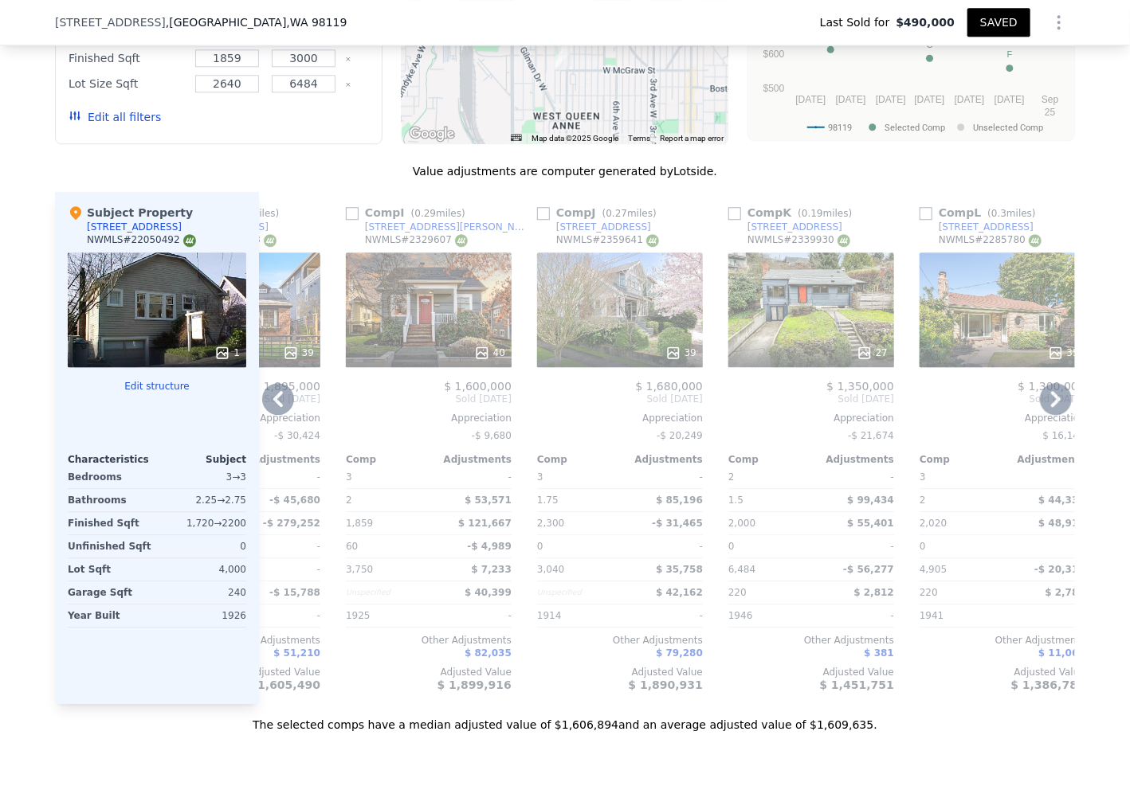
click at [979, 340] on div "35" at bounding box center [1002, 310] width 166 height 115
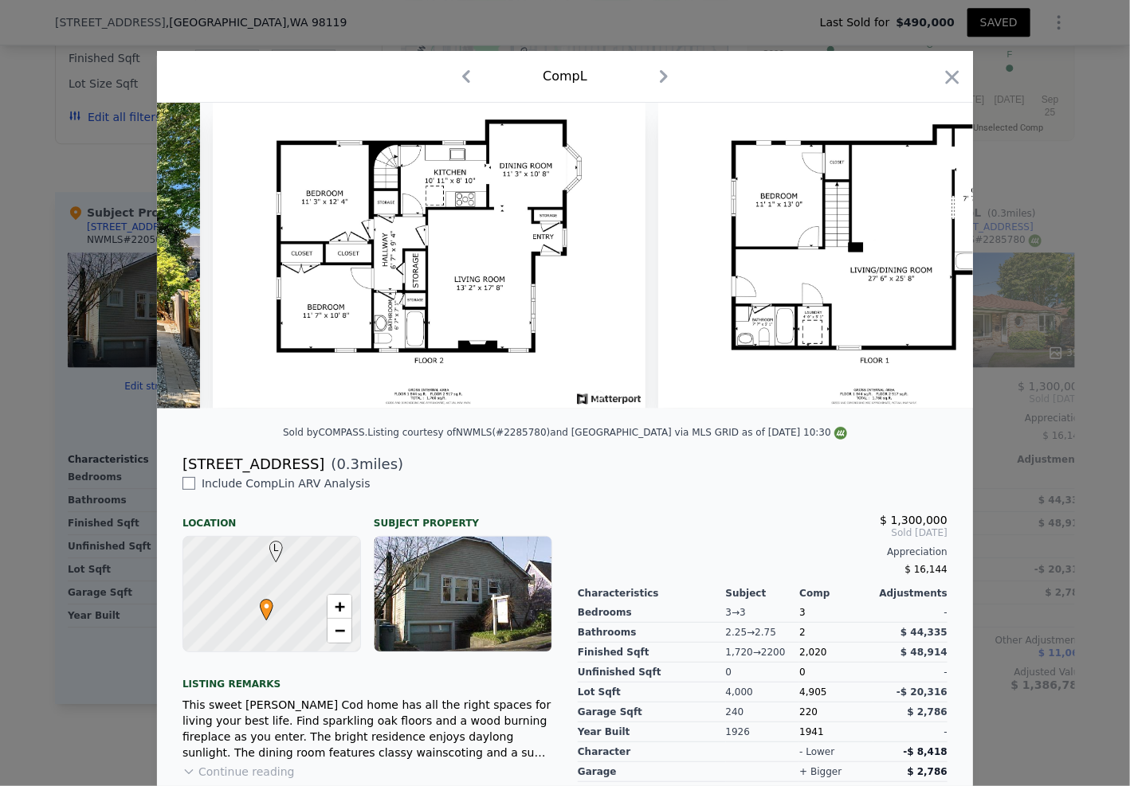
scroll to position [0, 15188]
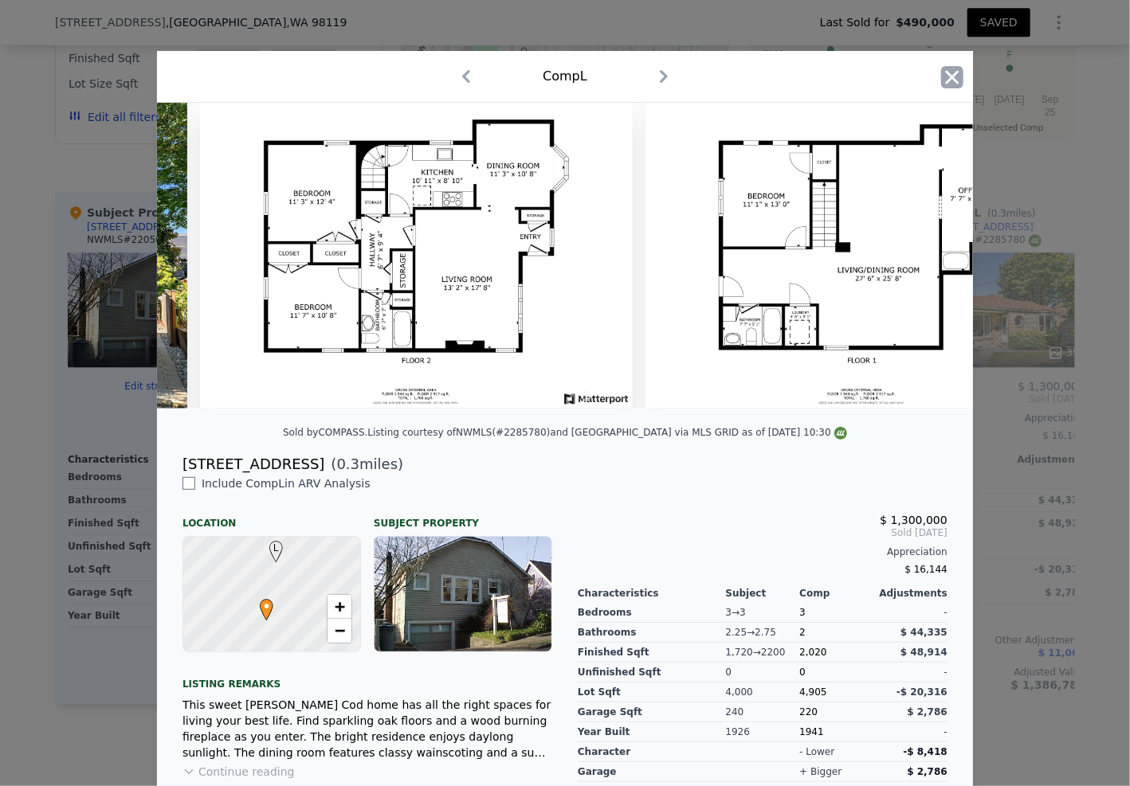
click at [946, 81] on icon "button" at bounding box center [953, 77] width 14 height 14
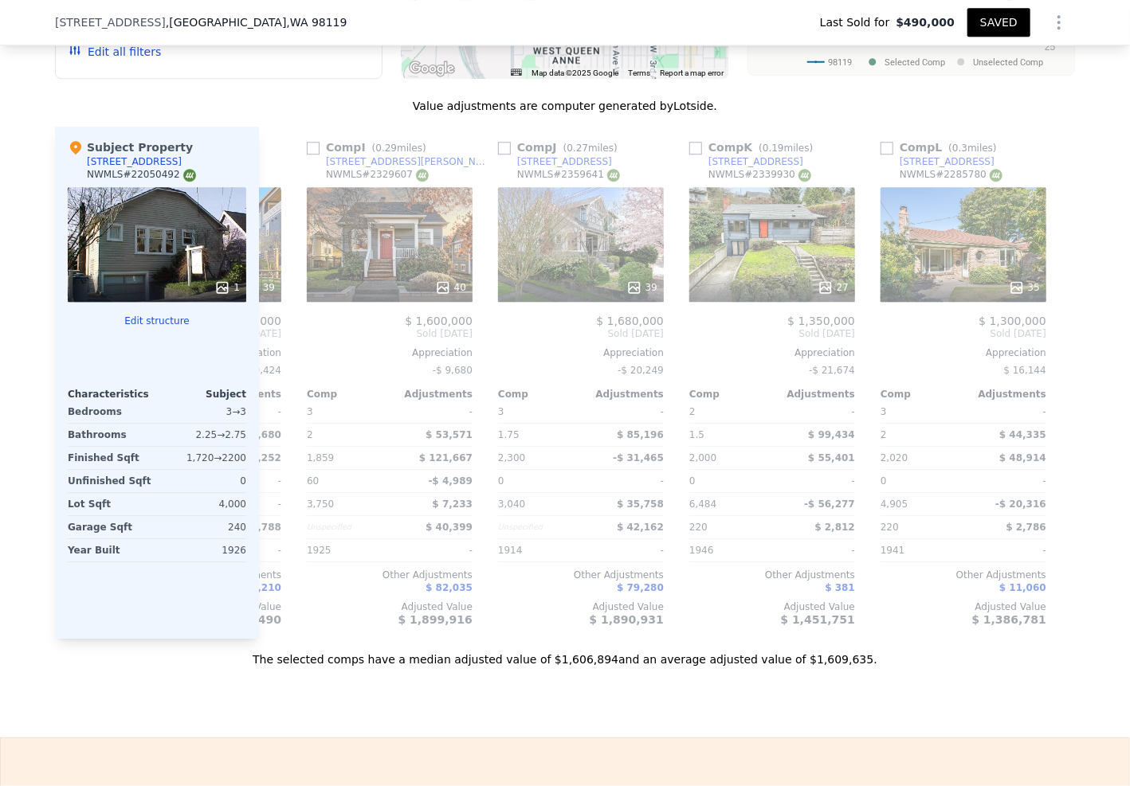
scroll to position [0, 1503]
click at [671, 129] on div "Value adjustments are computer generated by Lotside . Subject Property [STREET_…" at bounding box center [565, 383] width 1020 height 570
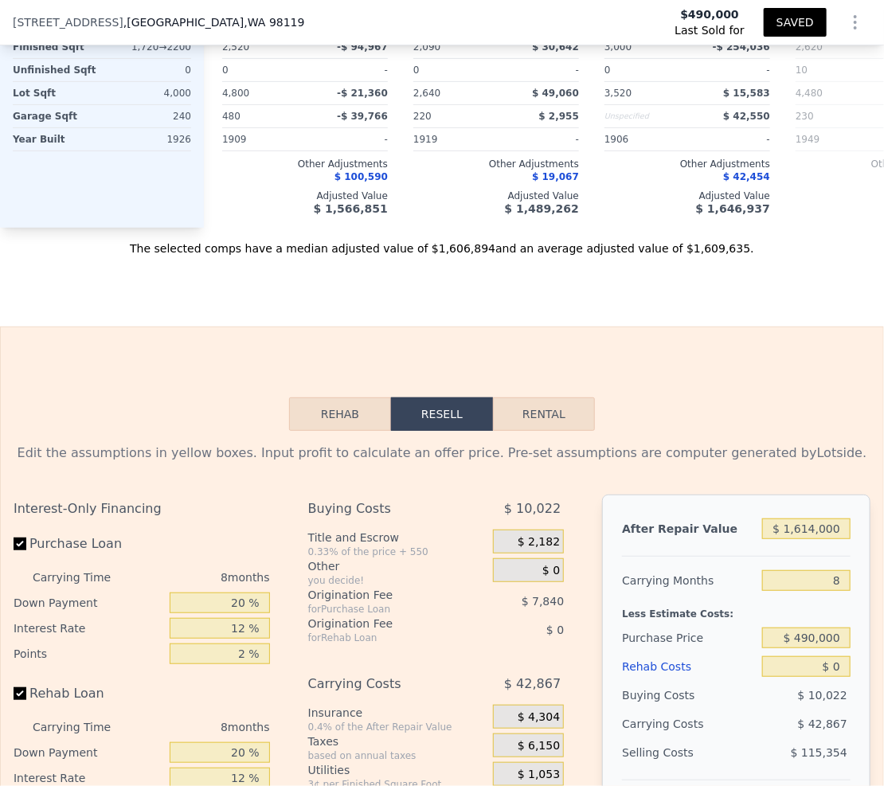
scroll to position [2608, 0]
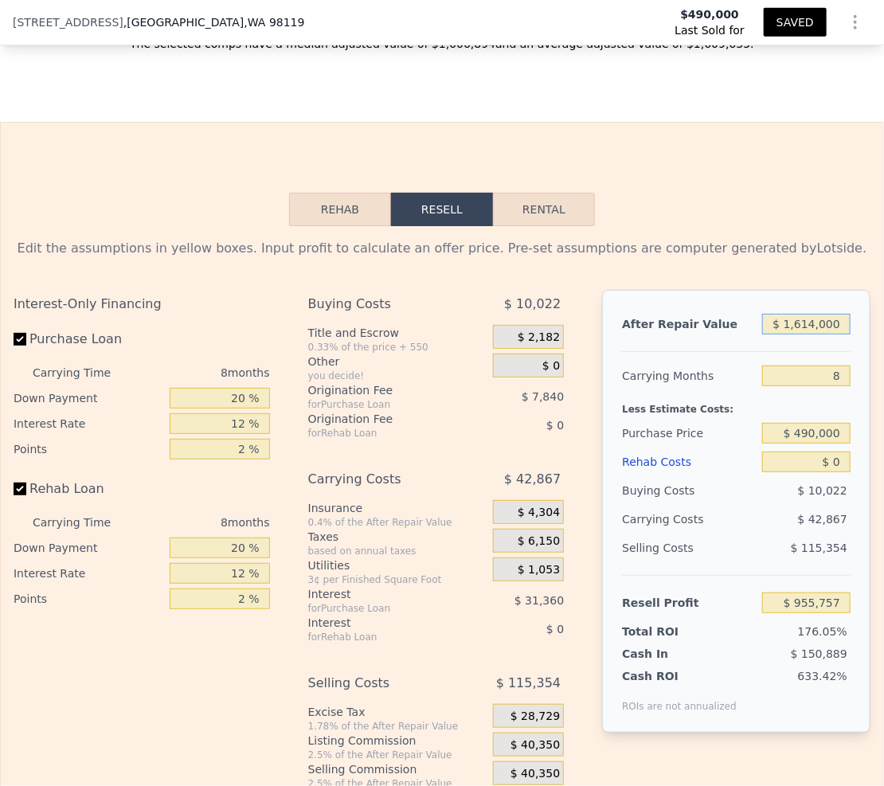
click at [806, 335] on input "$ 1,614,000" at bounding box center [806, 324] width 88 height 21
type input "$ 1"
type input "-$ 539,134"
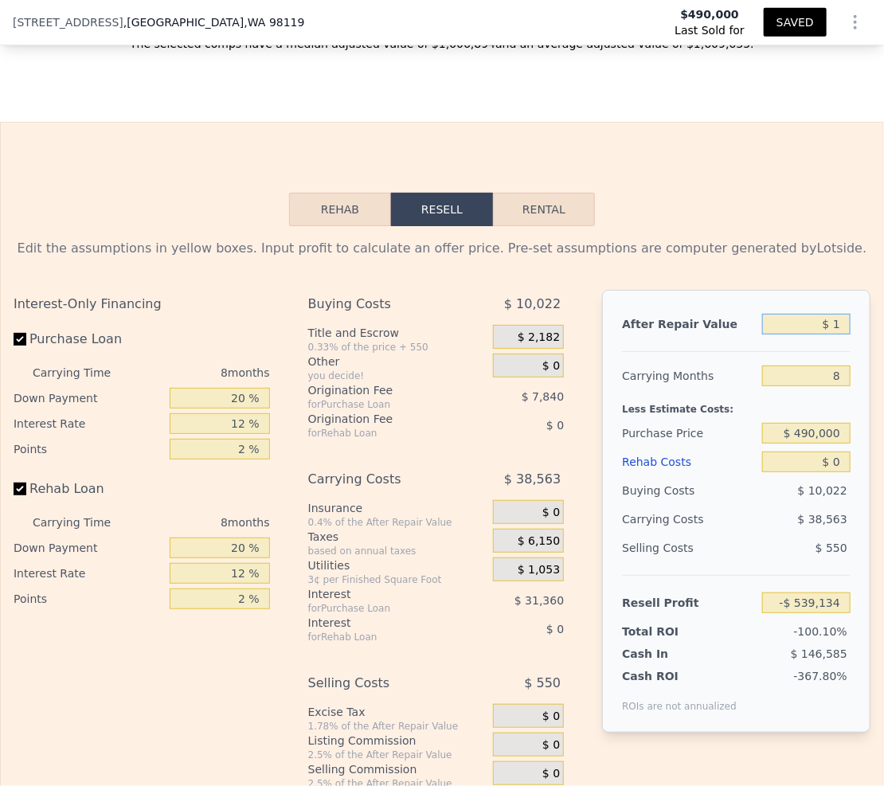
type input "$ 13"
type input "-$ 539,122"
type input "$ 135"
type input "-$ 539,008"
type input "$ 1,350"
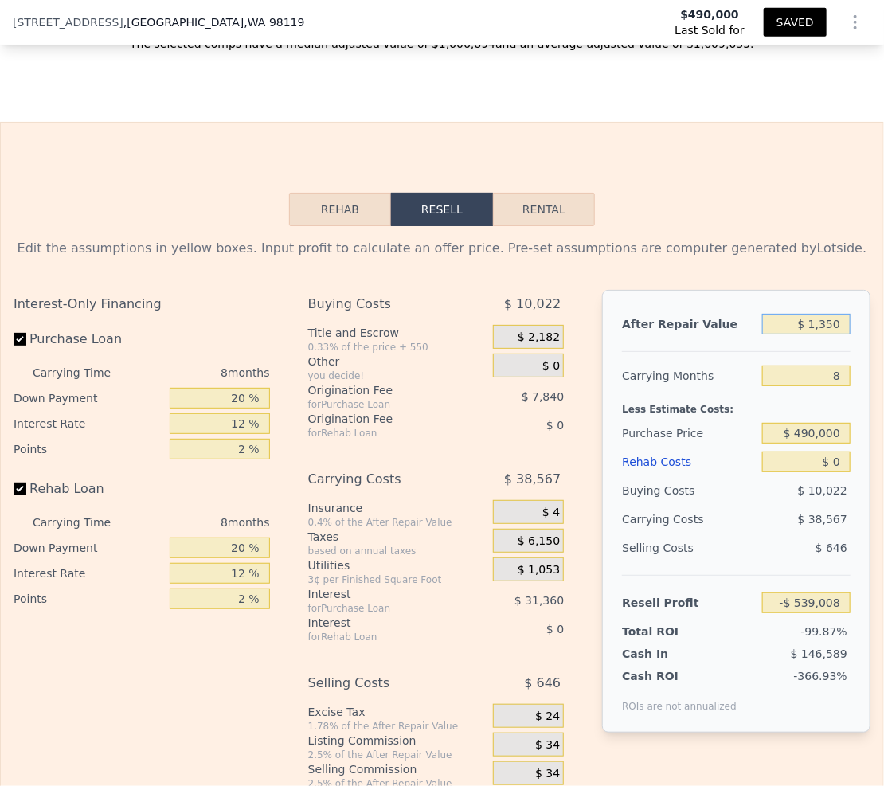
type input "-$ 537,885"
type input "$ 13,500"
type input "-$ 526,632"
type input "$ 135,000"
type input "-$ 414,098"
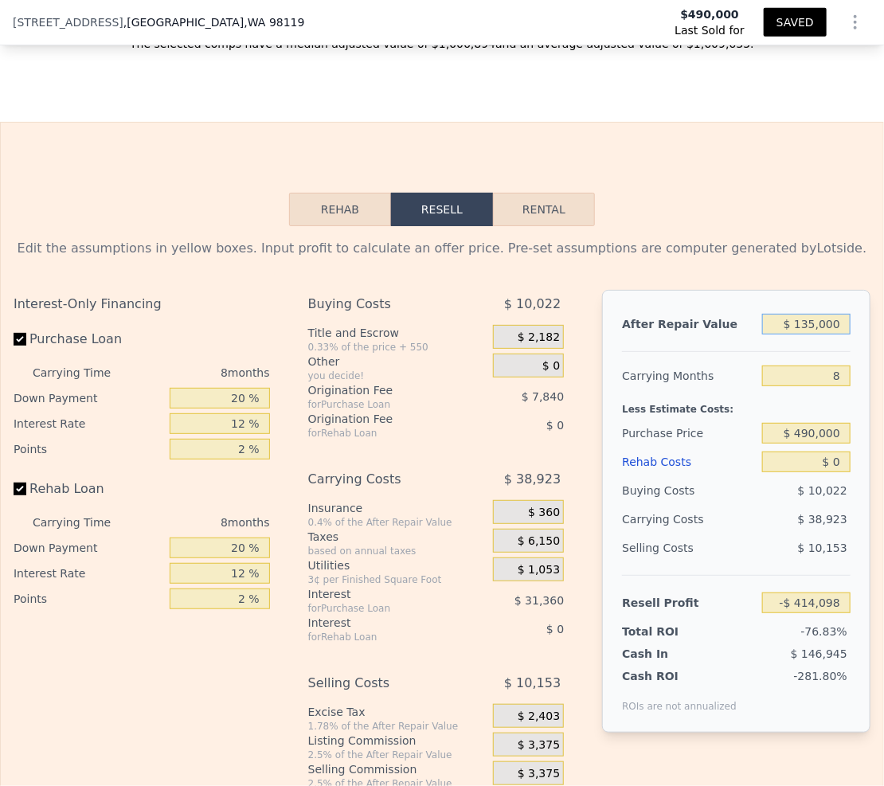
type input "$ 1,350,000"
type input "$ 711,239"
type input "$ 1,350,000"
click at [835, 386] on input "8" at bounding box center [806, 376] width 88 height 21
type input "7"
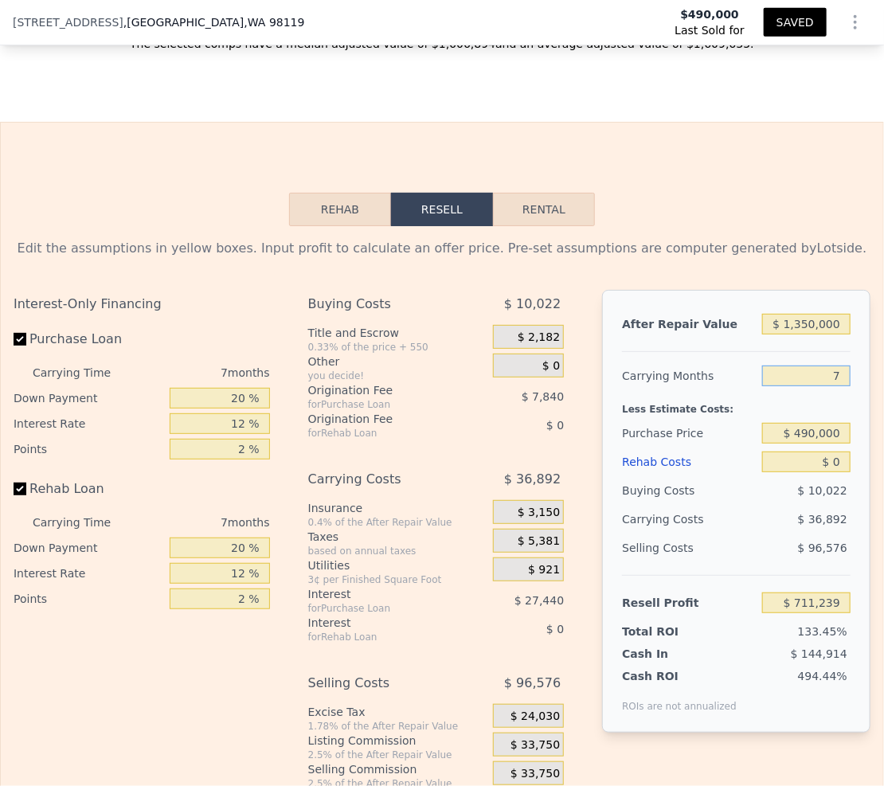
type input "$ 716,510"
type input "7"
click at [825, 444] on input "$ 490,000" at bounding box center [806, 433] width 88 height 21
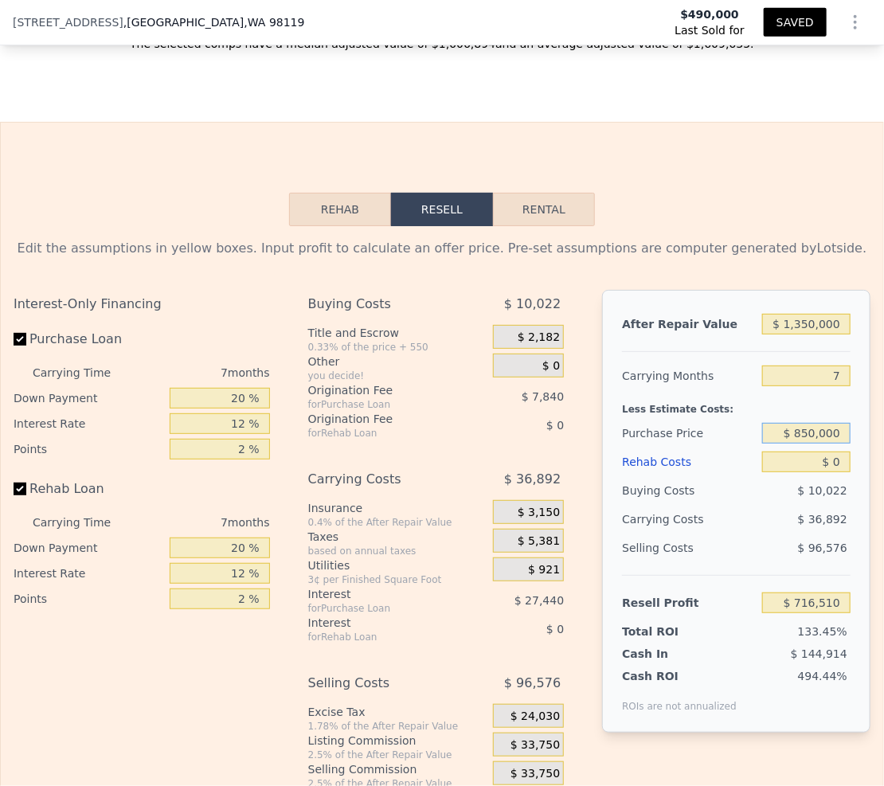
type input "$ 850,000"
click at [834, 472] on input "$ 0" at bounding box center [806, 462] width 88 height 21
type input "$ 329,391"
click at [837, 444] on input "$ 850,000" at bounding box center [806, 433] width 88 height 21
type input "$ 825,000"
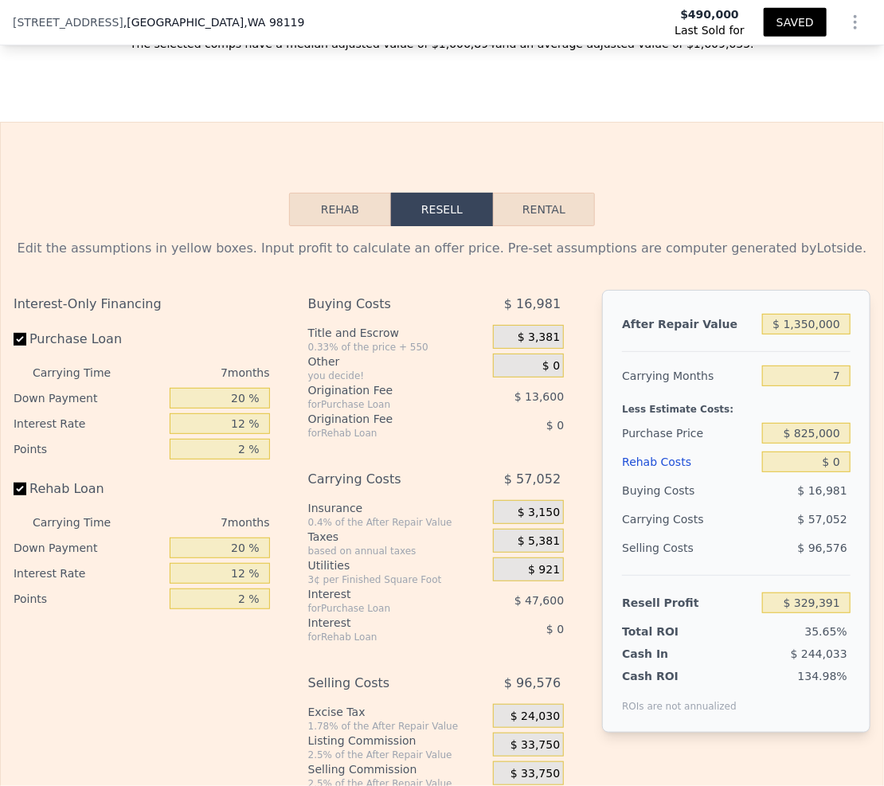
click at [851, 445] on div "After Repair Value $ 1,350,000 Carrying Months 7 Less Estimate Costs: Purchase …" at bounding box center [736, 511] width 268 height 443
type input "$ 356,275"
click at [836, 472] on input "$ 0" at bounding box center [806, 462] width 88 height 21
type input "$ 2"
type input "$ 356,273"
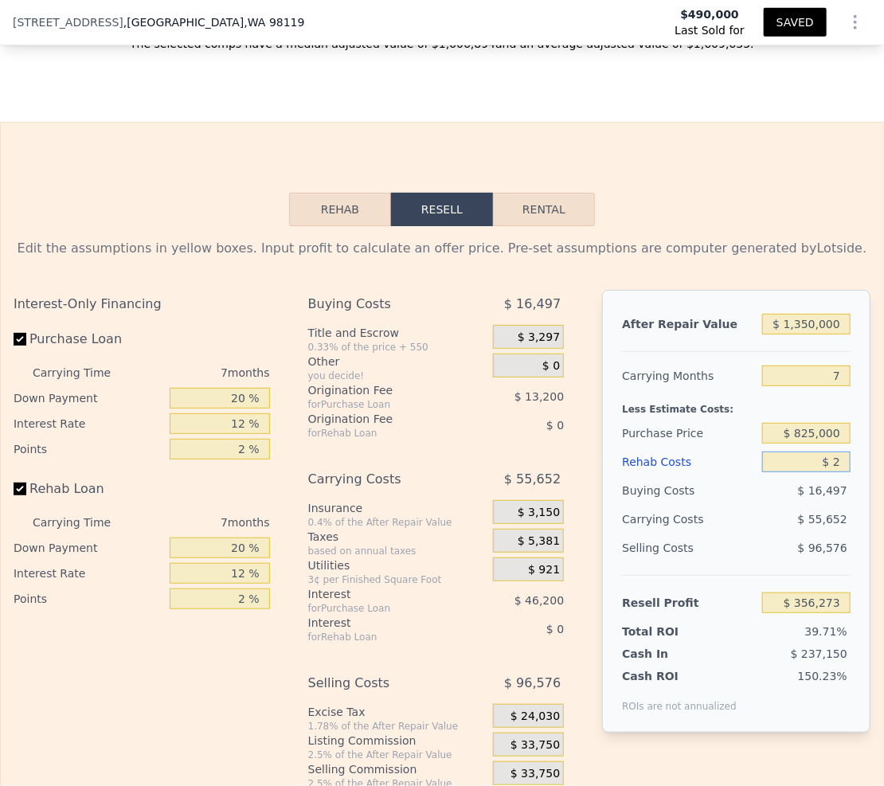
type input "$ 28"
type input "$ 356,247"
type input "$ 280"
type input "$ 355,977"
type input "$ 28"
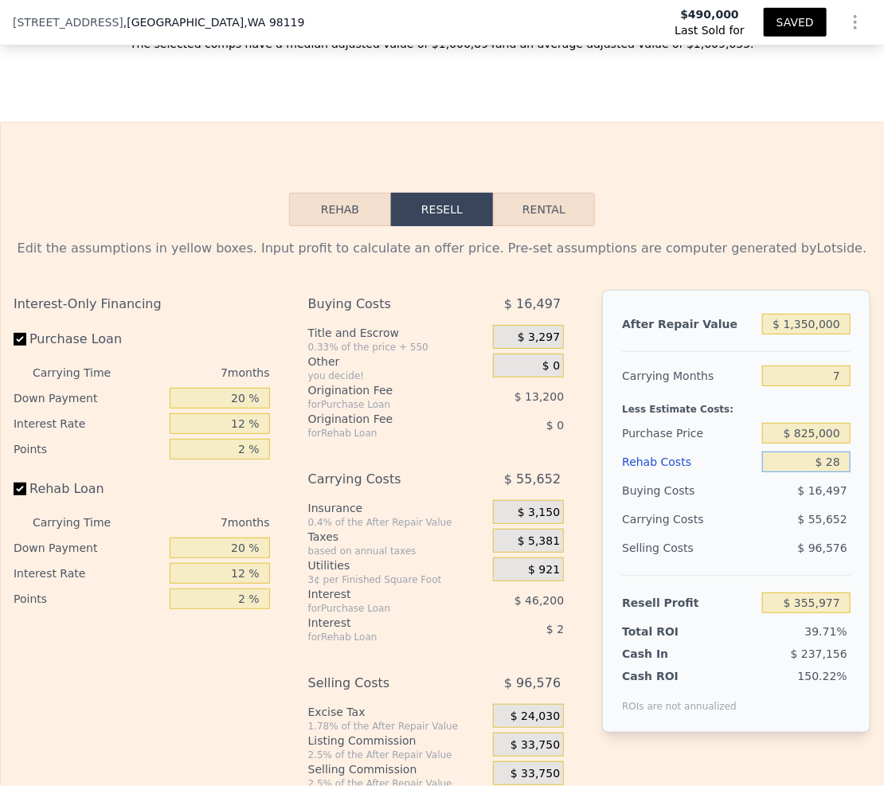
type input "$ 356,247"
type input "$ 2"
type input "$ 356,273"
type input "$ 28"
type input "$ 356,247"
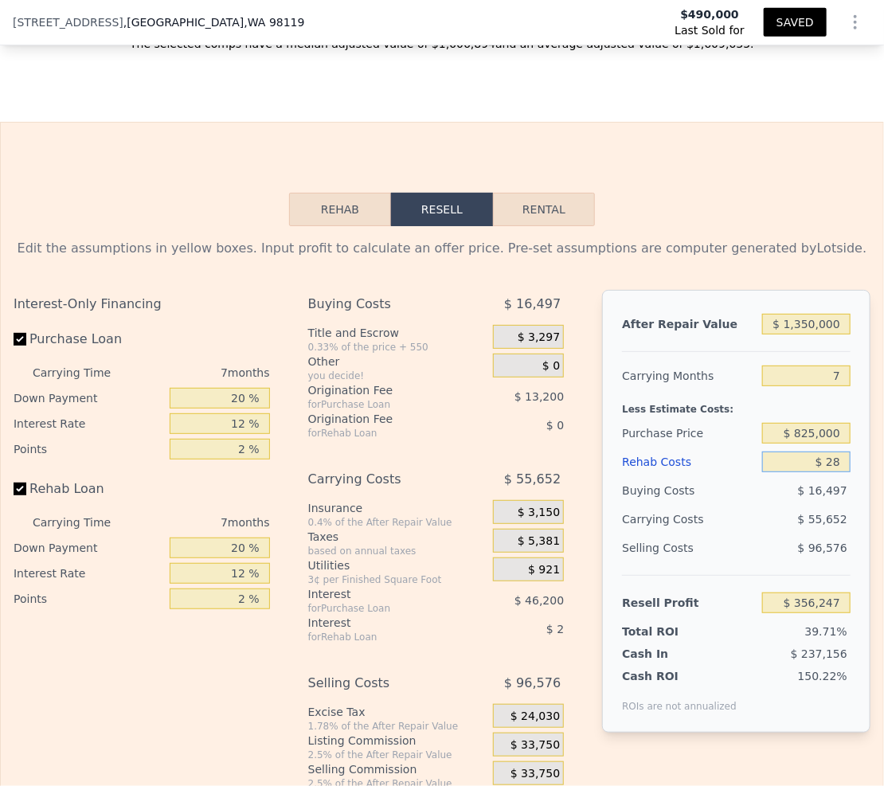
type input "$ 280"
type input "$ 355,977"
type input "$ 2,800"
type input "$ 353,276"
type input "$ 28,000"
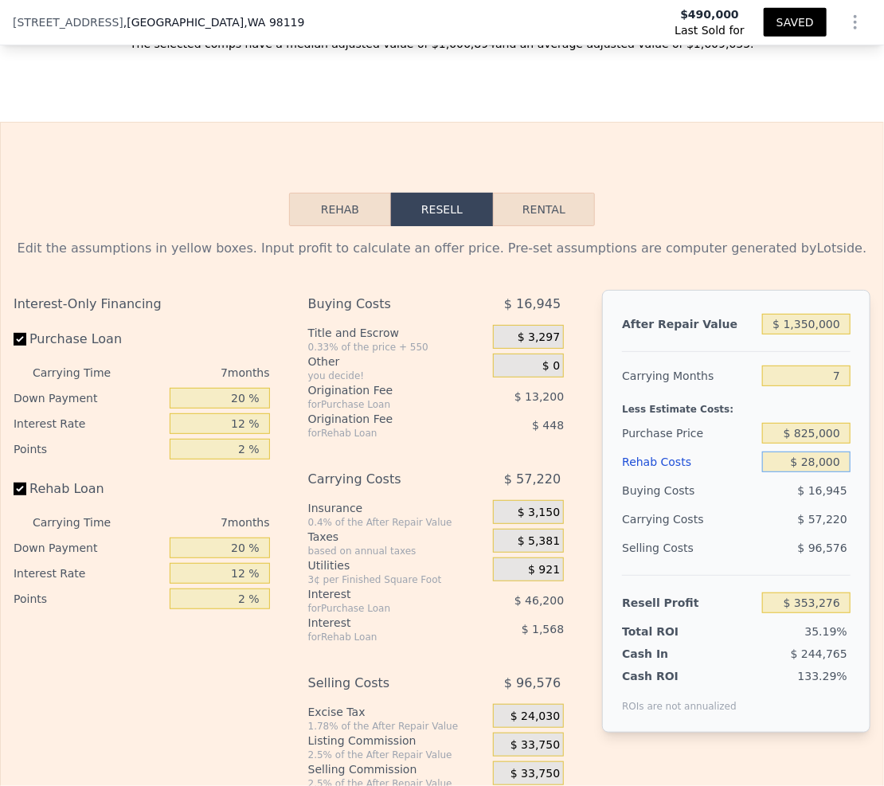
type input "$ 326,259"
type input "$ 280,000"
type input "$ 56,115"
type input "$ 280,000"
click at [758, 520] on div "$ 71,332" at bounding box center [780, 519] width 139 height 29
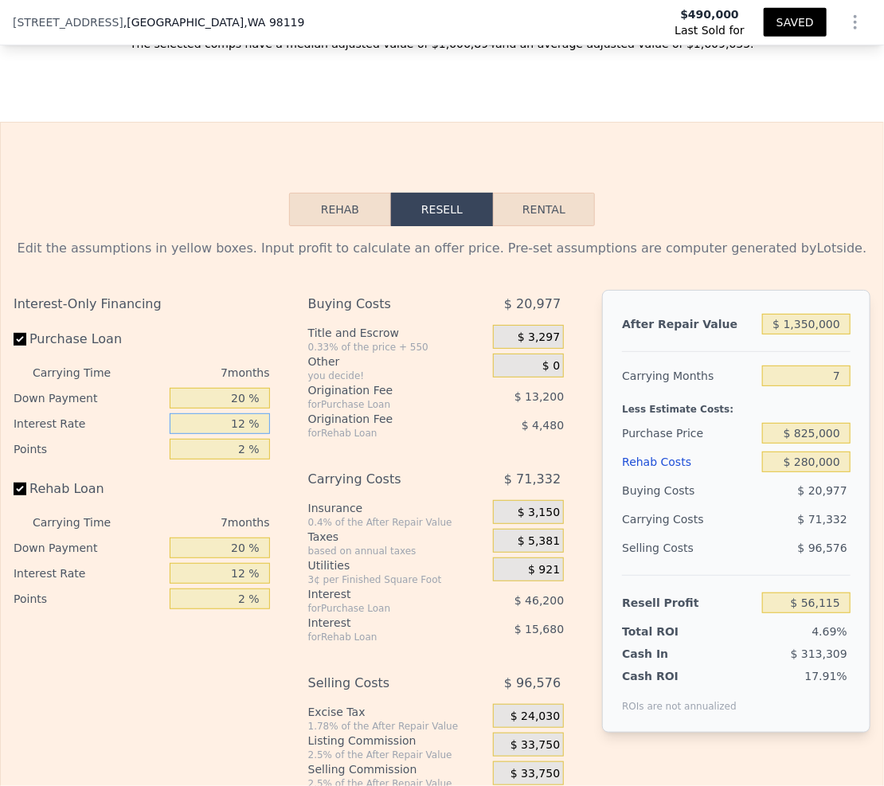
click at [241, 434] on input "12 %" at bounding box center [220, 423] width 100 height 21
type input "10 %"
type input "$ 63,815"
type input "10 %"
click at [244, 460] on input "2 %" at bounding box center [220, 449] width 100 height 21
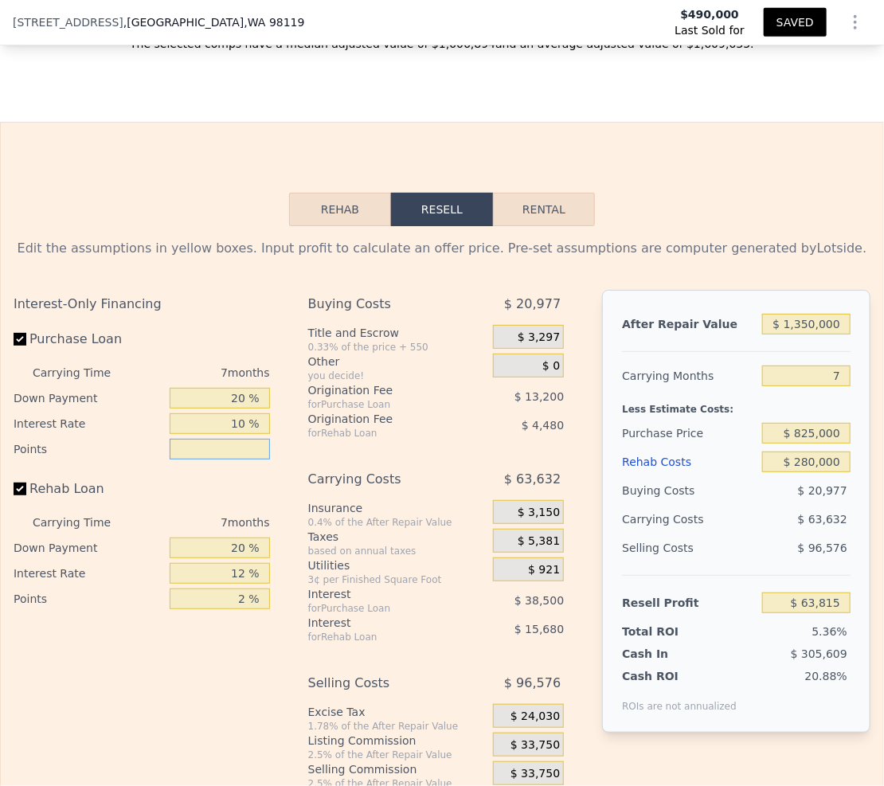
type input "1 %"
type input "$ 70,415"
type input "1 %"
click at [243, 609] on input "2 %" at bounding box center [220, 599] width 100 height 21
type input "1 %"
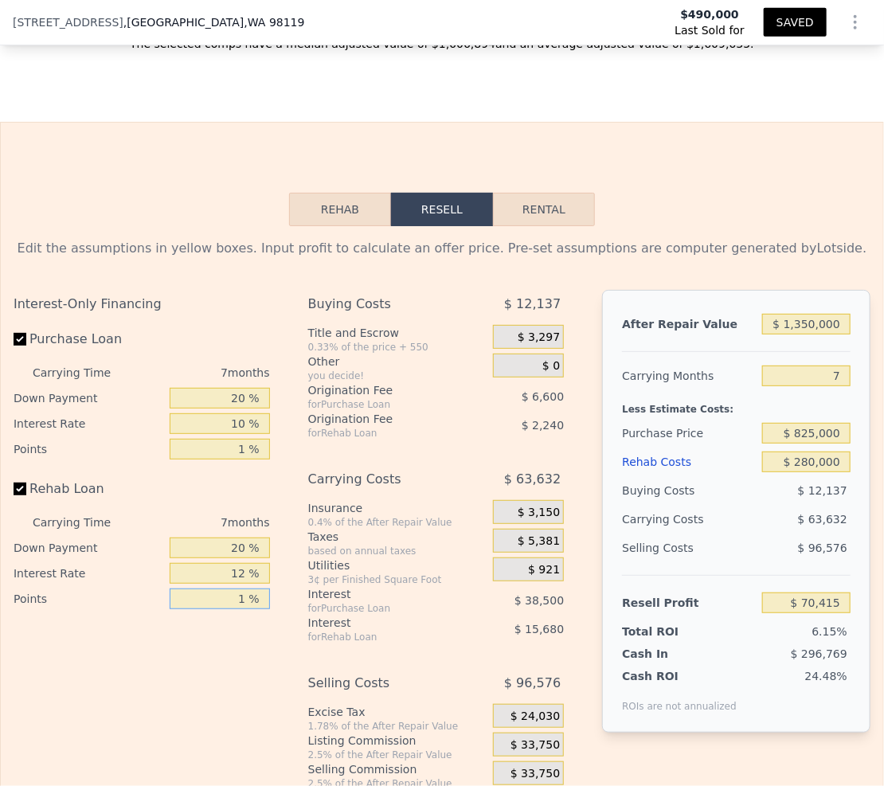
type input "$ 72,655"
type input "1 %"
click at [245, 584] on input "12 %" at bounding box center [220, 573] width 100 height 21
type input "1 %"
type input "$ 87,026"
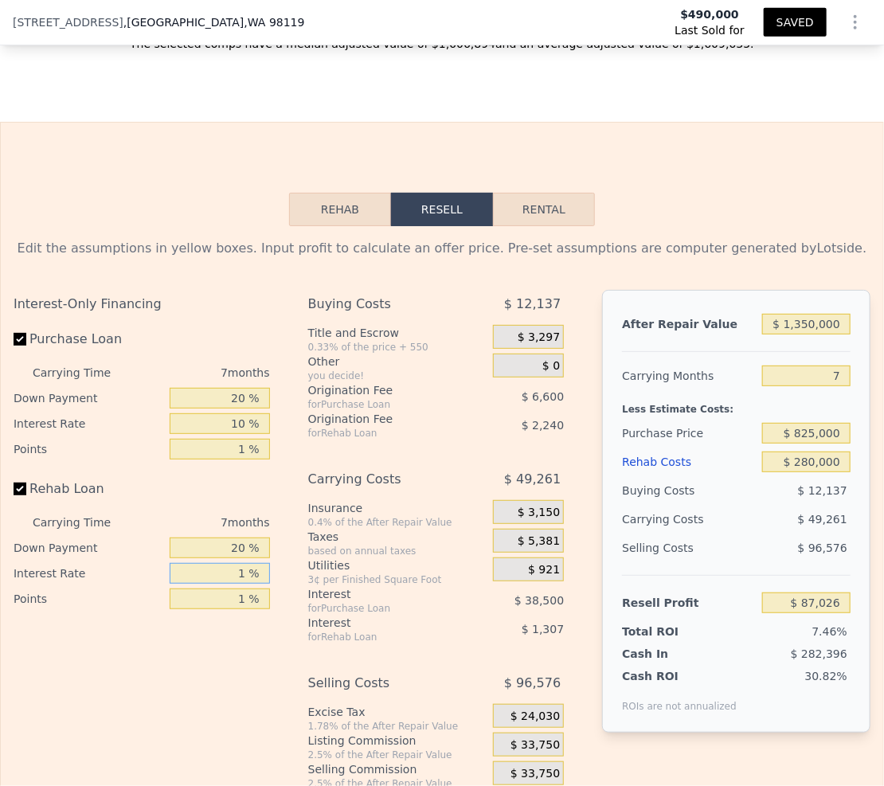
type input "10 %"
type input "$ 75,266"
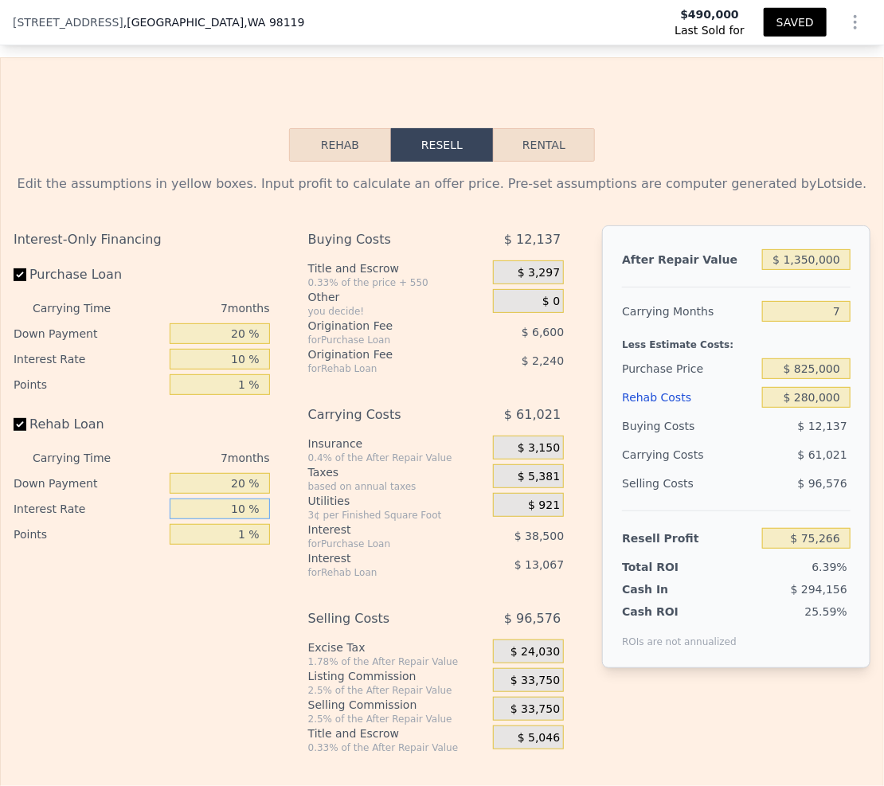
scroll to position [2673, 0]
type input "10 %"
click at [493, 692] on div "$ 33,750" at bounding box center [529, 680] width 72 height 24
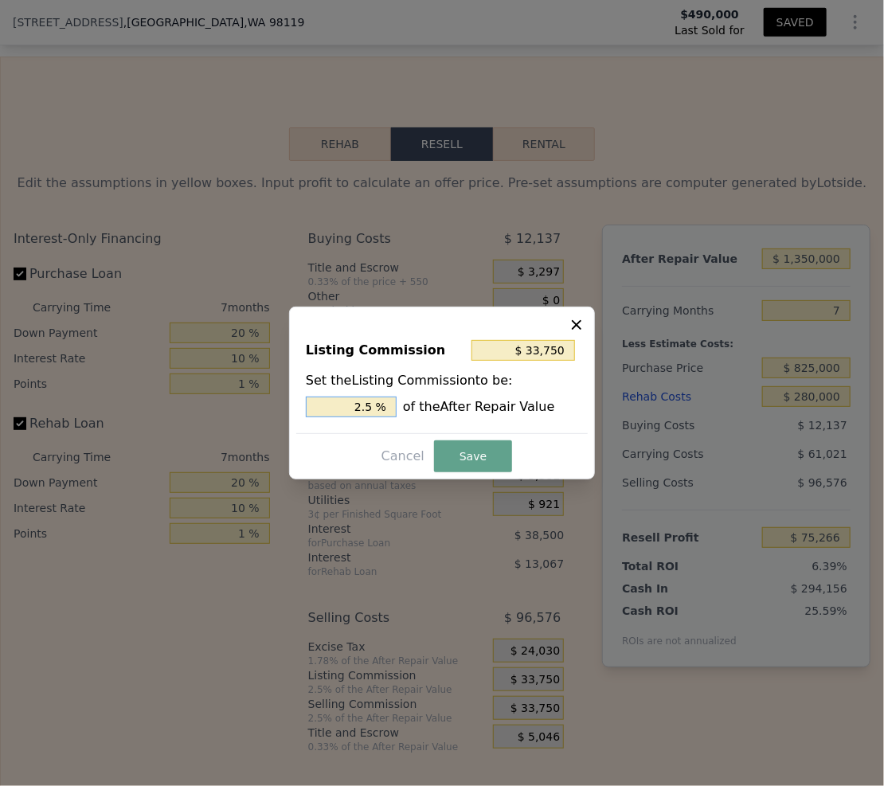
click at [375, 413] on input "2.5 %" at bounding box center [351, 407] width 91 height 21
type input "$ 27,000"
type input "2 %"
type input "$ 13,500"
type input "1. %"
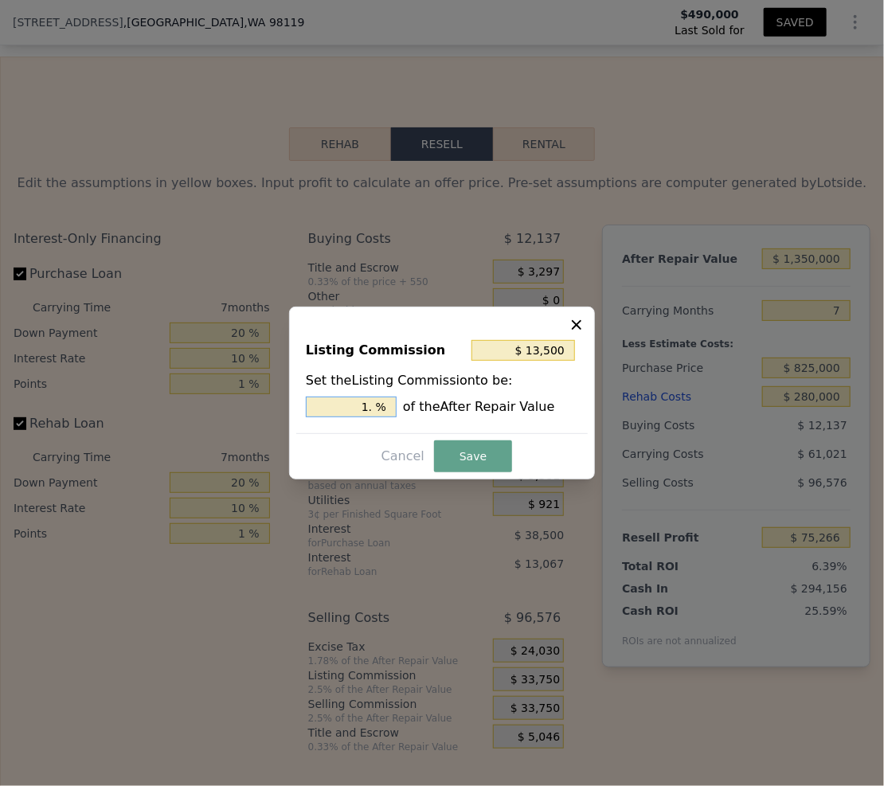
type input "$ 16,200"
type input "1.2 %"
type input "$ 16,875"
type input "1.25 %"
click at [489, 449] on button "Save" at bounding box center [473, 457] width 78 height 32
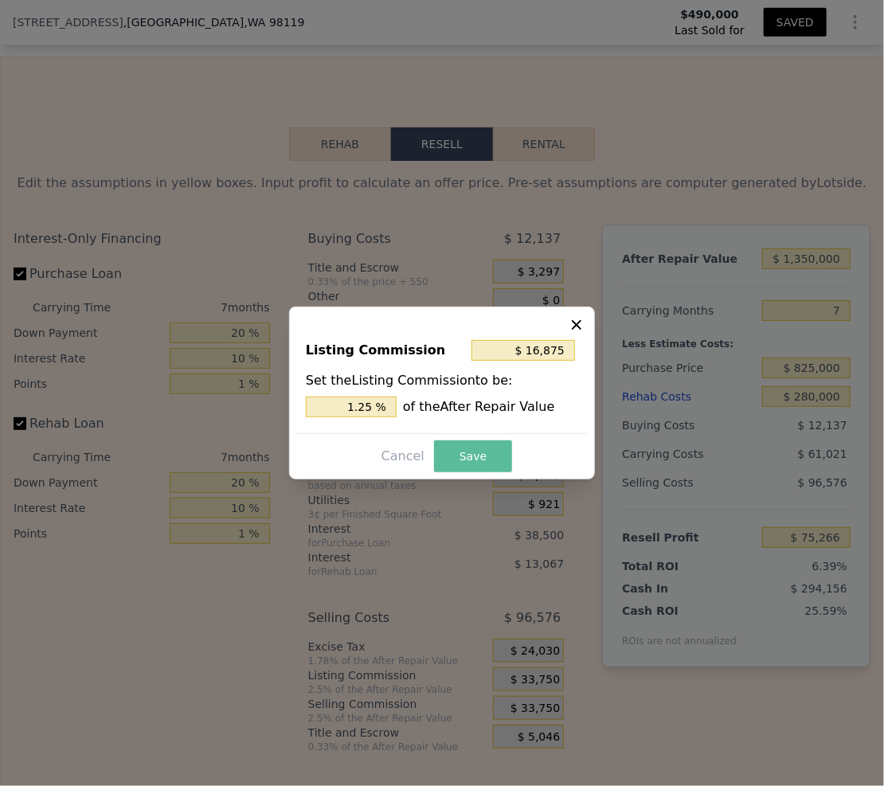
type input "$ 92,141"
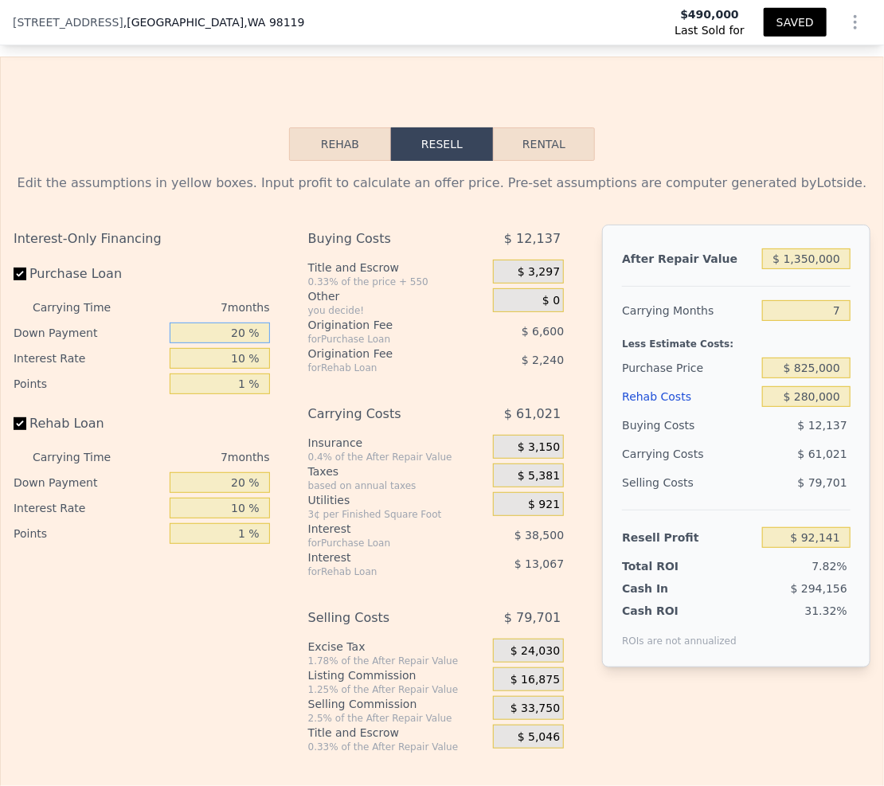
click at [243, 343] on input "20 %" at bounding box center [220, 333] width 100 height 21
type input "2 %"
type input "$ 81,990"
type input "10 %"
type input "$ 86,500"
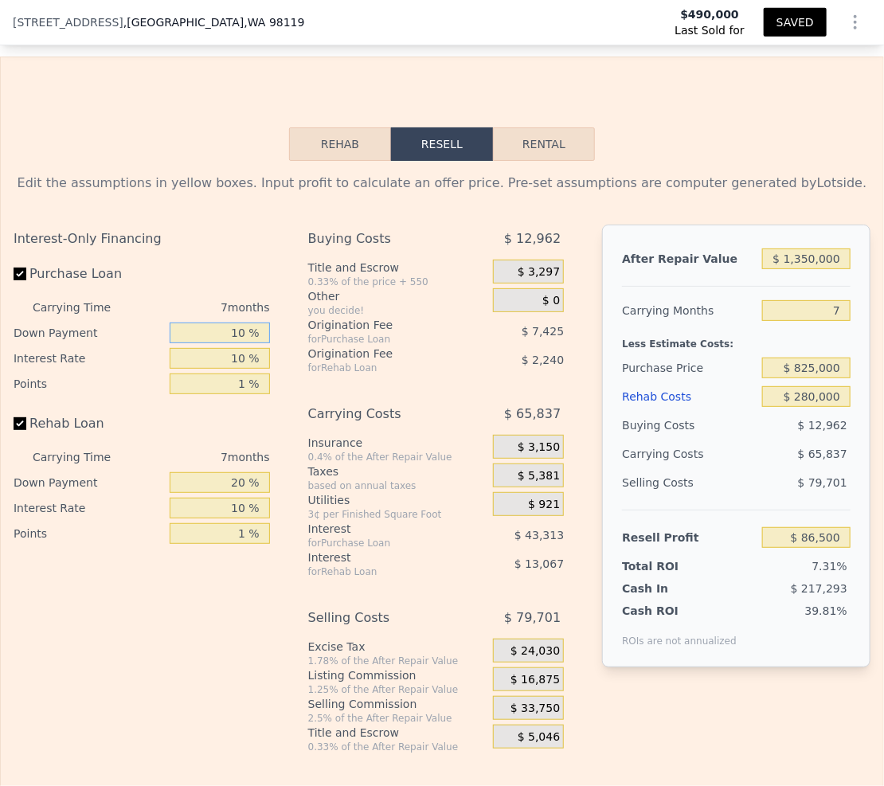
type input "10 %"
click at [245, 493] on input "20 %" at bounding box center [220, 482] width 100 height 21
type input "2 %"
type input "$ 83,056"
type input "1 %"
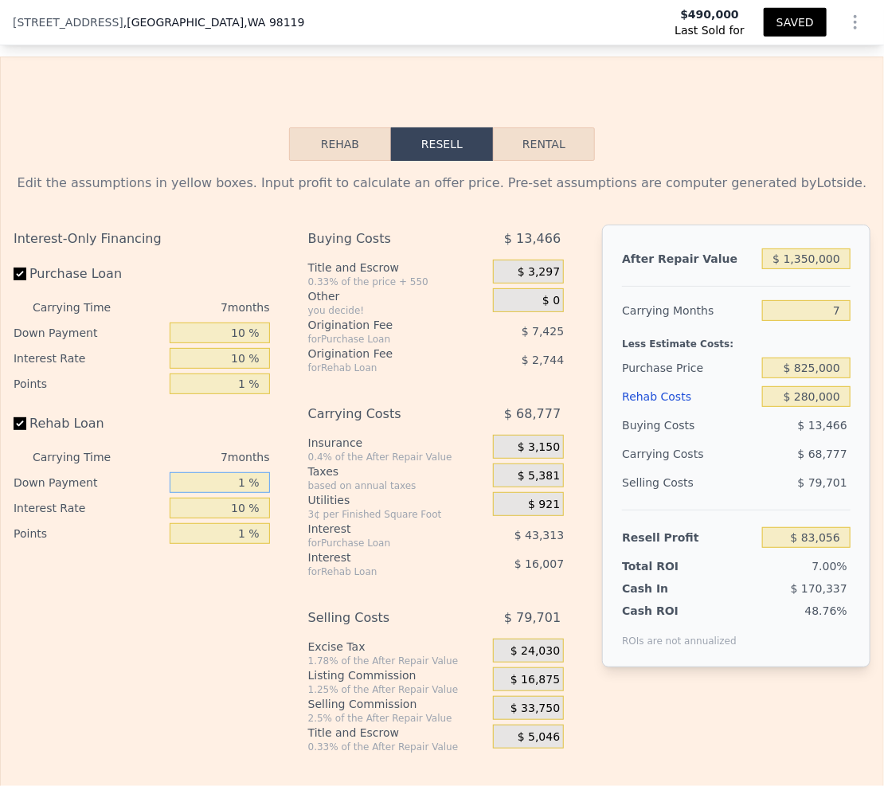
type input "$ 82,867"
type input "10 %"
type input "$ 84,589"
type input "10 %"
click at [357, 464] on div "0.4% of the After Repair Value" at bounding box center [397, 457] width 178 height 13
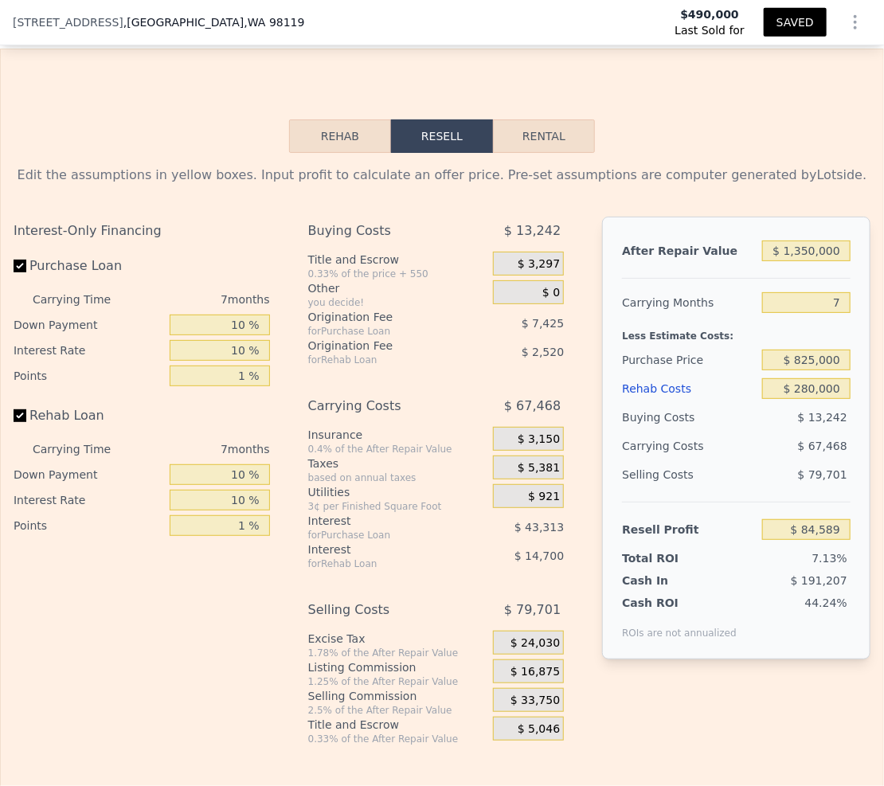
scroll to position [2690, 0]
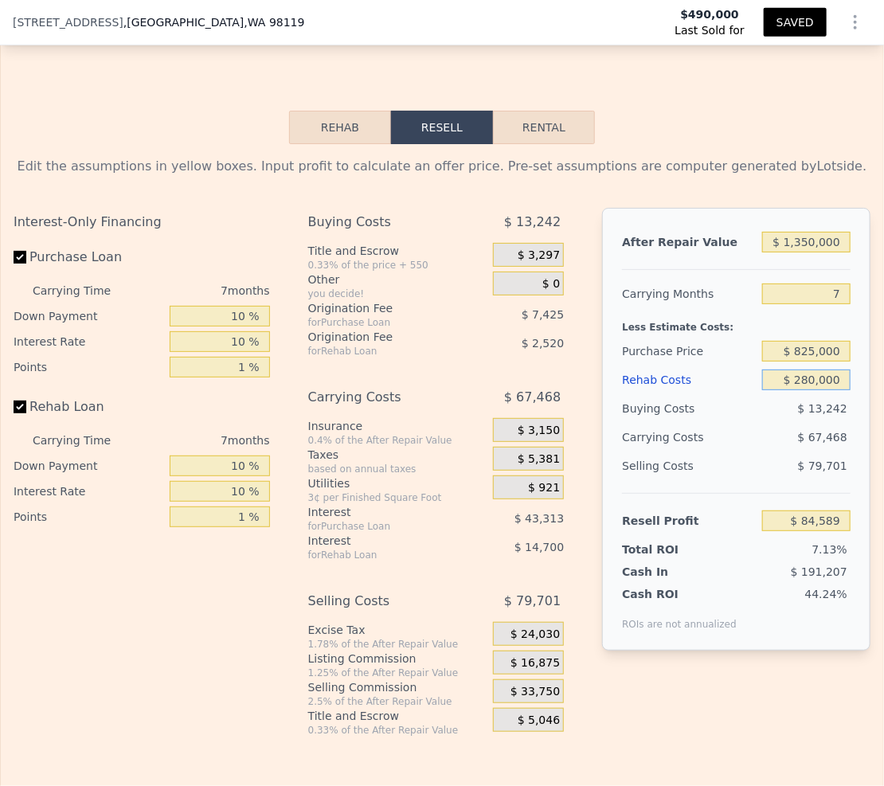
click at [803, 390] on input "$ 280,000" at bounding box center [806, 380] width 88 height 21
click at [807, 362] on input "$ 825,000" at bounding box center [806, 351] width 88 height 21
type input "$ 800,000"
click at [786, 202] on div "Edit the assumptions in yellow boxes. Input profit to calculate an offer price.…" at bounding box center [442, 447] width 857 height 580
type input "$ 111,213"
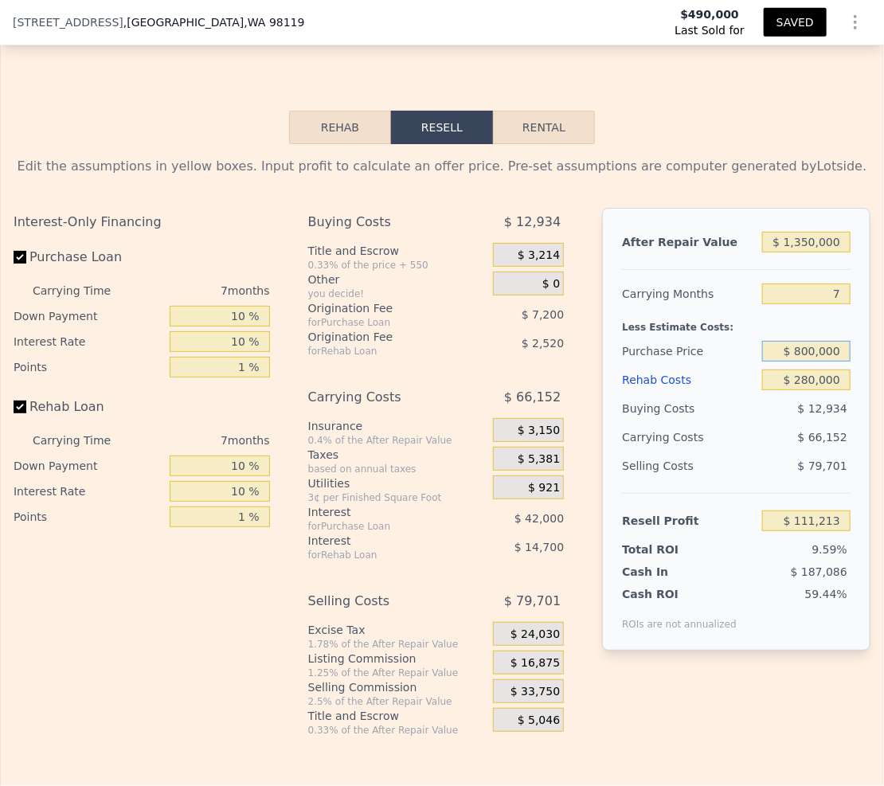
click at [797, 362] on input "$ 800,000" at bounding box center [806, 351] width 88 height 21
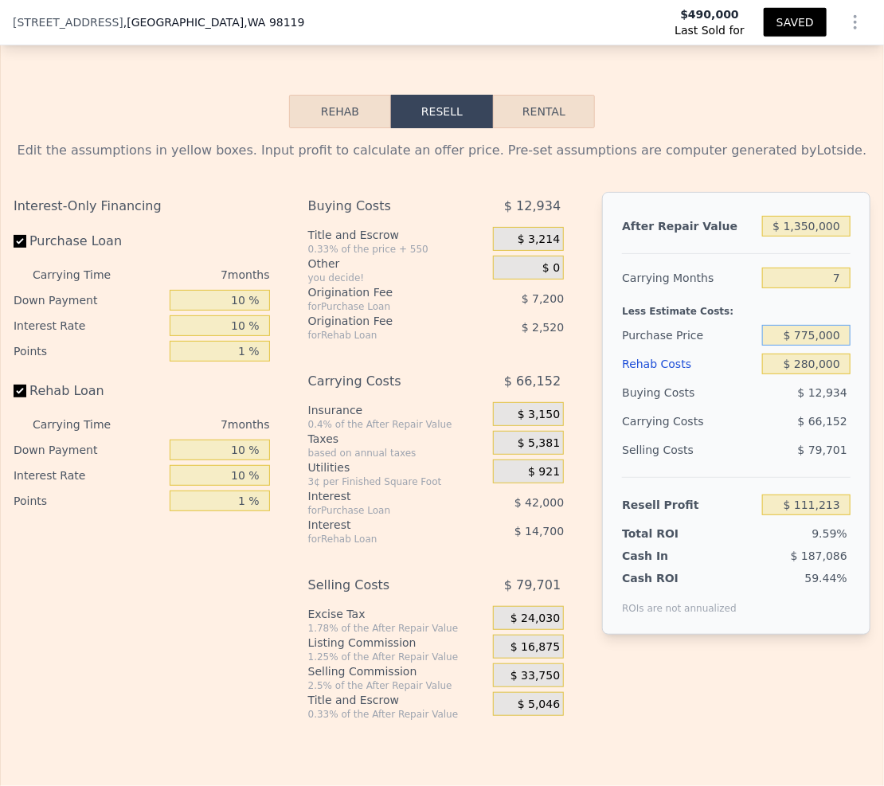
scroll to position [2722, 0]
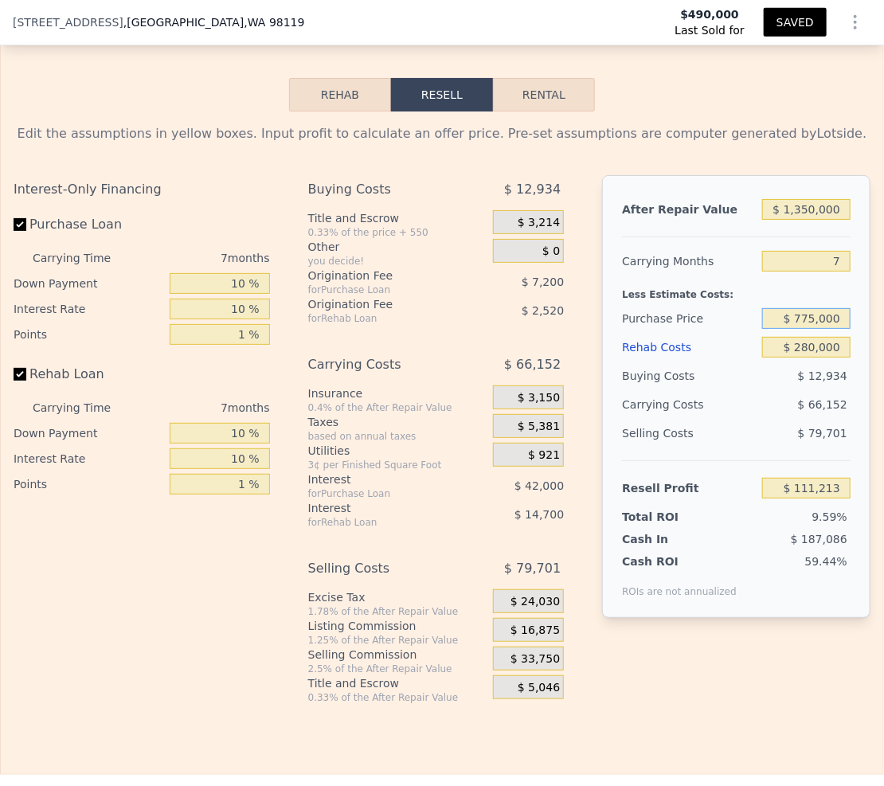
click at [811, 329] on input "$ 775,000" at bounding box center [806, 318] width 88 height 21
click at [760, 181] on div "Edit the assumptions in yellow boxes. Input profit to calculate an offer price.…" at bounding box center [442, 414] width 857 height 580
click at [813, 329] on input "$ 800,000" at bounding box center [806, 318] width 88 height 21
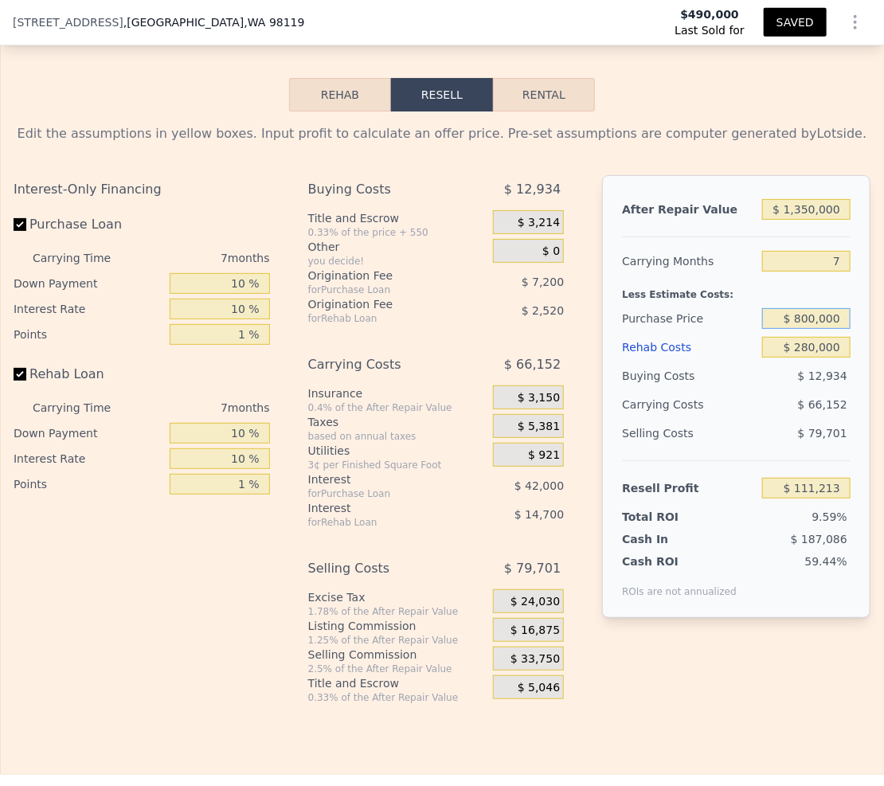
click at [813, 329] on input "$ 800,000" at bounding box center [806, 318] width 88 height 21
type input "$ 775,000"
click at [715, 304] on div "Less Estimate Costs:" at bounding box center [736, 290] width 229 height 29
type input "$ 137,830"
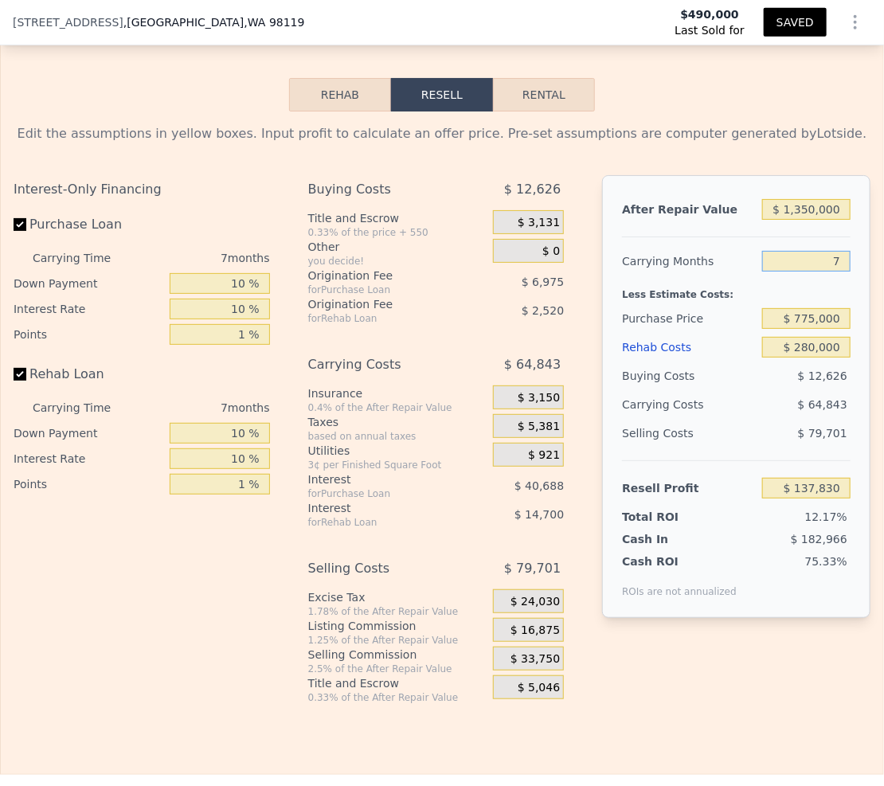
click at [834, 269] on input "7" at bounding box center [806, 261] width 88 height 21
type input "9"
type input "$ 119,303"
type input "9"
click at [738, 390] on div "Buying Costs" at bounding box center [688, 376] width 133 height 29
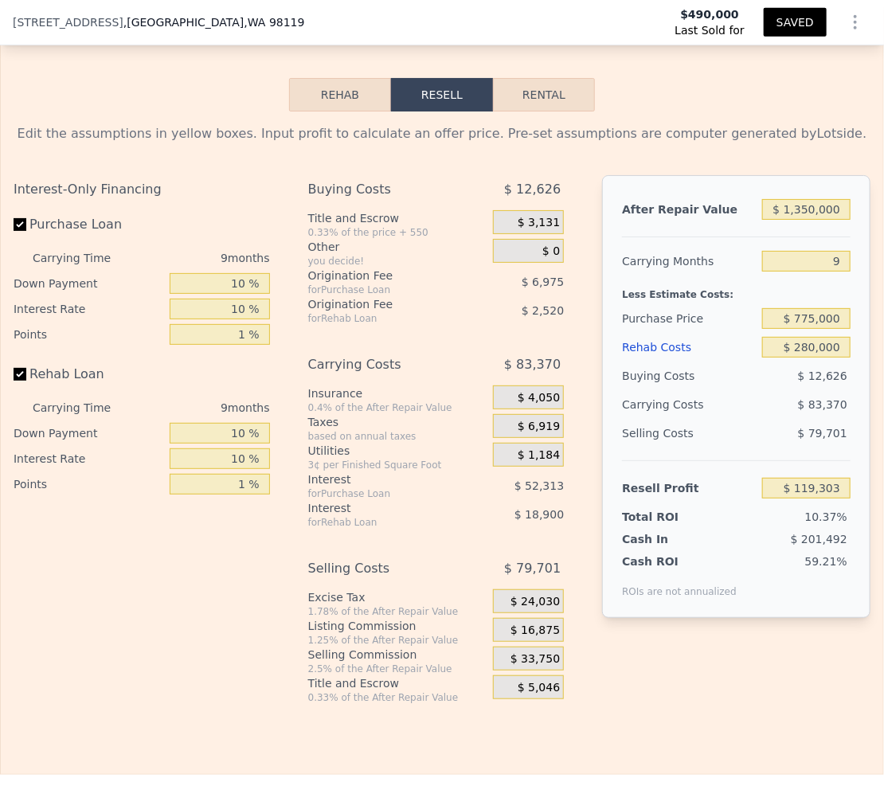
click at [738, 390] on div "Buying Costs" at bounding box center [688, 376] width 133 height 29
click at [794, 220] on input "$ 1,350,000" at bounding box center [806, 209] width 88 height 21
type input "$ 1,650,000"
type input "$ 400,814"
type input "$ 1,650,000"
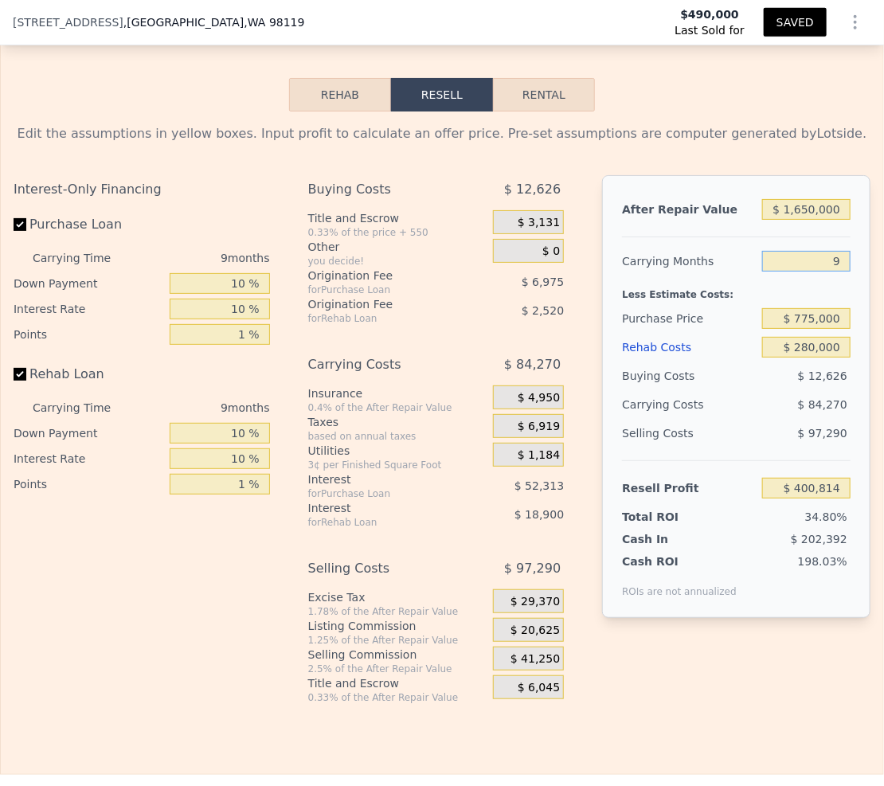
click at [832, 272] on input "9" at bounding box center [806, 261] width 88 height 21
type input "14"
type input "$ 353,997"
type input "14"
click at [824, 358] on input "$ 280,000" at bounding box center [806, 347] width 88 height 21
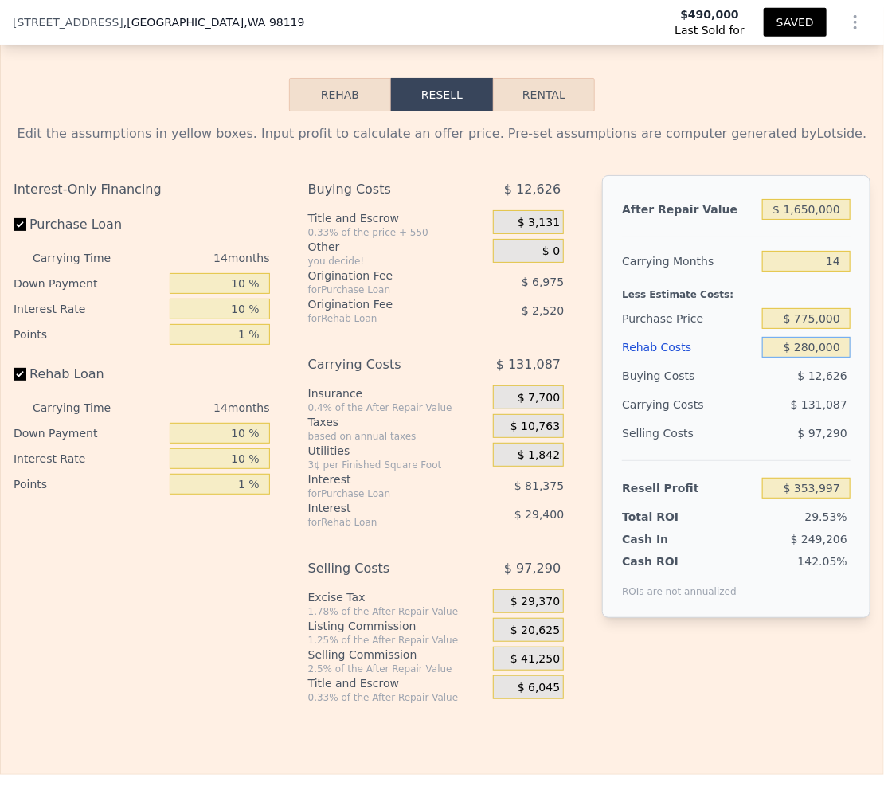
click at [824, 358] on input "$ 280,000" at bounding box center [806, 347] width 88 height 21
type input "$ 4"
type input "$ 665,913"
type input "$ 40"
type input "$ 665,877"
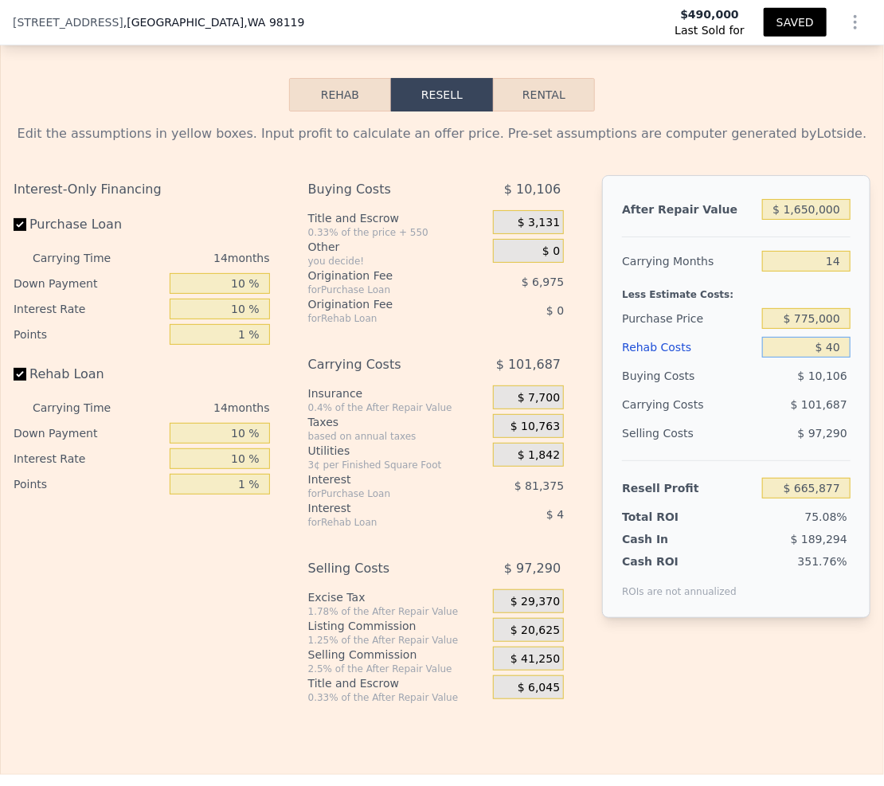
type input "$ 400"
type input "$ 665,471"
type input "$ 4,000"
type input "$ 661,461"
type input "$ 40,000"
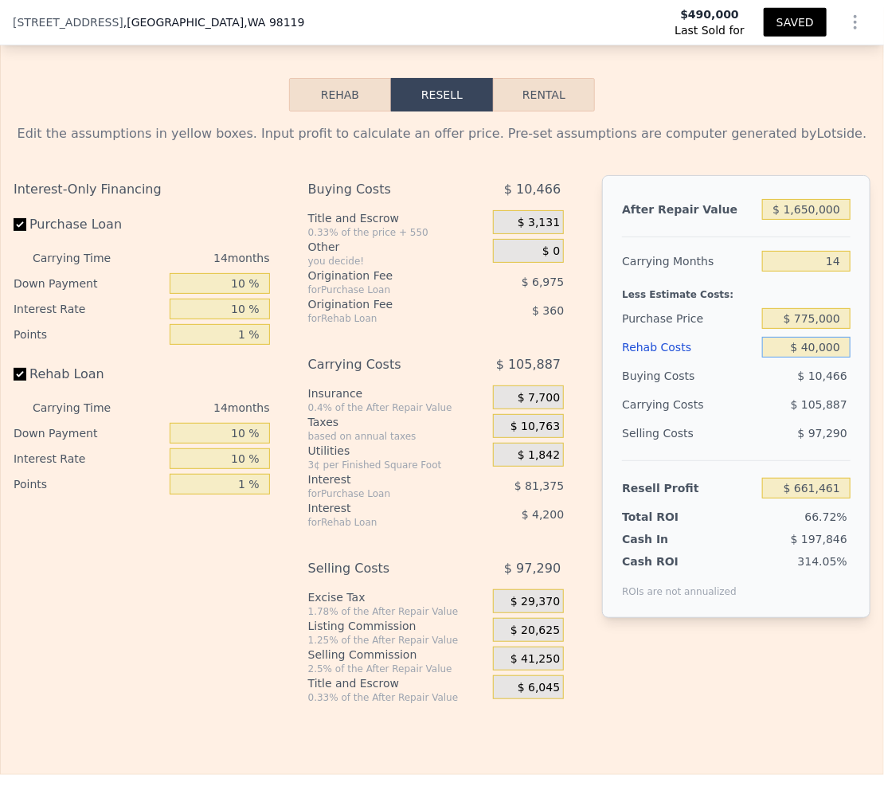
type input "$ 621,357"
type input "$ 400,000"
type input "$ 220,317"
type input "$ 400,000"
click at [739, 412] on div "$ 143,687" at bounding box center [780, 404] width 139 height 29
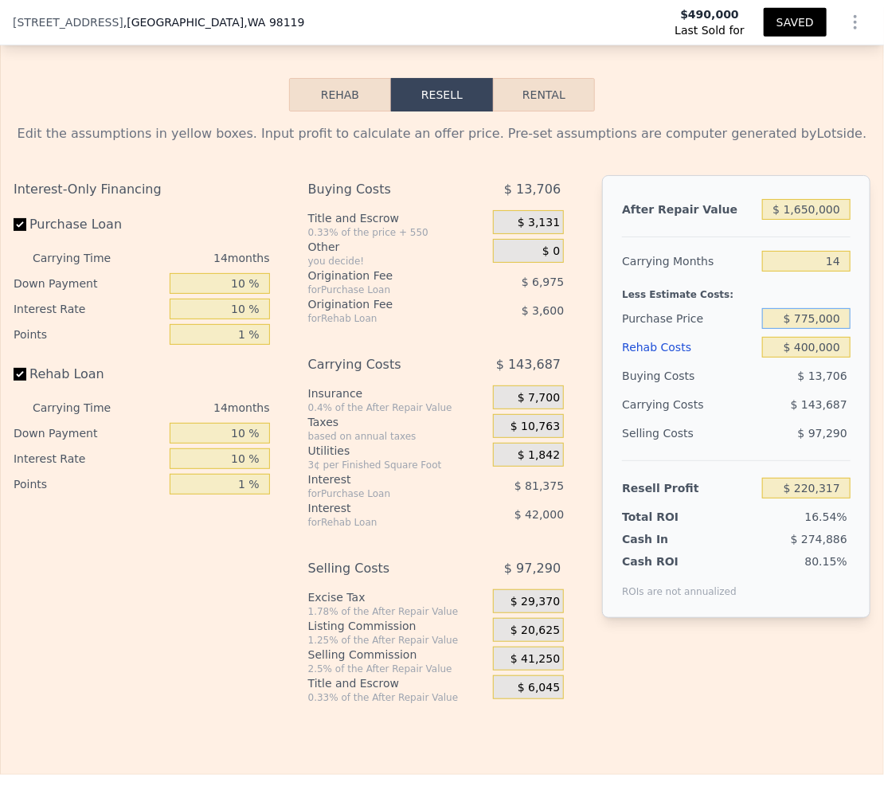
click at [797, 329] on input "$ 775,000" at bounding box center [806, 318] width 88 height 21
type input "$ 825,000"
click at [711, 419] on div "$ 143,687" at bounding box center [780, 404] width 139 height 29
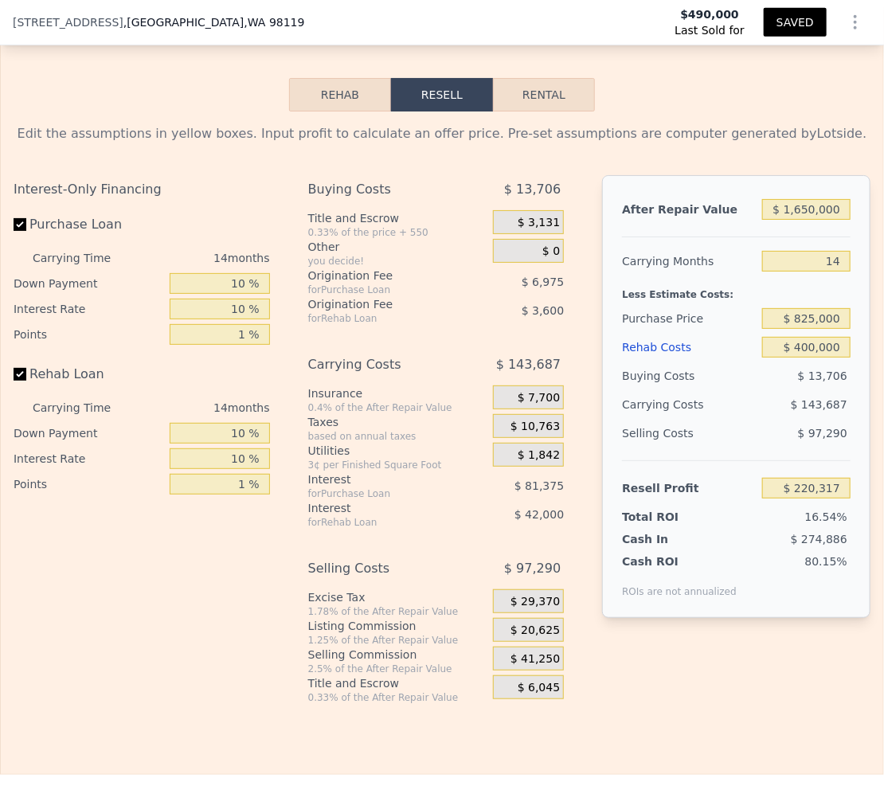
type input "$ 164,451"
click at [792, 329] on input "$ 825,000" at bounding box center [806, 318] width 88 height 21
click at [813, 362] on div "$ 400,000" at bounding box center [806, 347] width 88 height 29
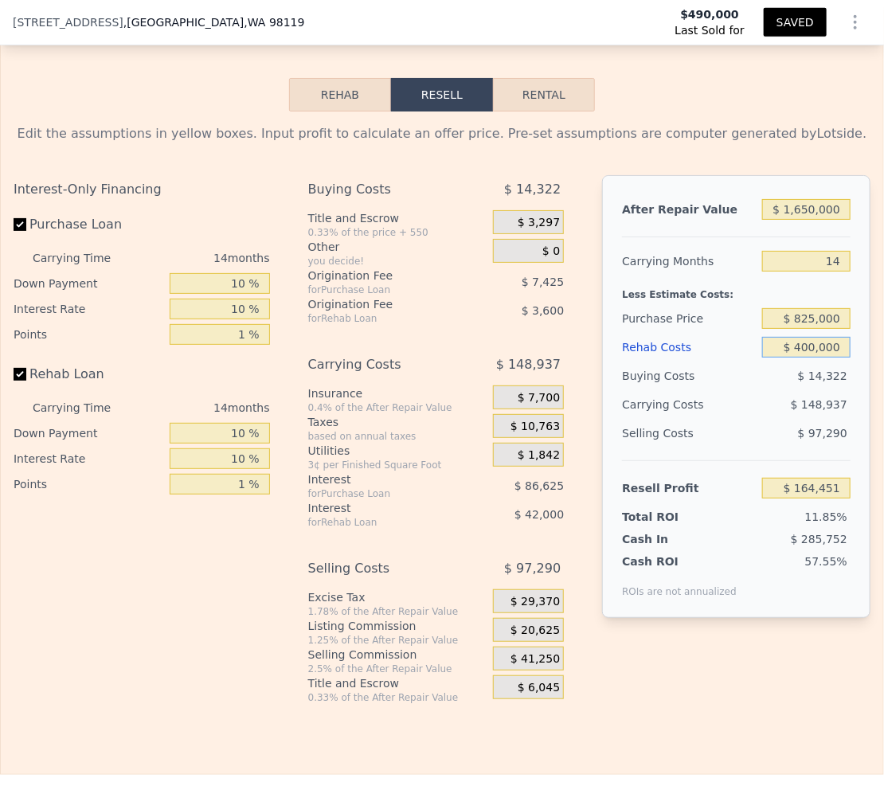
click at [809, 358] on input "$ 400,000" at bounding box center [806, 347] width 88 height 21
type input "$ 280"
type input "$ 609,740"
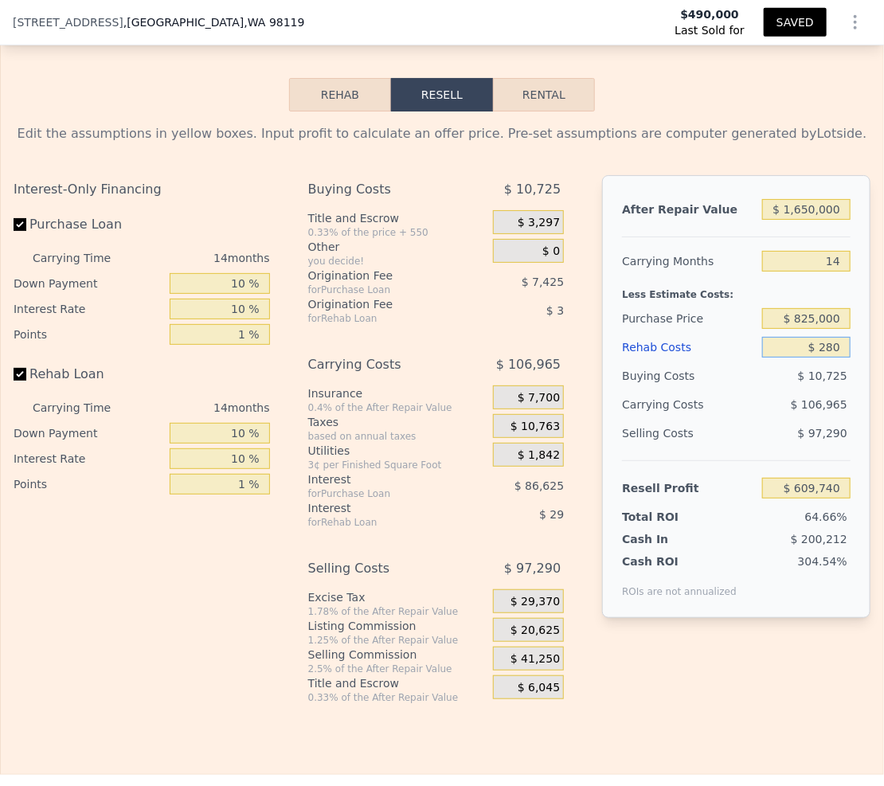
type input "$ 2,800"
type input "$ 606,932"
type input "$ 28,000"
type input "$ 578,859"
type input "$ 280,000"
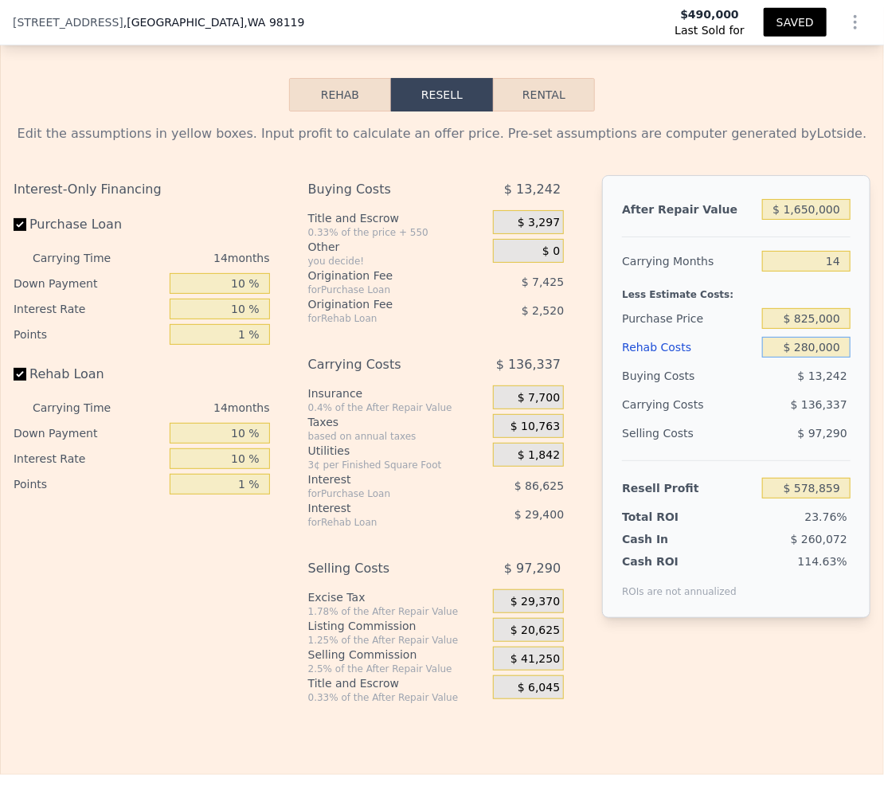
type input "$ 298,131"
type input "$ 280,000"
click at [723, 409] on div "$ 136,337" at bounding box center [780, 404] width 139 height 29
click at [725, 413] on div "$ 136,337" at bounding box center [780, 404] width 139 height 29
click at [836, 272] on input "14" at bounding box center [806, 261] width 88 height 21
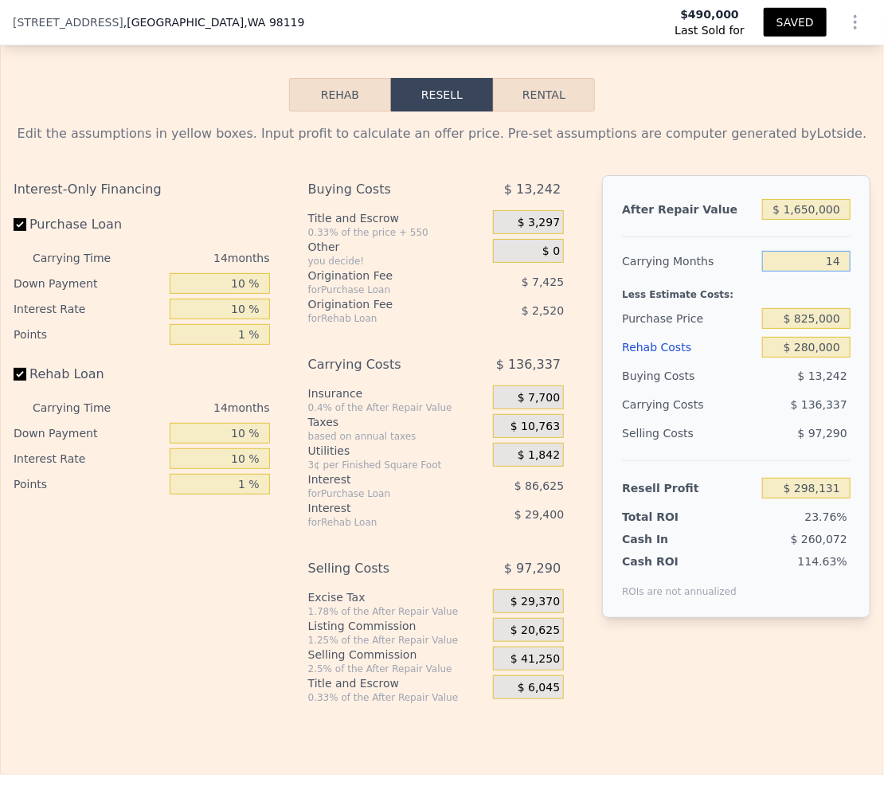
type input "1"
type input "$ 424,729"
type input "7"
type input "$ 366,300"
type input "8"
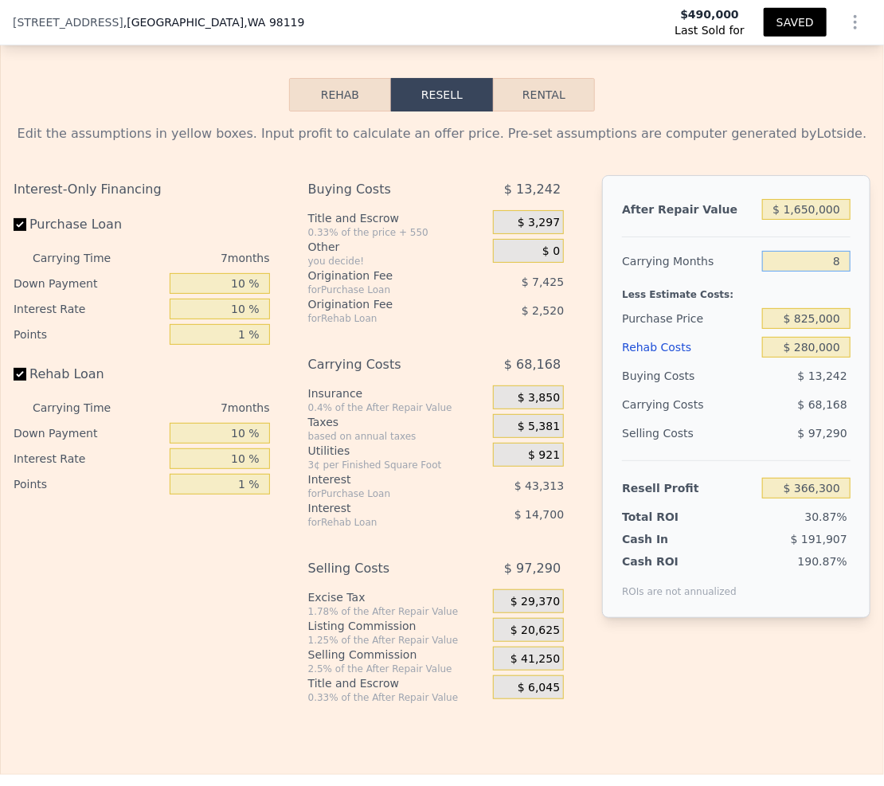
type input "$ 356,561"
type input "8"
click at [733, 419] on div "$ 77,907" at bounding box center [780, 404] width 139 height 29
click at [807, 329] on input "$ 825,000" at bounding box center [806, 318] width 88 height 21
click at [750, 320] on div "Purchase Price $ 825,000" at bounding box center [736, 318] width 229 height 29
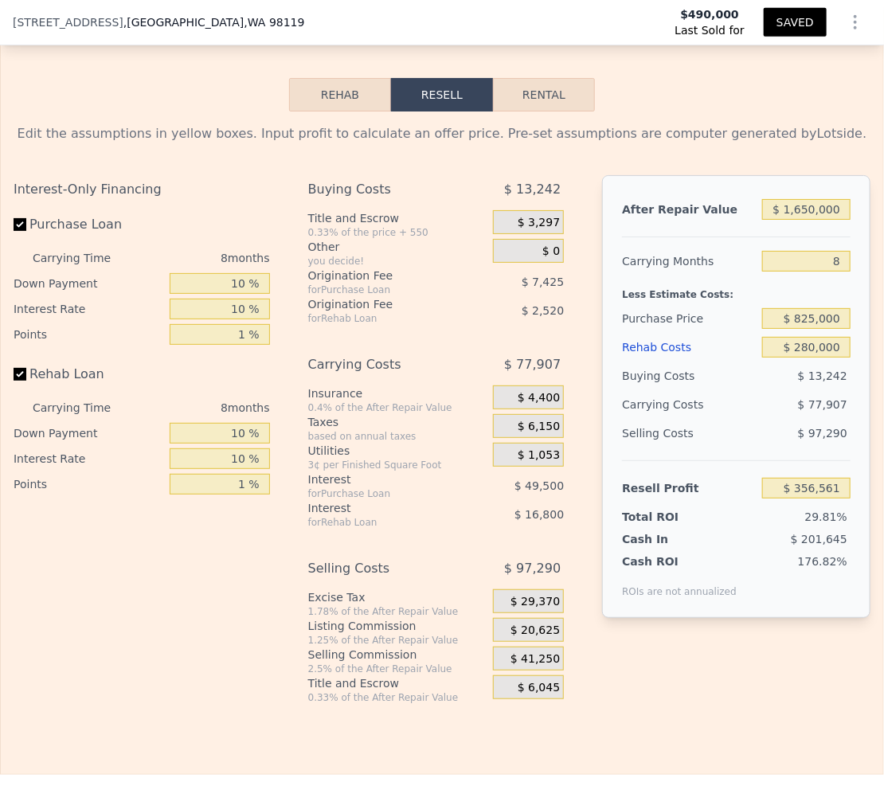
type input "$ 1,614,000"
type input "$ 0"
type input "$ 955,757"
click at [829, 329] on input "$ 825,000" at bounding box center [806, 318] width 88 height 21
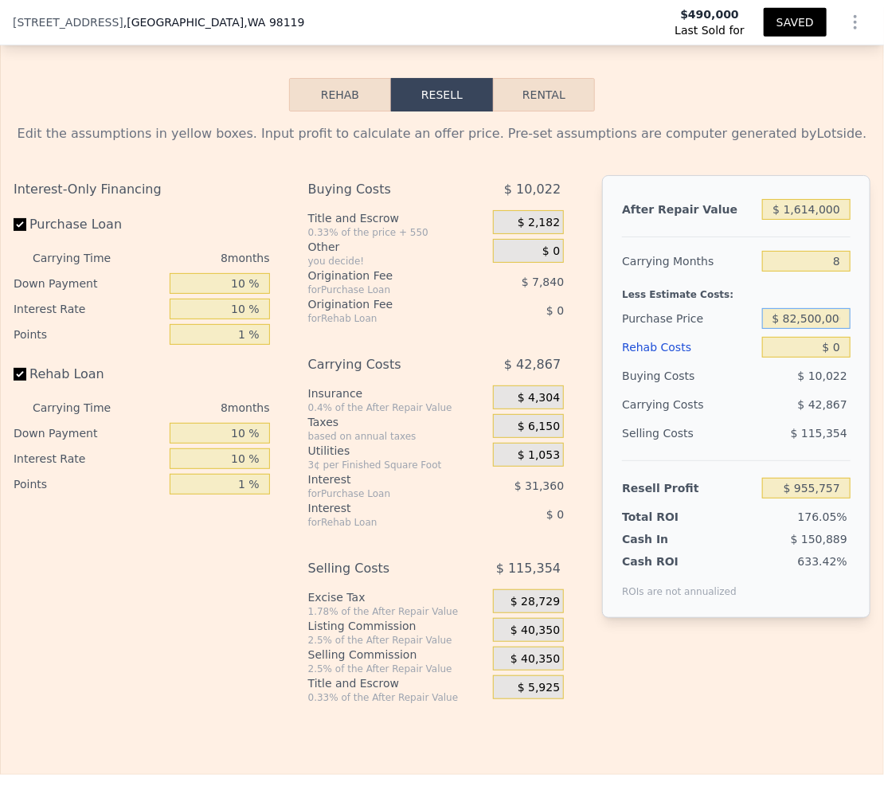
scroll to position [0, 2]
click at [800, 329] on input "$ 82,500,000" at bounding box center [806, 318] width 88 height 21
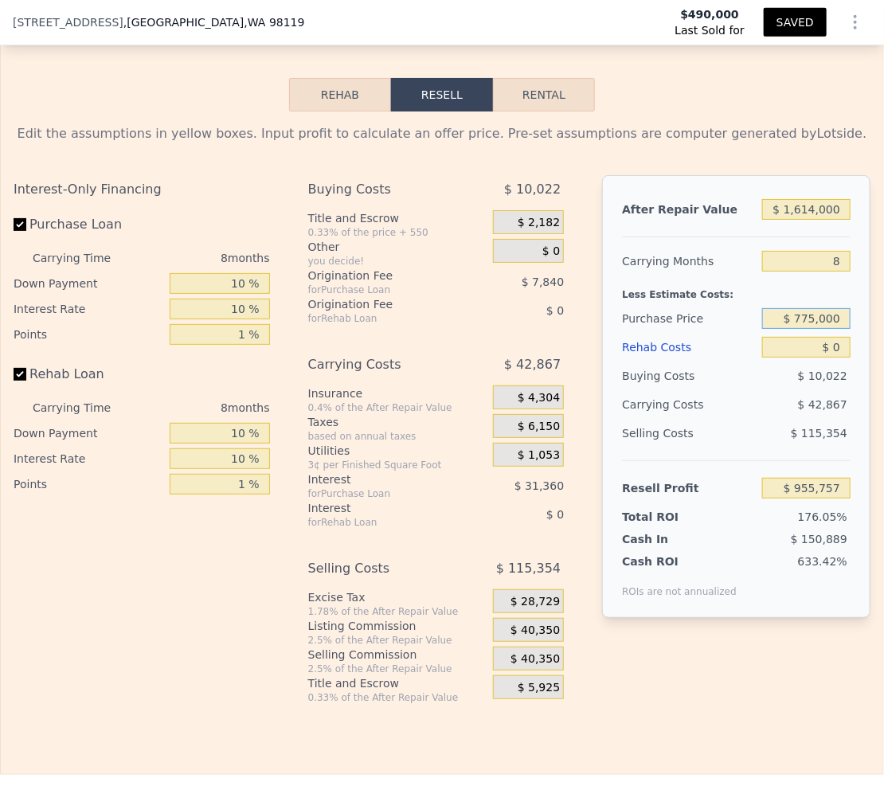
type input "$ 775,000"
click at [715, 264] on div "Carrying Months" at bounding box center [688, 261] width 133 height 29
type input "$ 647,008"
click at [830, 220] on input "$ 1,614,000" at bounding box center [806, 209] width 88 height 21
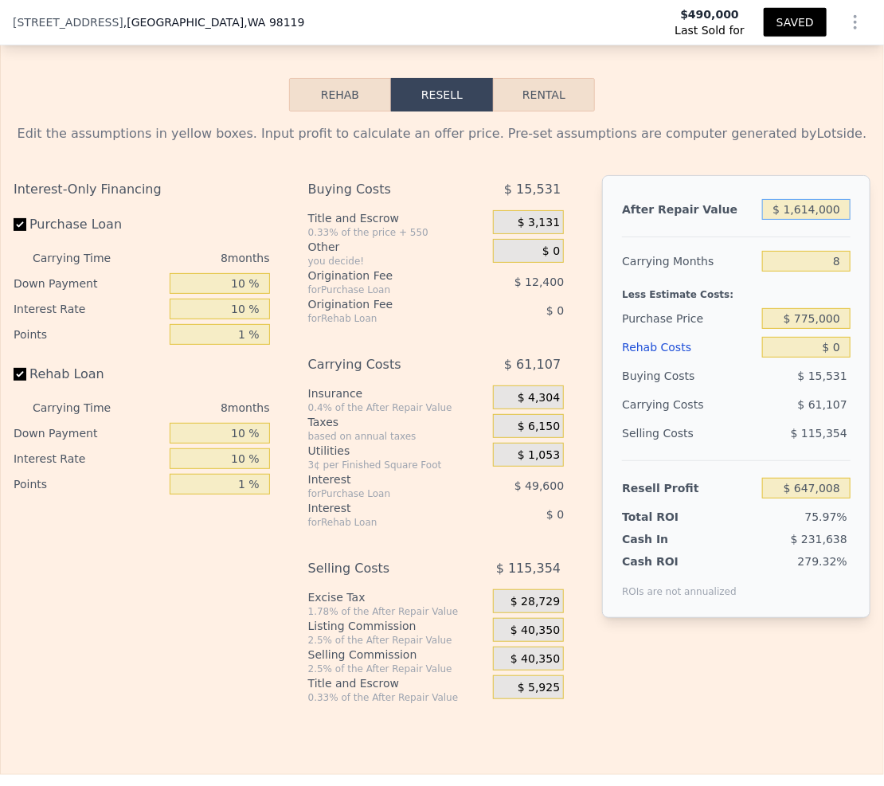
type input "$ 1"
type input "-$ 847,883"
type input "$ 13"
type input "-$ 847,871"
type input "$ 1,350"
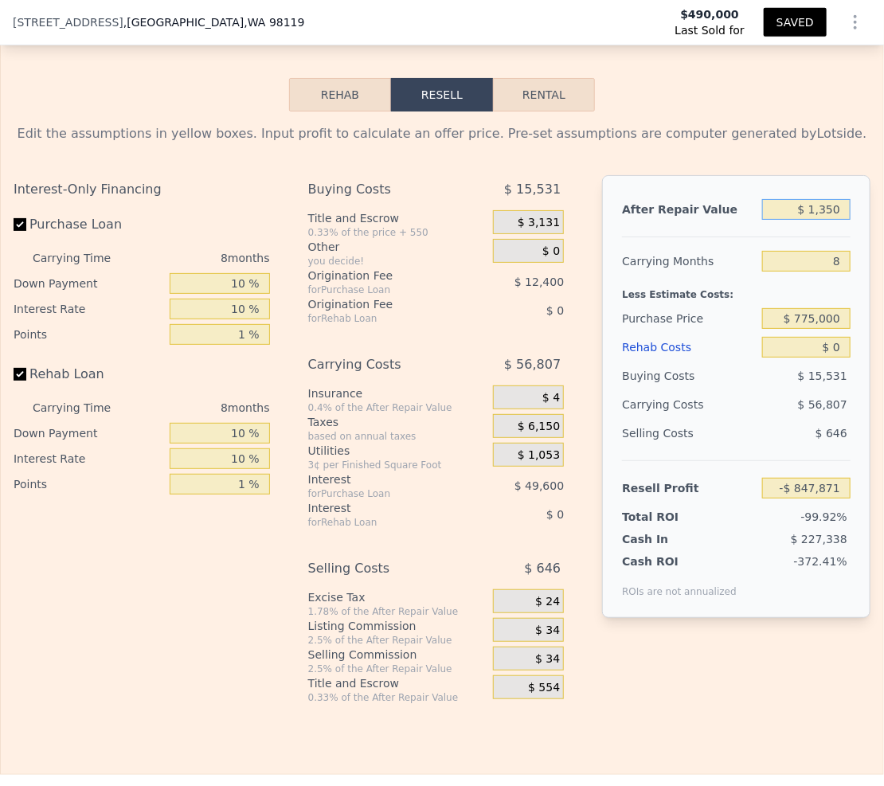
type input "-$ 846,634"
type input "$ 13,500"
type input "-$ 835,381"
type input "$ 135,000"
type input "-$ 722,847"
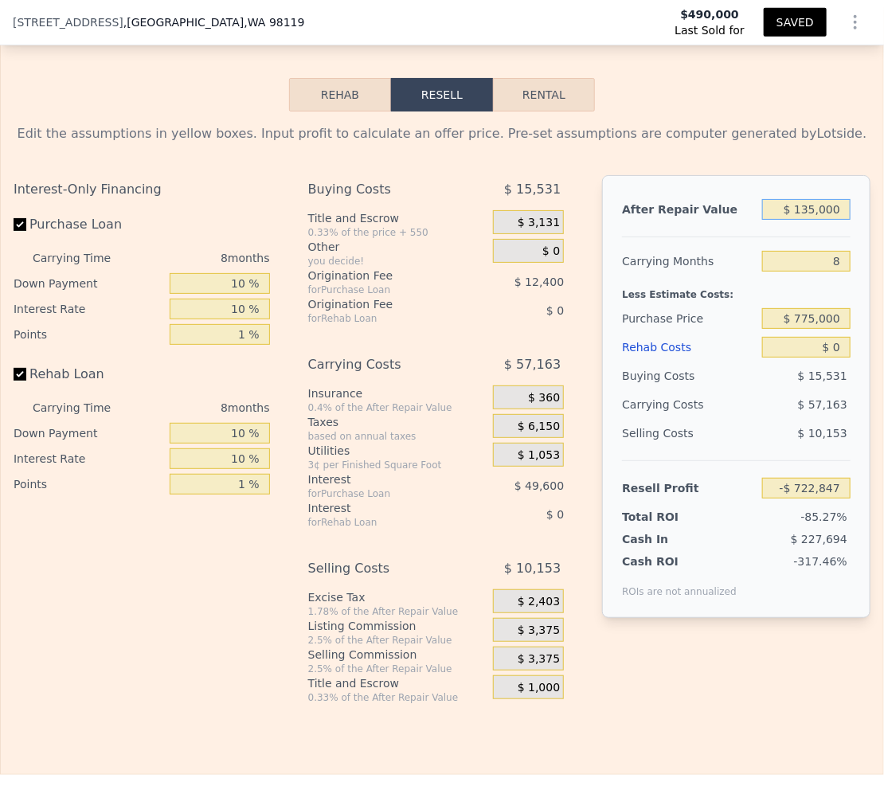
type input "$ 1,350,000"
type input "$ 402,490"
type input "$ 1,350,000"
click at [835, 272] on input "8" at bounding box center [806, 261] width 88 height 21
click at [833, 358] on input "$ 0" at bounding box center [806, 347] width 88 height 21
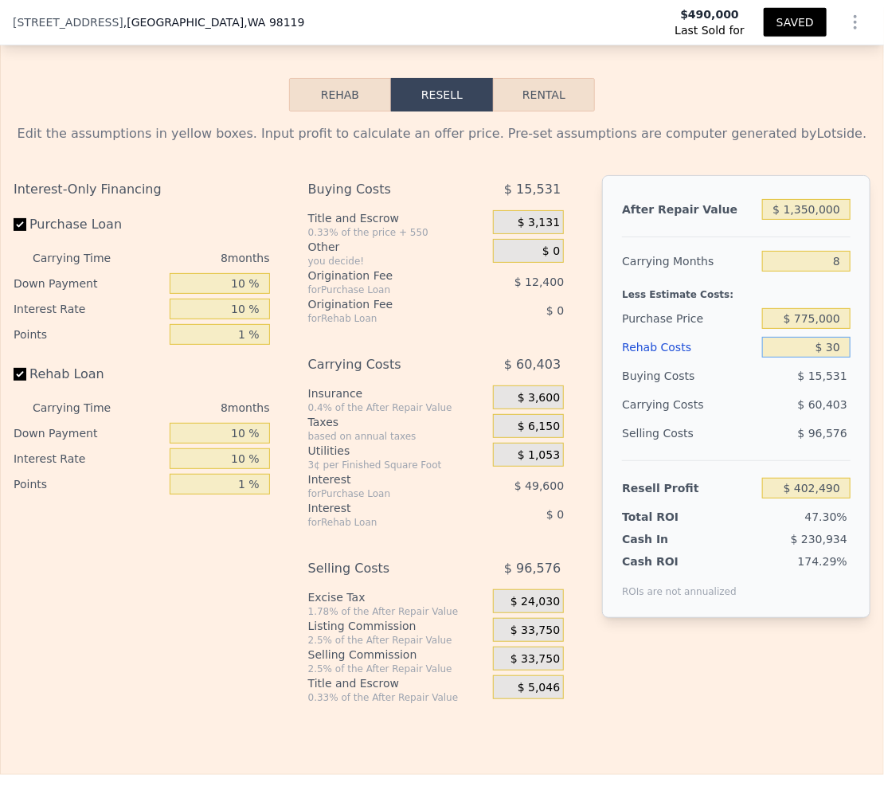
type input "$ 300"
type input "$ 402,169"
type input "$ 3,000"
type input "$ 399,250"
type input "$ 30,000"
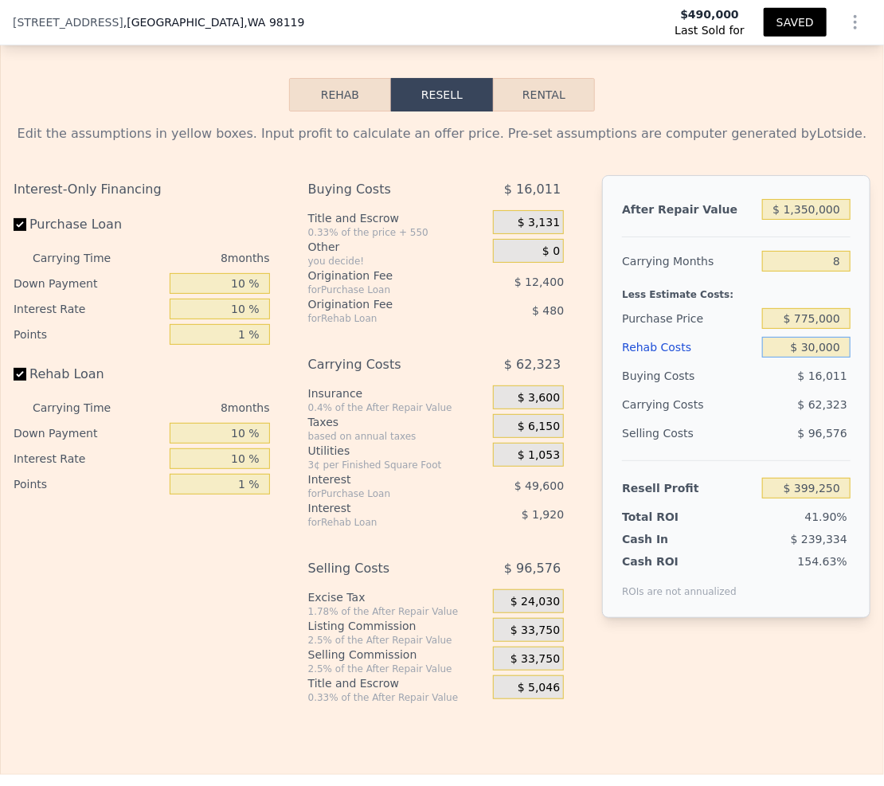
type input "$ 370,090"
type input "$ 300,000"
type input "$ 78,490"
type input "$ 300,000"
click at [726, 361] on div "Rehab Costs" at bounding box center [688, 347] width 133 height 29
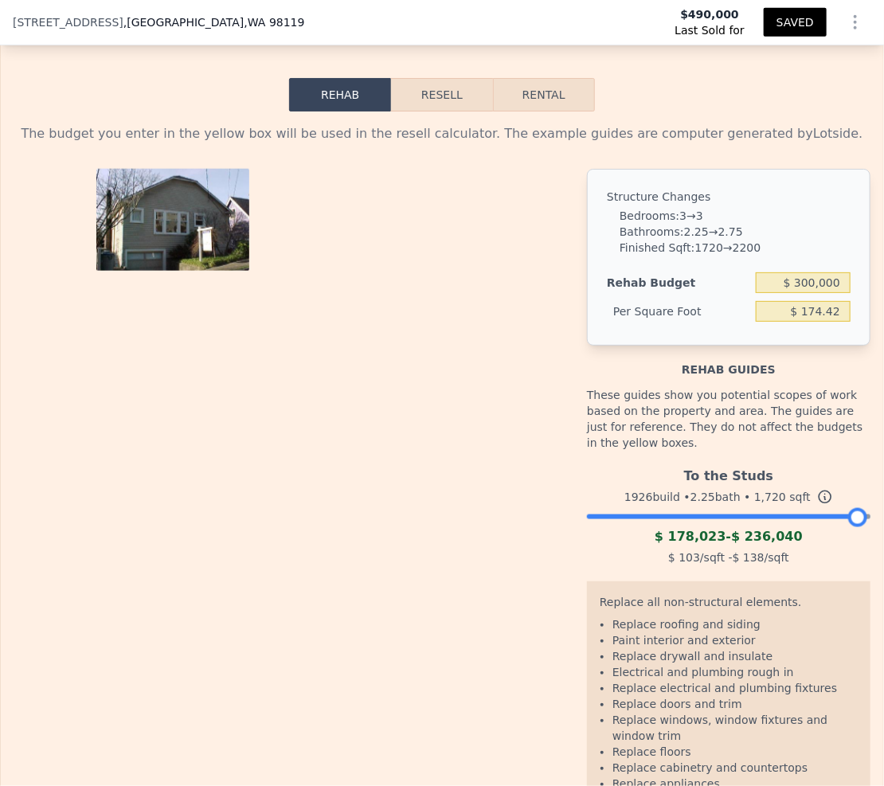
click at [425, 112] on button "Resell" at bounding box center [441, 94] width 101 height 33
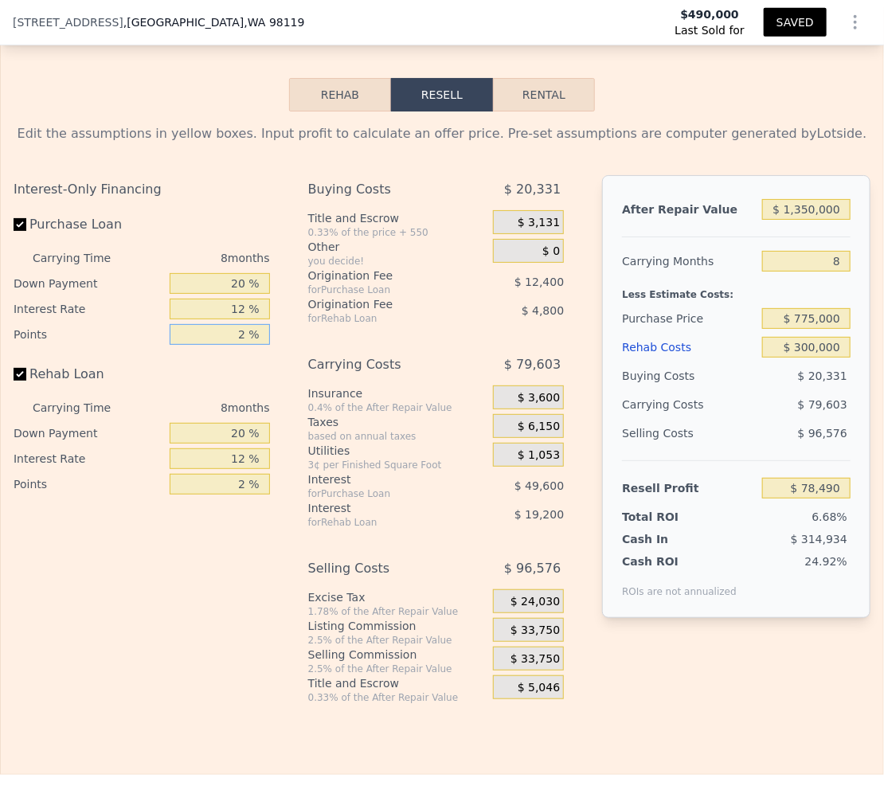
click at [244, 345] on input "2 %" at bounding box center [220, 334] width 100 height 21
type input "1 %"
type input "$ 84,690"
type input "1 %"
click at [245, 495] on input "2 %" at bounding box center [220, 484] width 100 height 21
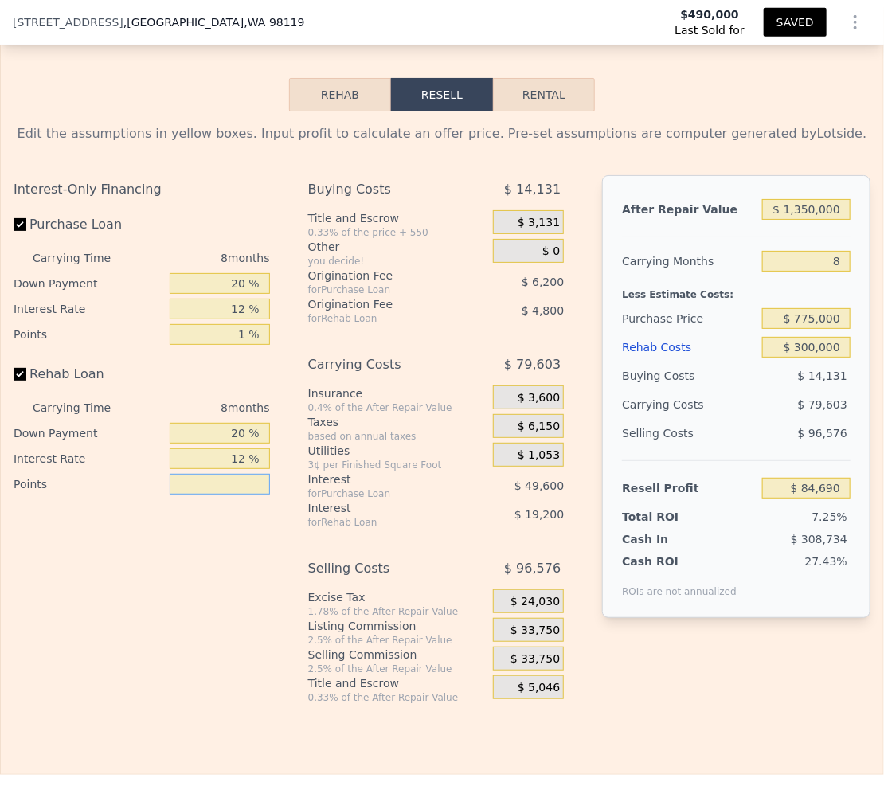
type input "1 %"
type input "$ 87,090"
type input "1 %"
click at [244, 319] on input "12 %" at bounding box center [220, 309] width 100 height 21
type input "1 %"
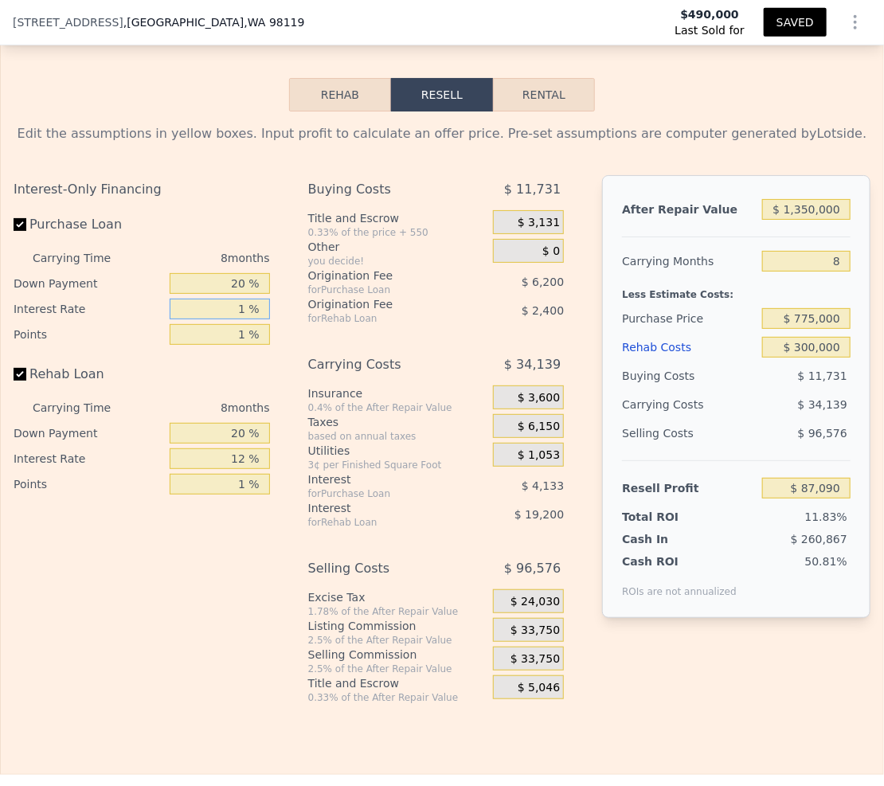
type input "$ 132,554"
type input "10 %"
type input "$ 95,354"
type input "10 %"
click at [245, 469] on input "12 %" at bounding box center [220, 459] width 100 height 21
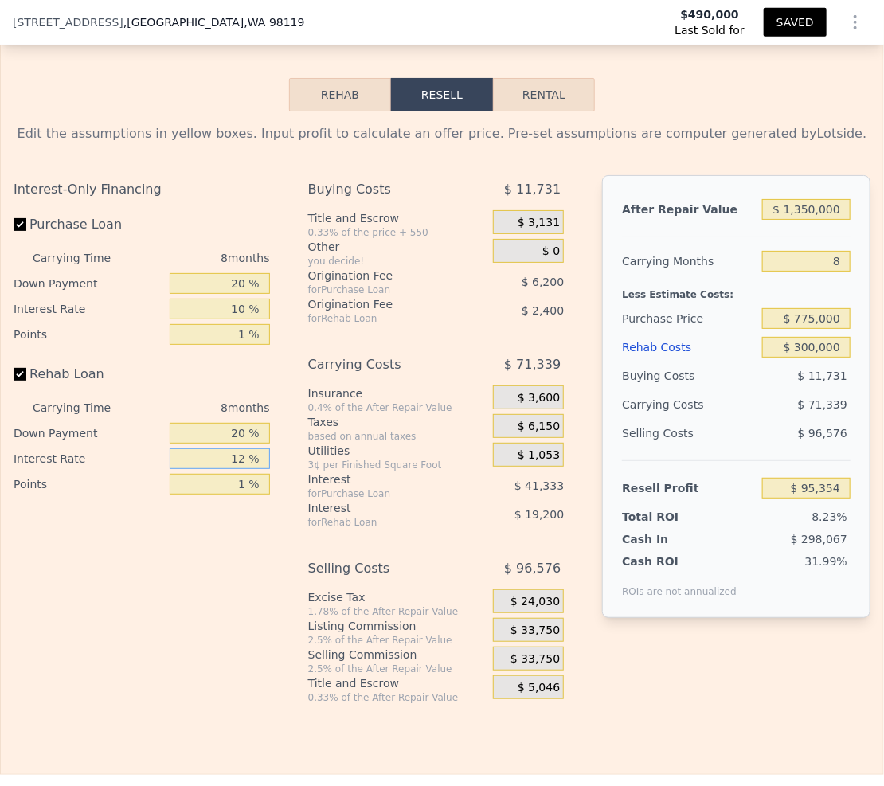
type input "1 %"
type input "$ 112,954"
click at [242, 294] on input "20 %" at bounding box center [220, 283] width 100 height 21
click at [244, 444] on input "20 %" at bounding box center [220, 433] width 100 height 21
click at [515, 667] on span "$ 33,750" at bounding box center [535, 660] width 49 height 14
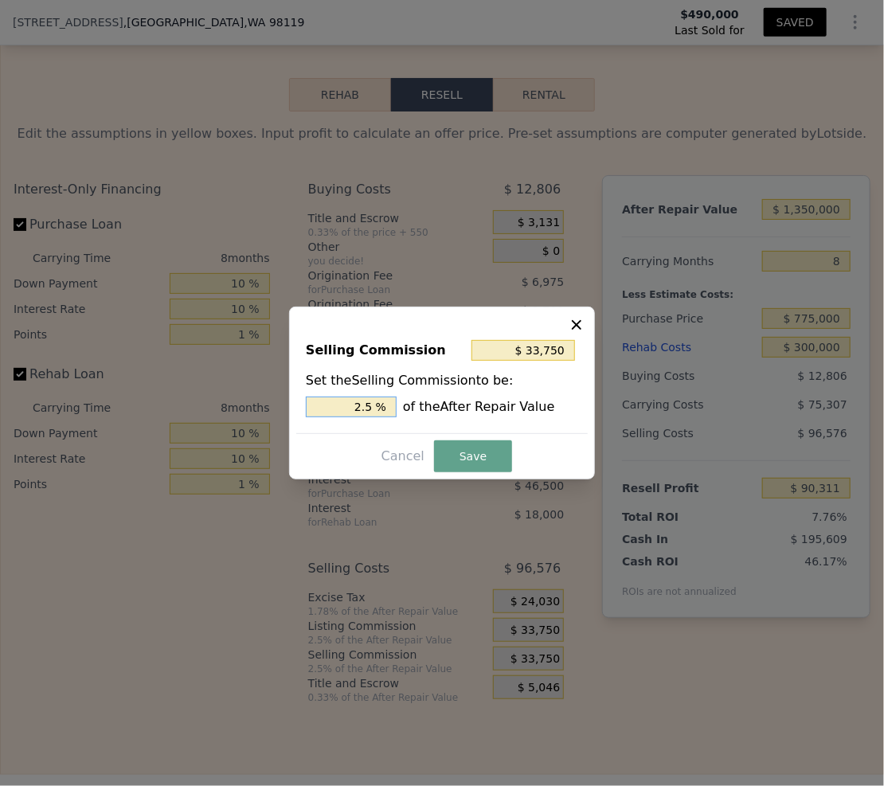
click at [371, 408] on input "2.5 %" at bounding box center [351, 407] width 91 height 21
click at [467, 460] on button "Save" at bounding box center [473, 457] width 78 height 32
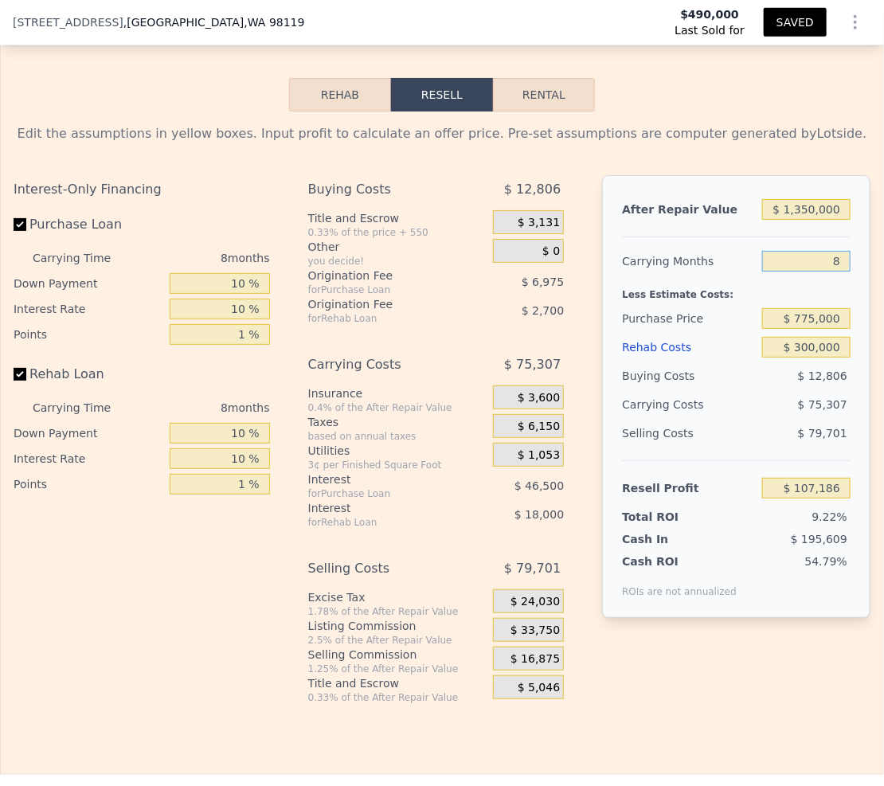
click at [836, 272] on input "8" at bounding box center [806, 261] width 88 height 21
click at [726, 276] on div "Carrying Months" at bounding box center [688, 261] width 133 height 29
